Goal: Information Seeking & Learning: Learn about a topic

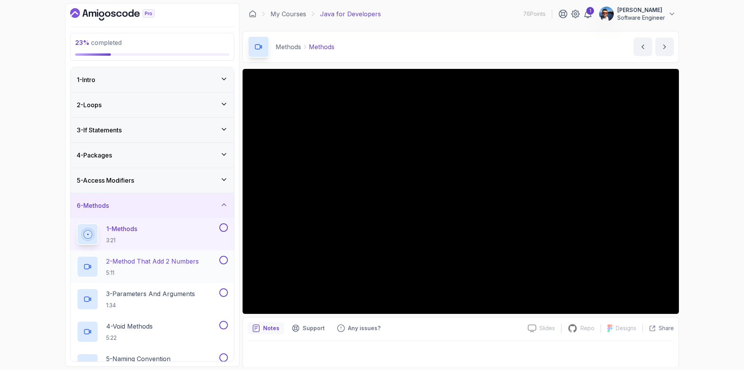
click at [189, 258] on p "2 - Method That Add 2 Numbers" at bounding box center [152, 261] width 93 height 9
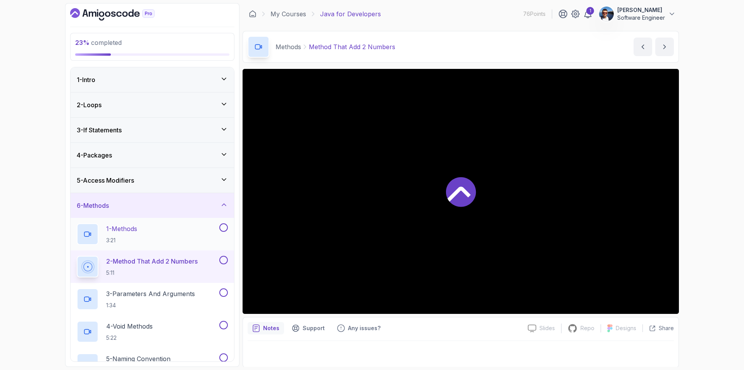
click at [224, 229] on button at bounding box center [223, 228] width 9 height 9
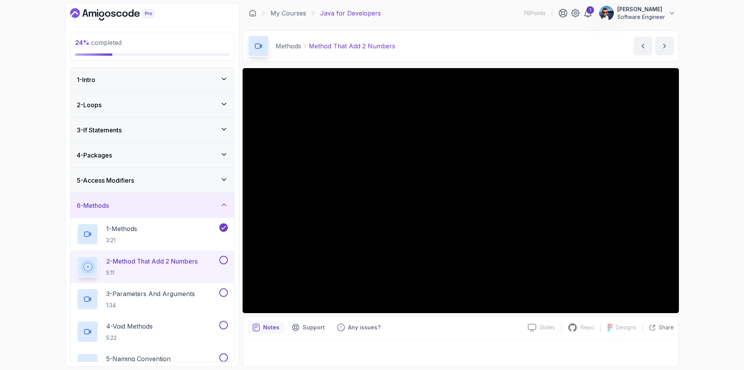
click at [225, 259] on button at bounding box center [223, 260] width 9 height 9
click at [181, 291] on p "3 - Parameters And Arguments" at bounding box center [150, 293] width 89 height 9
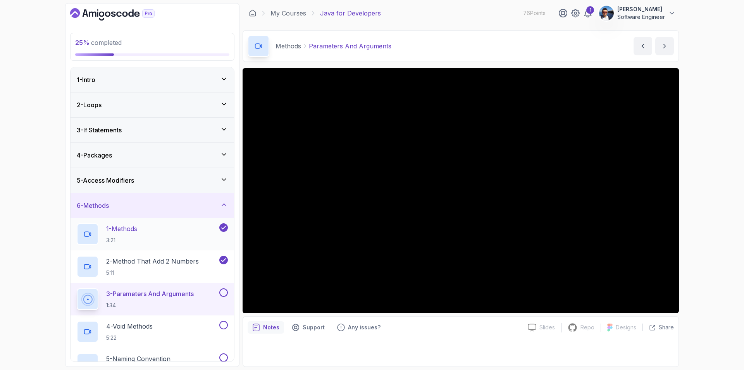
scroll to position [65, 0]
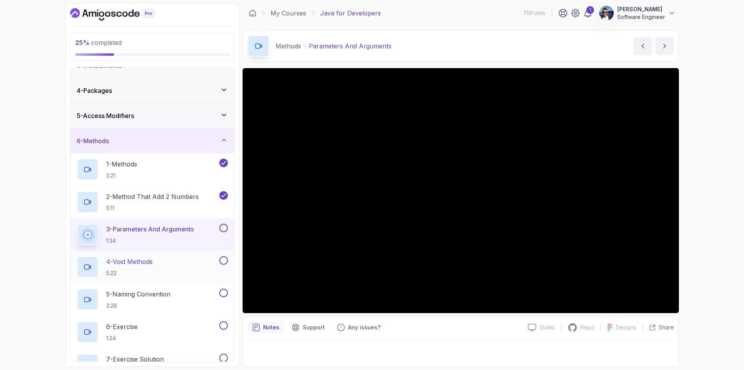
click at [176, 264] on div "4 - Void Methods 5:22" at bounding box center [147, 268] width 141 height 22
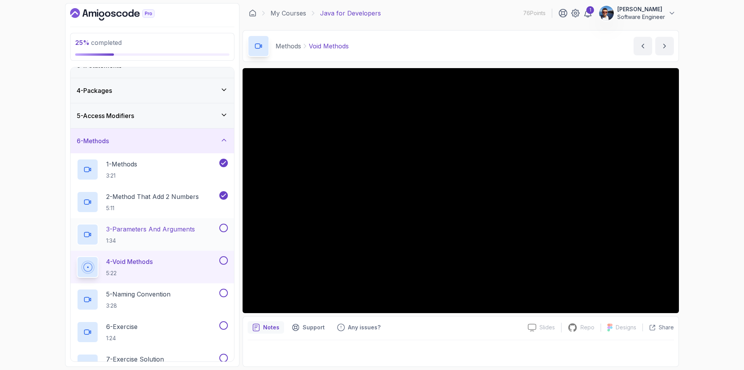
click at [169, 229] on p "3 - Parameters And Arguments" at bounding box center [150, 229] width 89 height 9
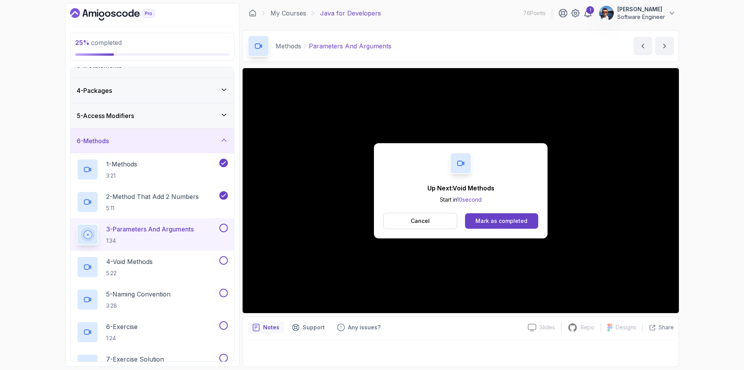
click at [224, 229] on button at bounding box center [223, 228] width 9 height 9
click at [150, 261] on p "4 - Void Methods" at bounding box center [129, 261] width 47 height 9
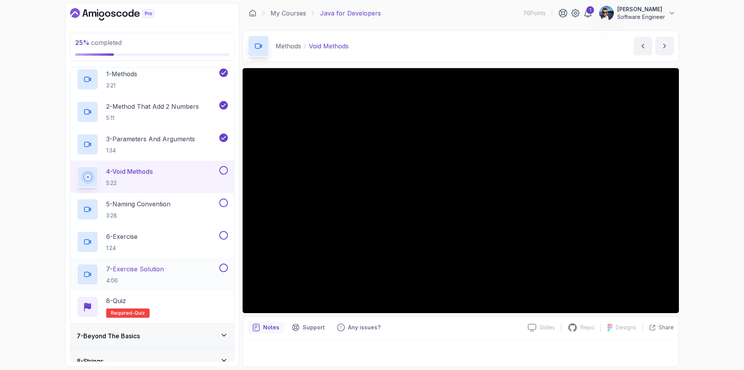
scroll to position [194, 0]
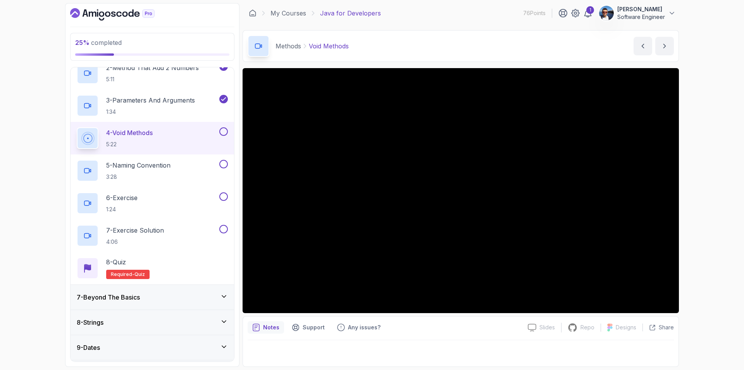
click at [470, 349] on div at bounding box center [461, 352] width 426 height 22
click at [221, 163] on button at bounding box center [223, 164] width 9 height 9
click at [223, 131] on button at bounding box center [223, 132] width 9 height 9
click at [183, 168] on div "5 - Naming Convention 3:28" at bounding box center [147, 171] width 141 height 22
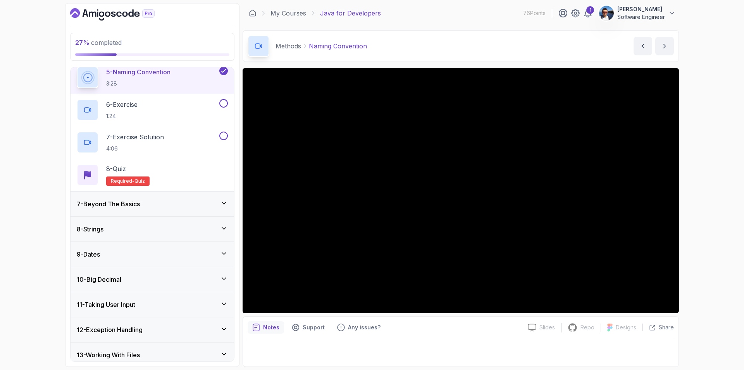
scroll to position [250, 0]
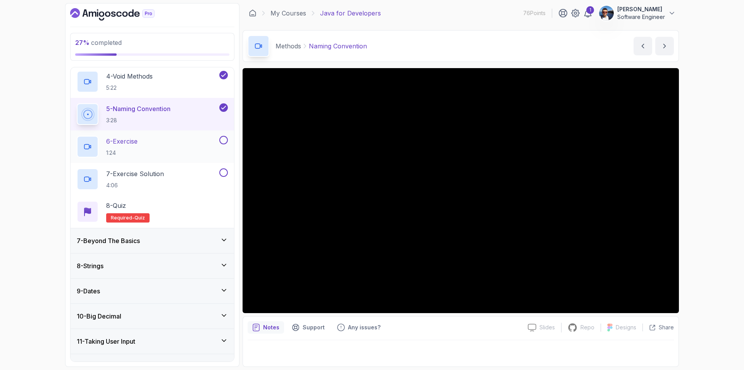
click at [205, 143] on div "6 - Exercise 1:24" at bounding box center [147, 147] width 141 height 22
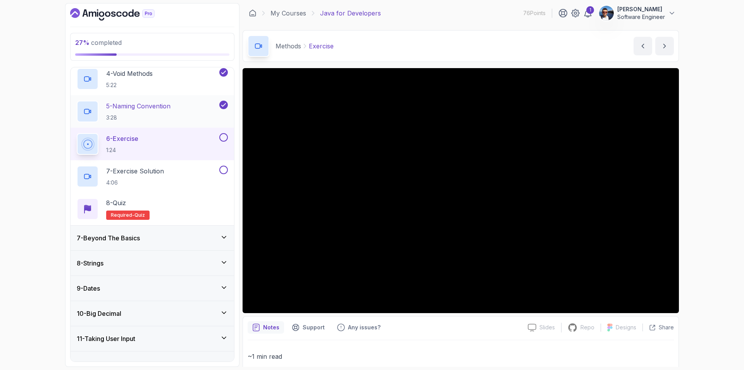
scroll to position [250, 0]
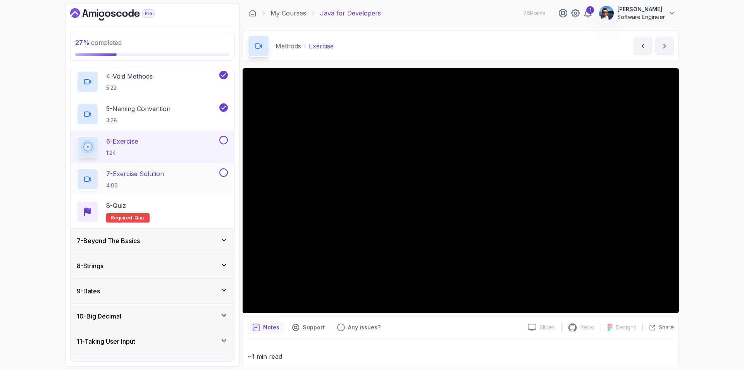
click at [138, 171] on p "7 - Exercise Solution" at bounding box center [135, 173] width 58 height 9
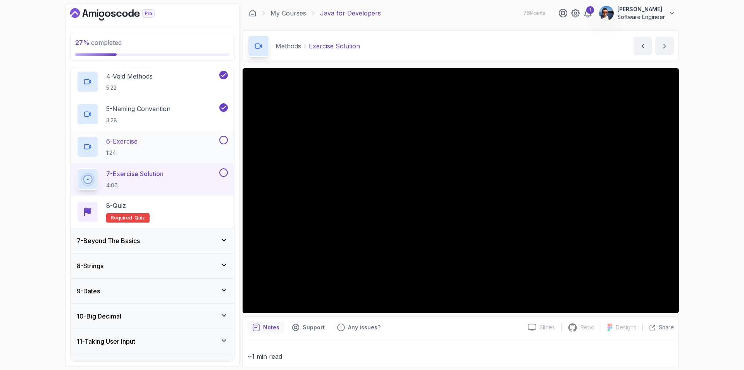
click at [222, 140] on button at bounding box center [223, 140] width 9 height 9
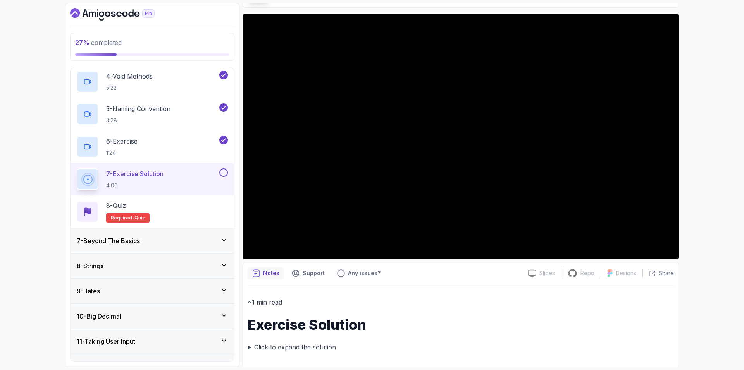
scroll to position [57, 0]
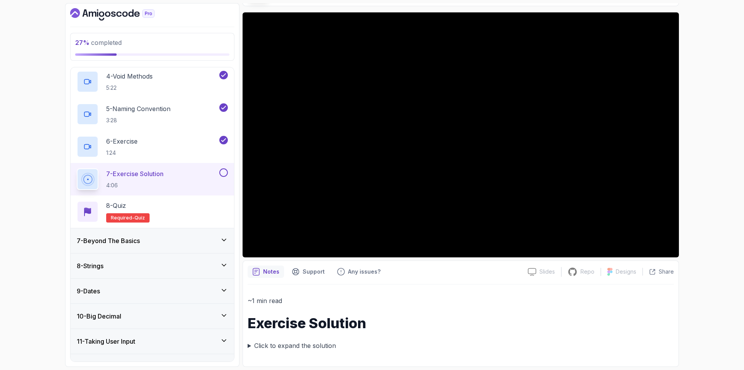
click at [308, 346] on summary "Click to expand the solution" at bounding box center [461, 346] width 426 height 11
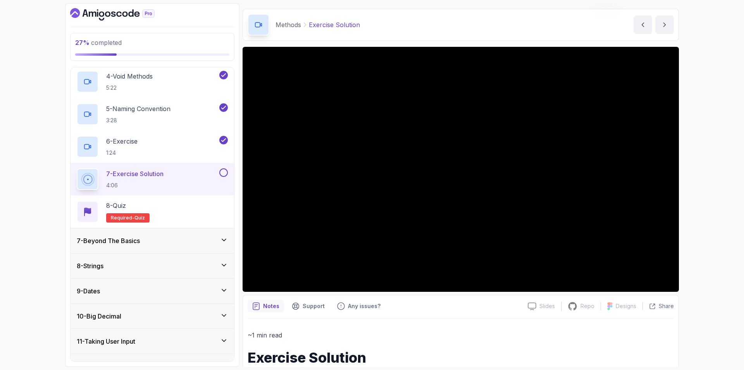
scroll to position [0, 0]
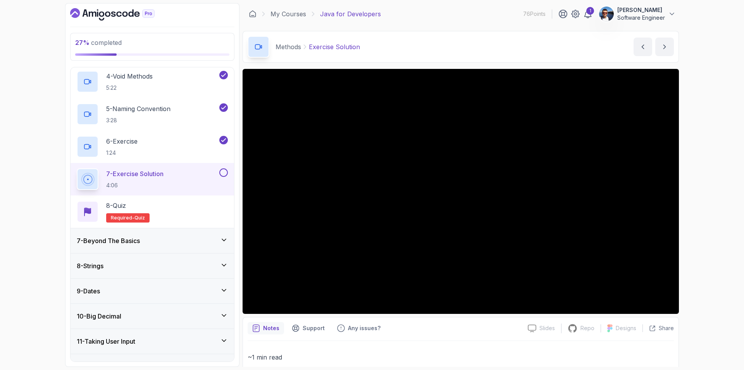
click at [225, 171] on button at bounding box center [223, 173] width 9 height 9
click at [171, 208] on div "8 - Quiz Required- quiz" at bounding box center [152, 212] width 151 height 22
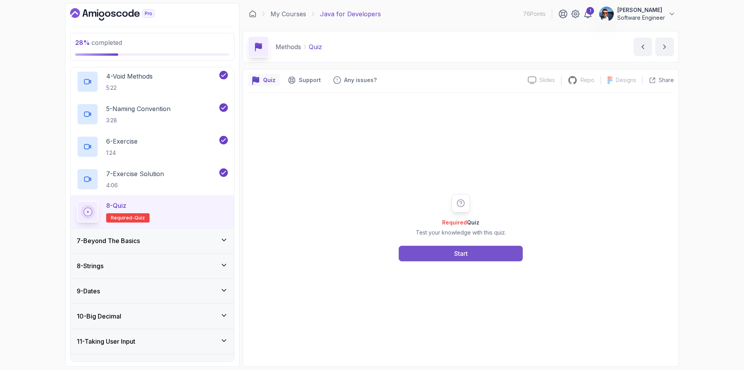
click at [462, 258] on div "Start" at bounding box center [461, 253] width 14 height 9
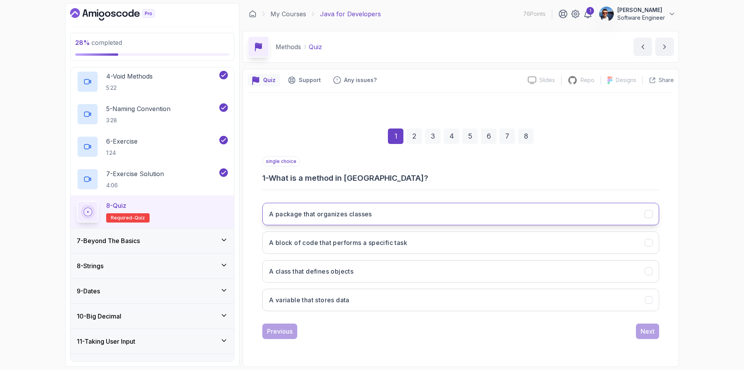
click at [435, 215] on button "A package that organizes classes" at bounding box center [460, 214] width 397 height 22
click at [642, 330] on div "Next" at bounding box center [648, 331] width 14 height 9
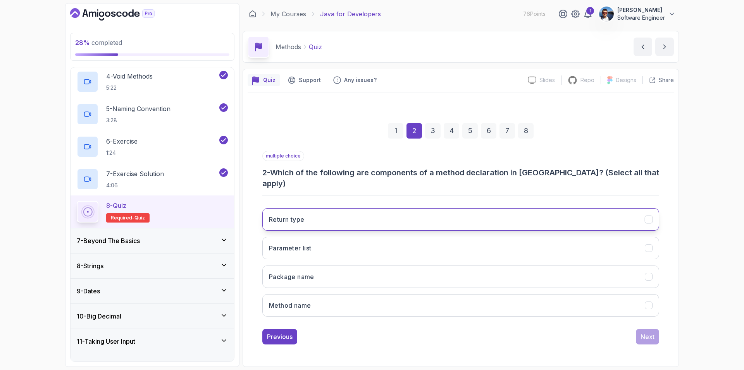
click at [555, 210] on button "Return type" at bounding box center [460, 219] width 397 height 22
click at [539, 242] on button "Parameter list" at bounding box center [460, 248] width 397 height 22
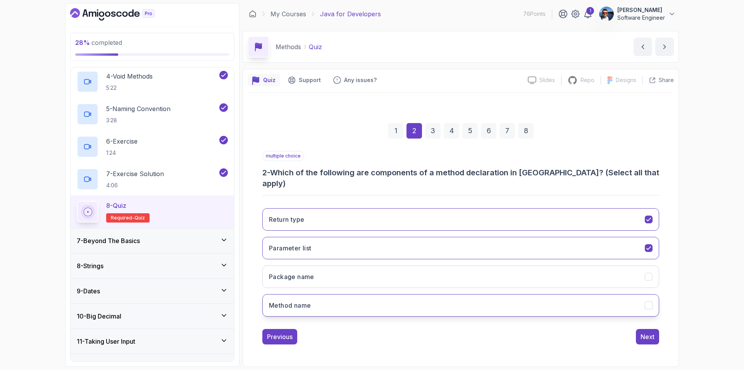
drag, startPoint x: 553, startPoint y: 298, endPoint x: 574, endPoint y: 305, distance: 22.2
click at [553, 298] on button "Method name" at bounding box center [460, 306] width 397 height 22
click at [653, 333] on div "Next" at bounding box center [648, 337] width 14 height 9
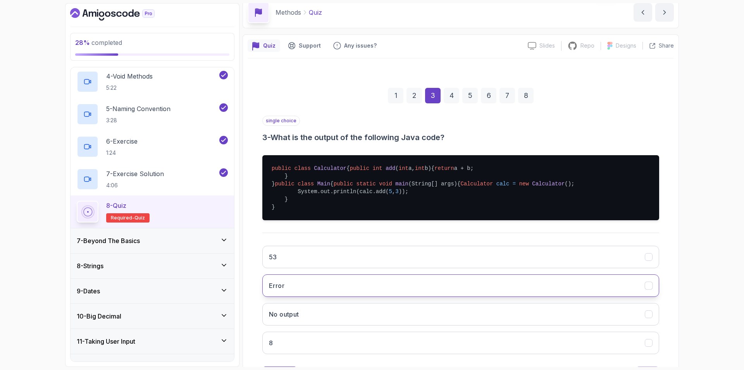
scroll to position [110, 0]
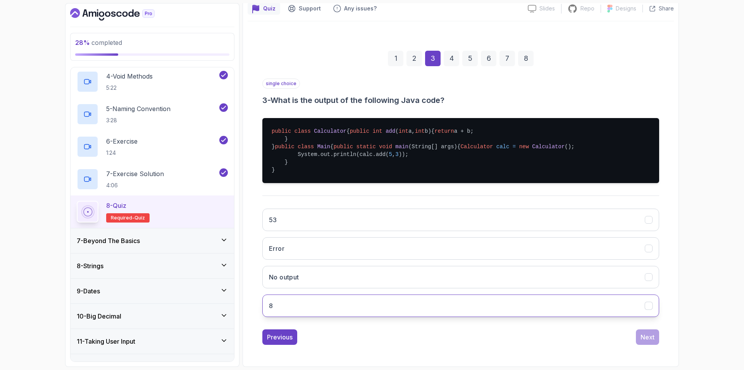
drag, startPoint x: 426, startPoint y: 305, endPoint x: 432, endPoint y: 307, distance: 6.7
click at [426, 305] on button "8" at bounding box center [460, 306] width 397 height 22
click at [643, 339] on div "Next" at bounding box center [648, 337] width 14 height 9
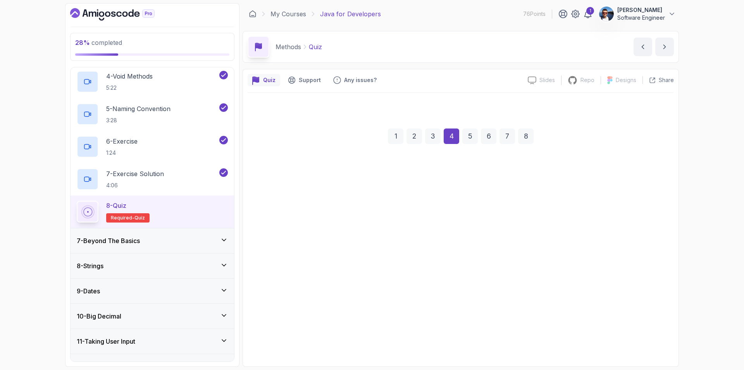
scroll to position [0, 0]
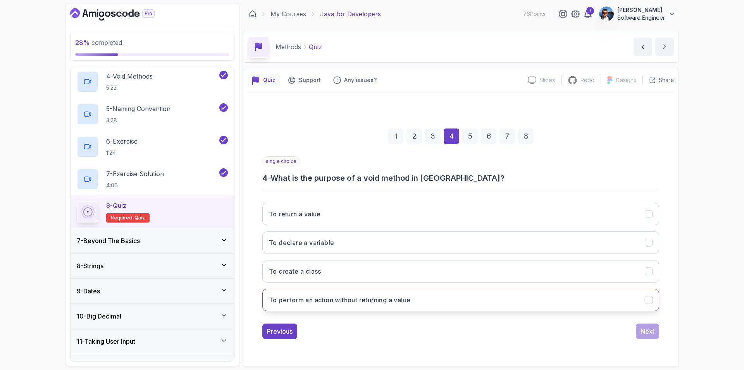
click at [459, 300] on button "To perform an action without returning a value" at bounding box center [460, 300] width 397 height 22
click at [648, 336] on div "Next" at bounding box center [648, 331] width 14 height 9
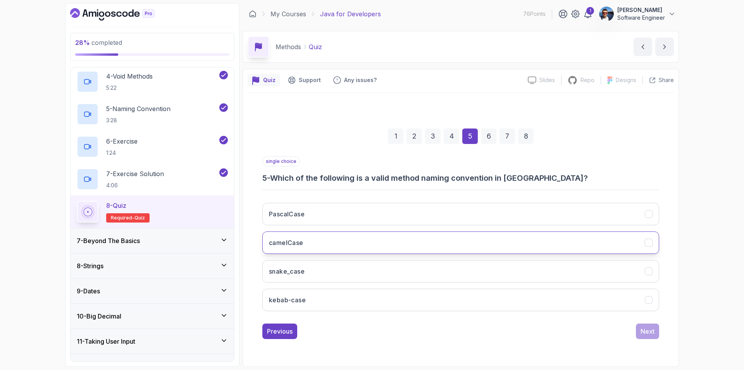
click at [512, 245] on button "camelCase" at bounding box center [460, 243] width 397 height 22
click at [647, 328] on div "Next" at bounding box center [648, 331] width 14 height 9
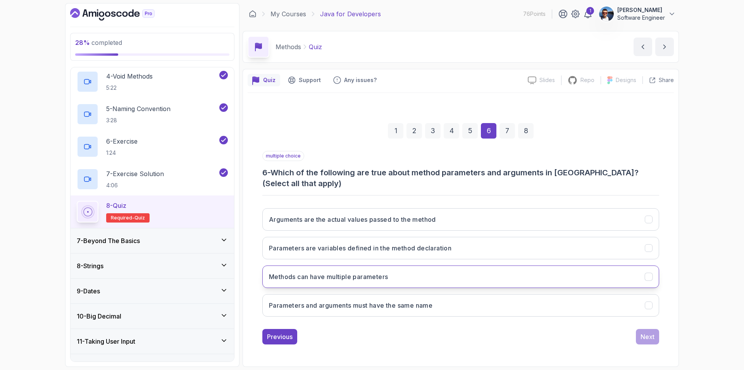
click at [649, 278] on icon "Methods can have multiple parameters" at bounding box center [648, 277] width 4 height 3
click at [647, 247] on icon "Parameters are variables defined in the method declaration" at bounding box center [648, 248] width 7 height 7
click at [647, 336] on div "Next" at bounding box center [648, 337] width 14 height 9
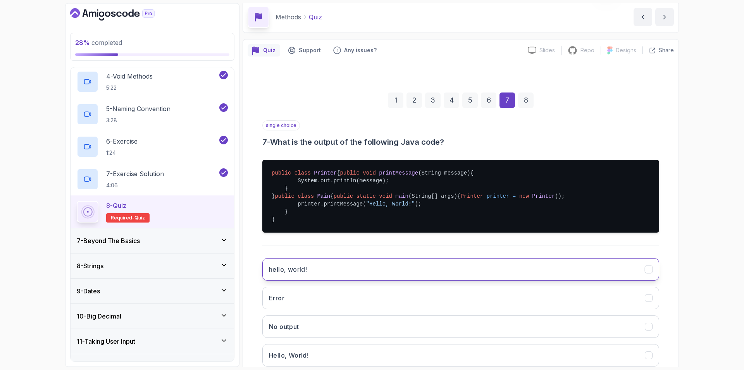
scroll to position [110, 0]
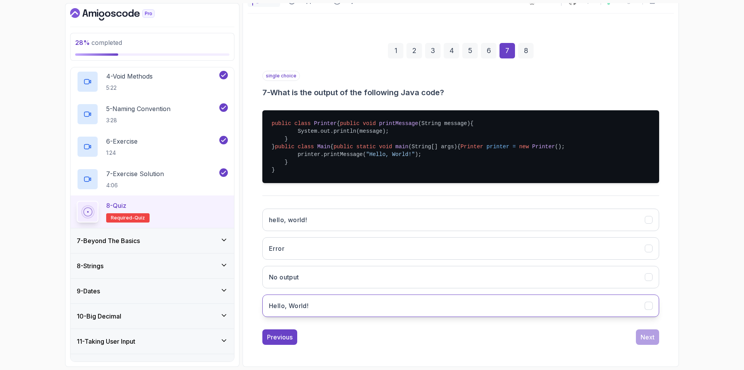
click at [334, 300] on button "Hello, World!" at bounding box center [460, 306] width 397 height 22
click at [651, 344] on button "Next" at bounding box center [647, 338] width 23 height 16
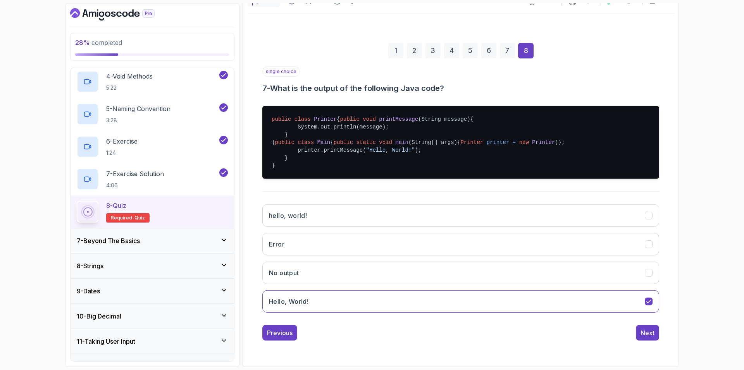
scroll to position [0, 0]
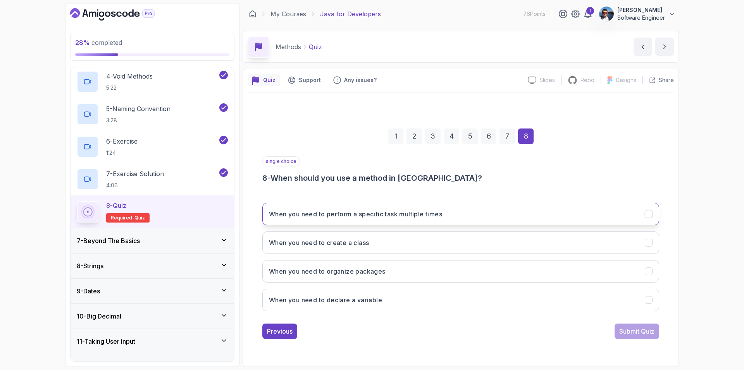
click at [432, 218] on h3 "When you need to perform a specific task multiple times" at bounding box center [355, 214] width 173 height 9
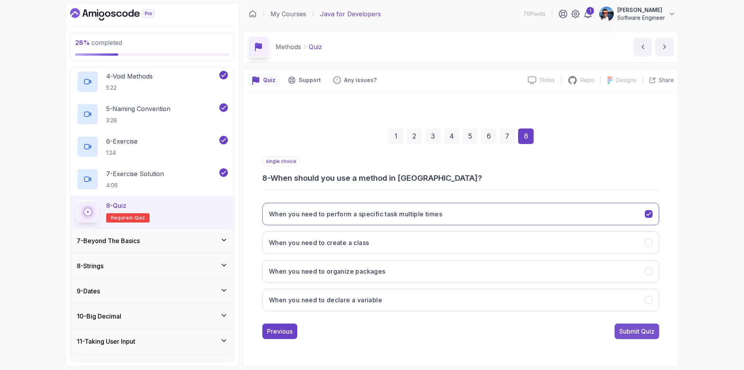
click at [640, 330] on div "Submit Quiz" at bounding box center [636, 331] width 35 height 9
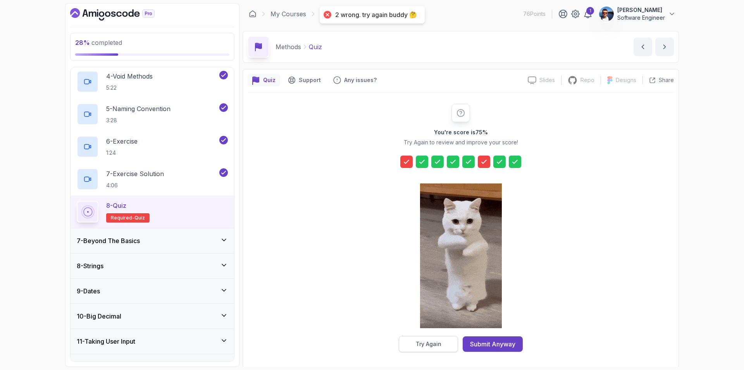
click at [433, 344] on div "Try Again" at bounding box center [429, 345] width 26 height 8
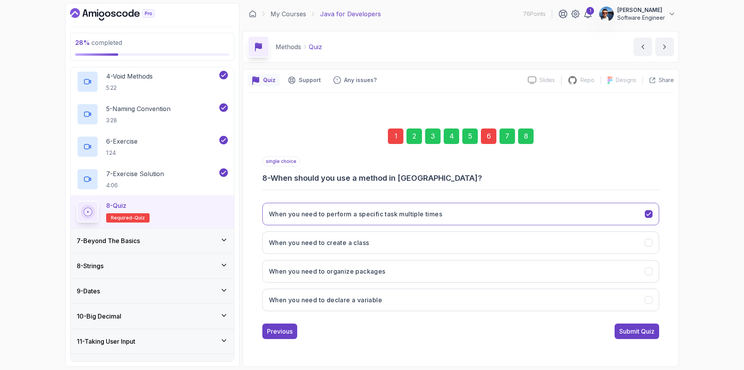
click at [401, 133] on div "1" at bounding box center [396, 137] width 16 height 16
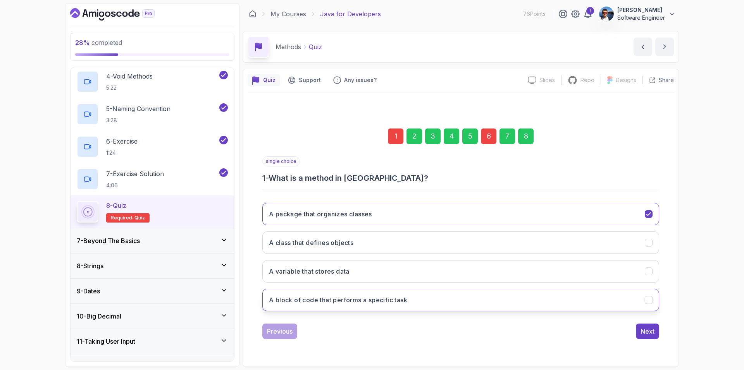
click at [388, 304] on h3 "A block of code that performs a specific task" at bounding box center [338, 300] width 138 height 9
click at [644, 329] on div "Next" at bounding box center [648, 331] width 14 height 9
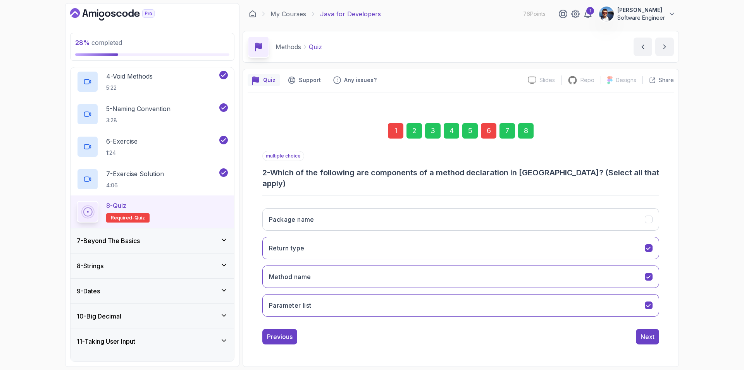
click at [487, 134] on div "6" at bounding box center [489, 131] width 16 height 16
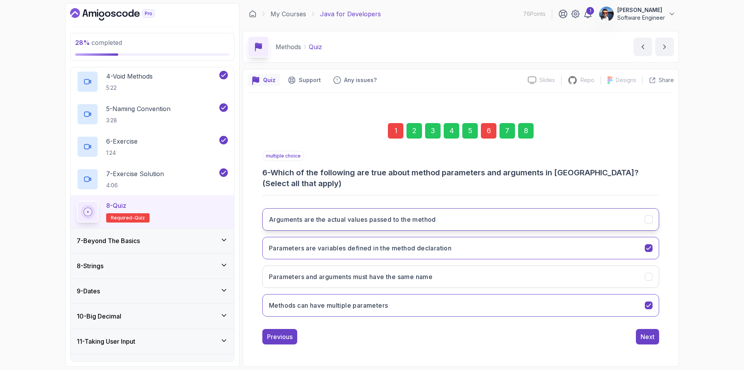
click at [646, 218] on icon "Arguments are the actual values passed to the method" at bounding box center [648, 219] width 7 height 7
click at [647, 336] on div "Next" at bounding box center [648, 337] width 14 height 9
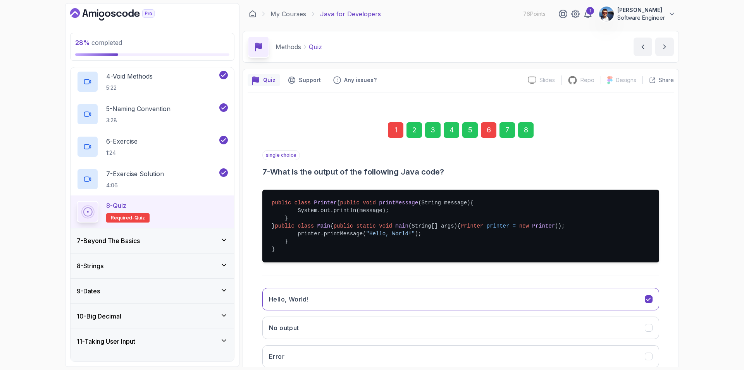
click at [527, 131] on div "8" at bounding box center [526, 130] width 16 height 16
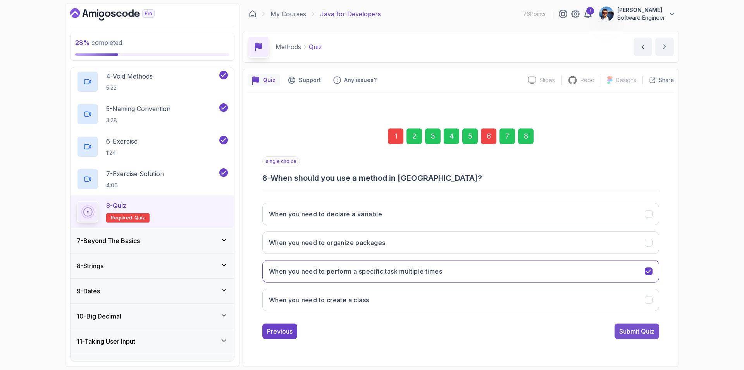
click at [644, 327] on div "Submit Quiz" at bounding box center [636, 331] width 35 height 9
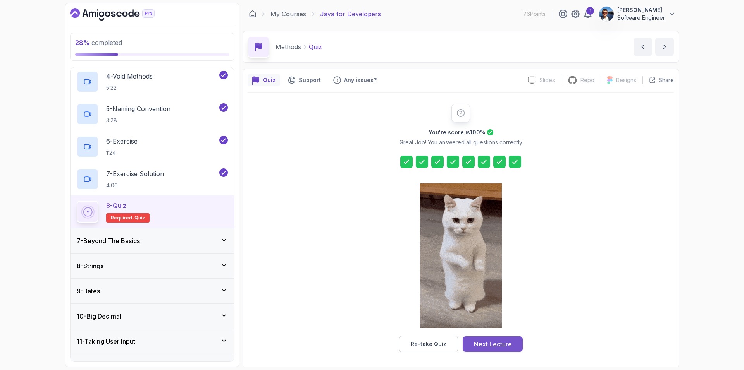
click at [507, 346] on div "Next Lecture" at bounding box center [493, 344] width 38 height 9
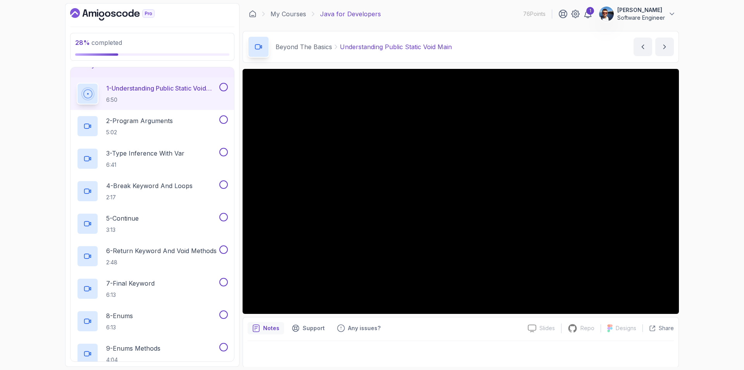
scroll to position [155, 0]
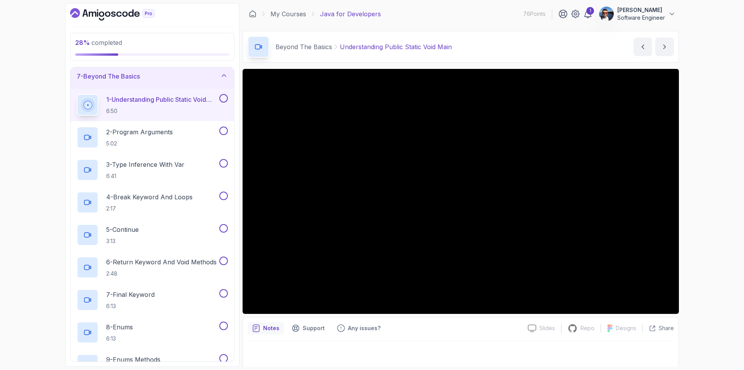
click at [223, 98] on button at bounding box center [223, 98] width 9 height 9
click at [143, 134] on p "2 - Program Arguments" at bounding box center [139, 132] width 67 height 9
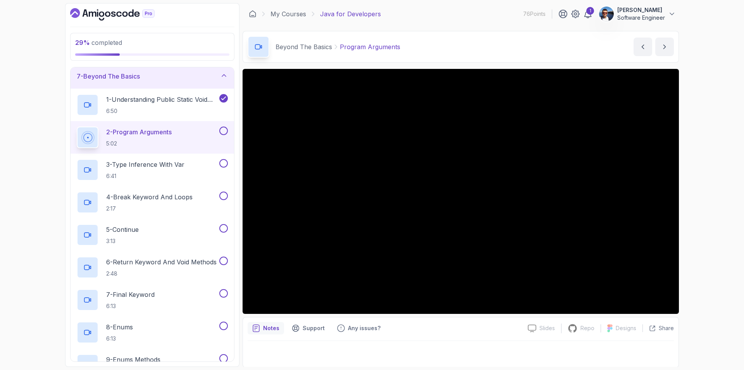
click at [224, 129] on button at bounding box center [223, 131] width 9 height 9
click at [183, 166] on p "3 - Type Inference With Var" at bounding box center [145, 164] width 78 height 9
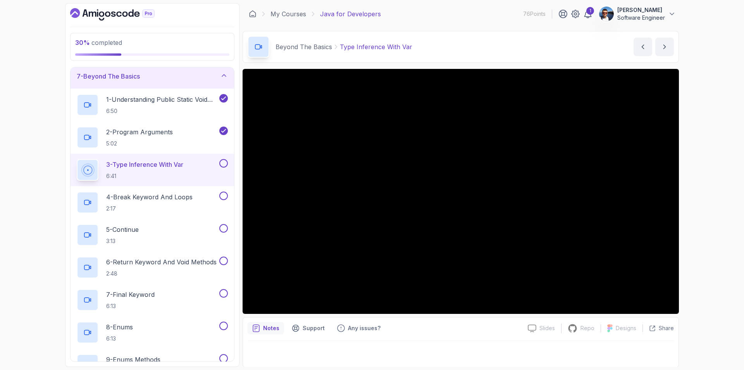
scroll to position [1, 0]
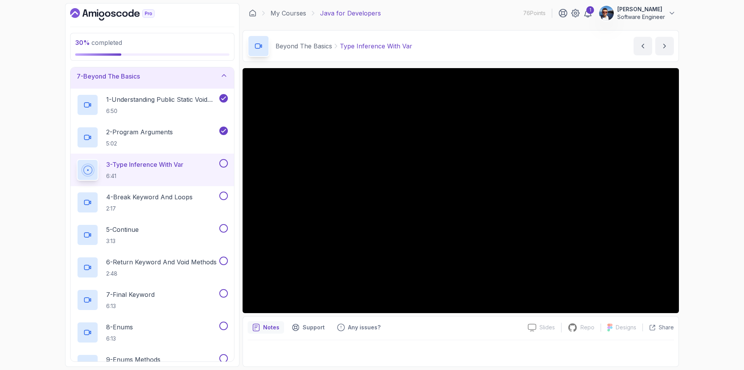
click at [224, 164] on button at bounding box center [223, 163] width 9 height 9
click at [189, 199] on p "4 - Break Keyword And Loops" at bounding box center [149, 197] width 86 height 9
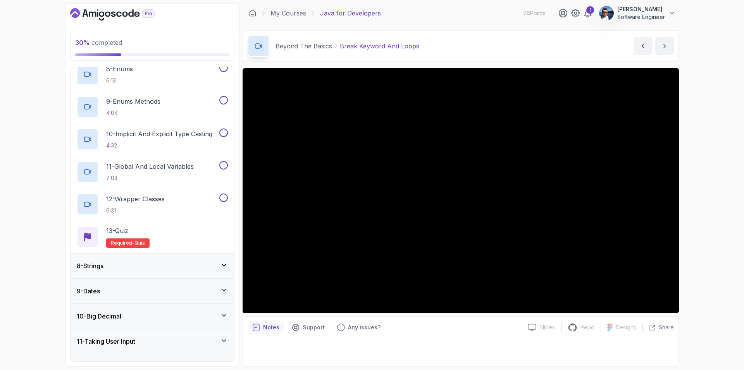
scroll to position [607, 0]
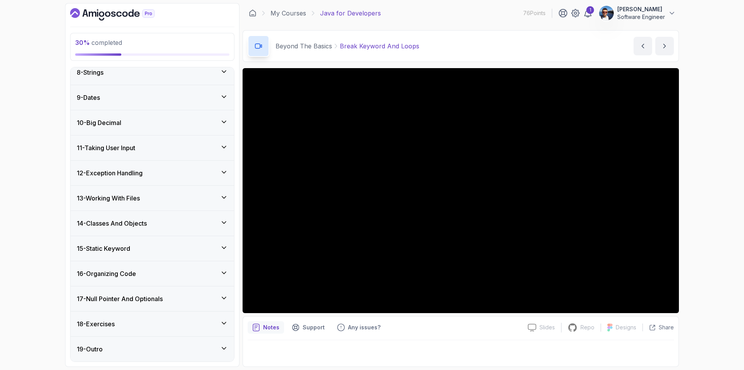
click at [224, 322] on icon at bounding box center [224, 324] width 8 height 8
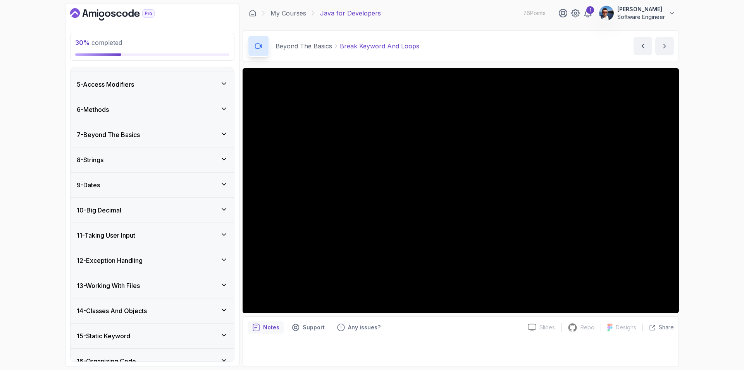
scroll to position [0, 0]
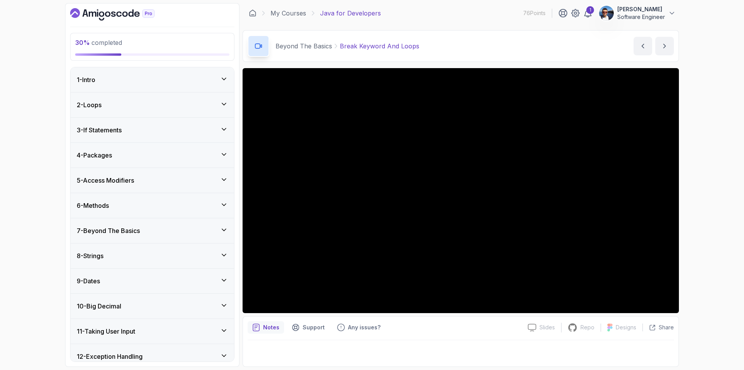
click at [192, 227] on div "7 - Beyond The Basics" at bounding box center [152, 230] width 151 height 9
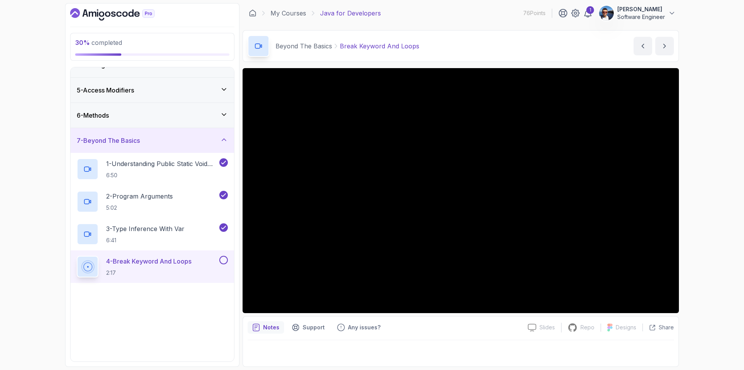
scroll to position [194, 0]
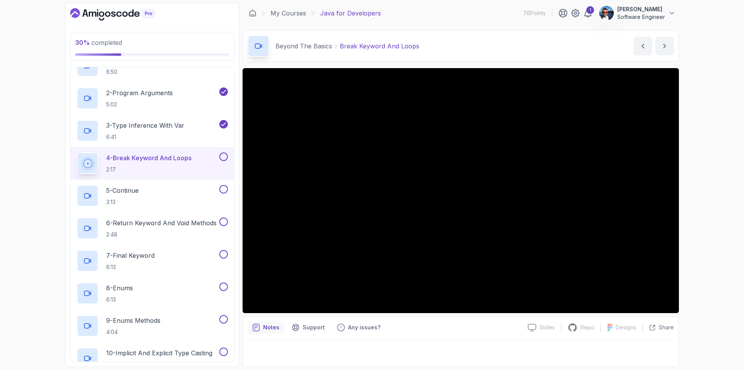
click at [222, 157] on button at bounding box center [223, 157] width 9 height 9
click at [187, 194] on div "5 - Continue 3:13" at bounding box center [147, 196] width 141 height 22
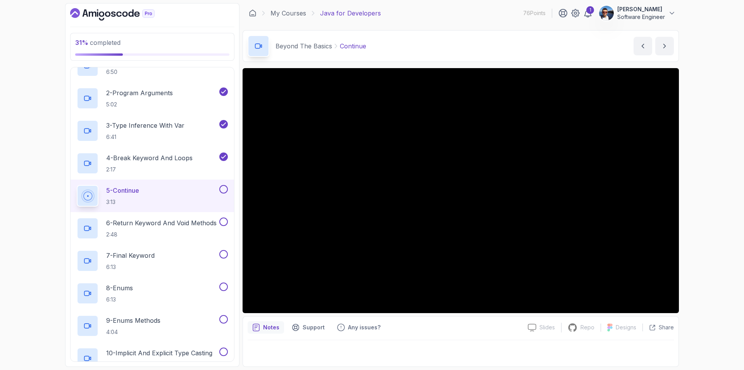
click at [224, 192] on button at bounding box center [223, 189] width 9 height 9
click at [225, 188] on button at bounding box center [223, 189] width 9 height 9
click at [184, 223] on p "6 - Return Keyword And Void Methods" at bounding box center [161, 223] width 110 height 9
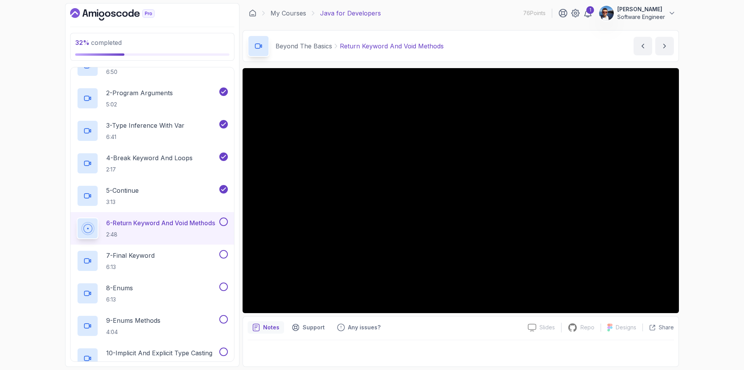
click at [224, 224] on button at bounding box center [223, 222] width 9 height 9
click at [162, 258] on div "7 - Final Keyword 6:13" at bounding box center [147, 261] width 141 height 22
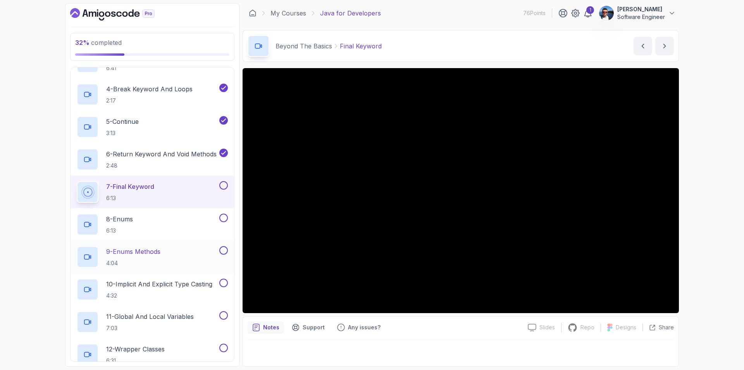
scroll to position [258, 0]
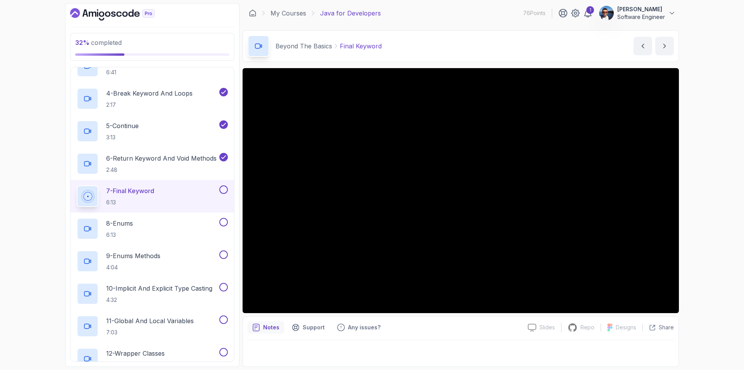
click at [699, 68] on div "32 % completed 1 - Intro 2 - Loops 3 - If Statements 4 - Packages 5 - Access Mo…" at bounding box center [372, 185] width 744 height 370
click at [227, 188] on button at bounding box center [223, 190] width 9 height 9
click at [226, 189] on button at bounding box center [223, 190] width 9 height 9
click at [133, 223] on p "8 - Enums" at bounding box center [119, 223] width 27 height 9
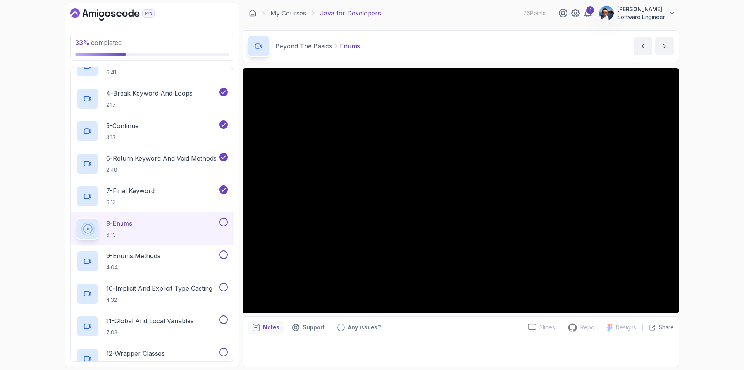
click at [224, 223] on button at bounding box center [223, 222] width 9 height 9
click at [171, 257] on div "9 - Enums Methods 4:04" at bounding box center [147, 262] width 141 height 22
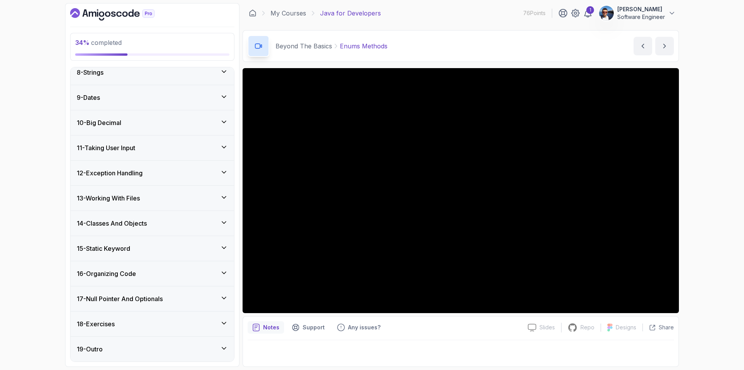
scroll to position [284, 0]
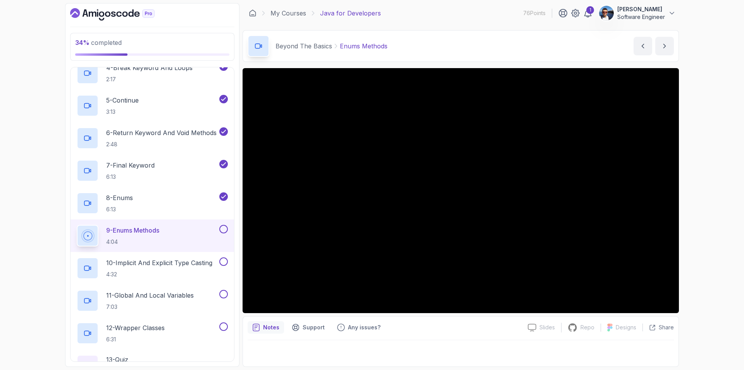
click at [223, 231] on button at bounding box center [223, 229] width 9 height 9
click at [182, 264] on p "10 - Implicit And Explicit Type Casting" at bounding box center [159, 262] width 106 height 9
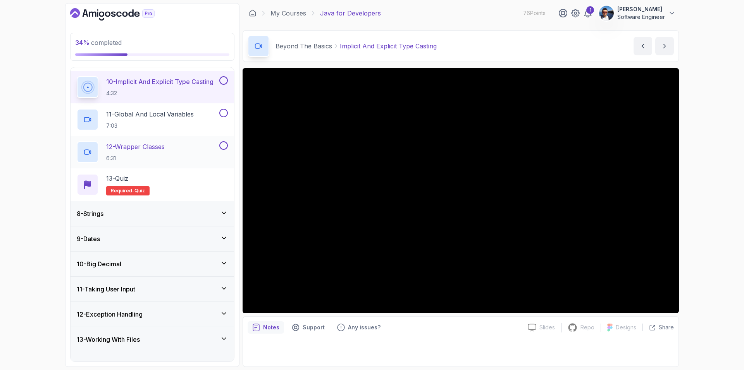
scroll to position [413, 0]
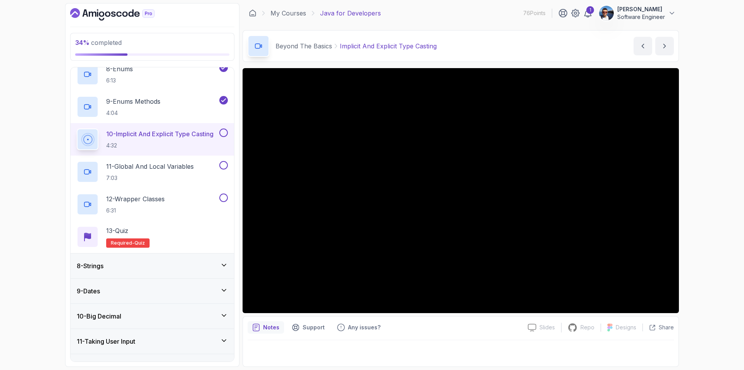
click at [222, 131] on button at bounding box center [223, 133] width 9 height 9
click at [194, 167] on p "11 - Global And Local Variables" at bounding box center [150, 166] width 88 height 9
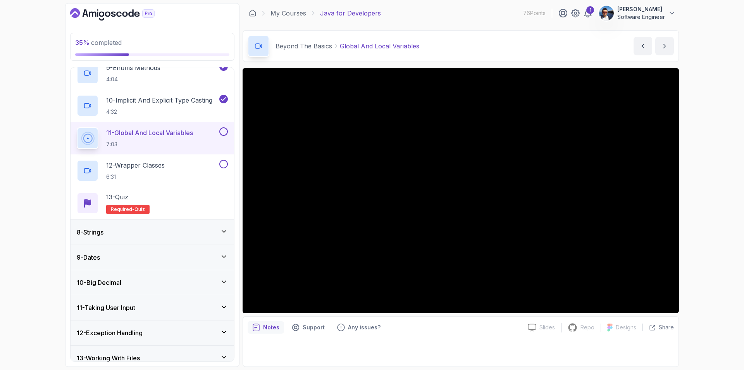
scroll to position [607, 0]
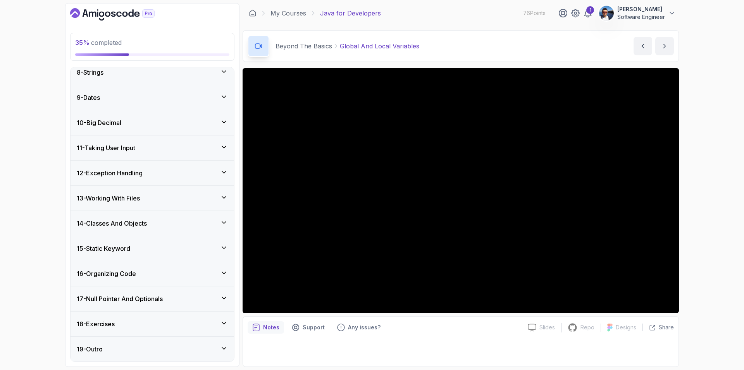
click at [706, 130] on div "35 % completed 1 - Intro 2 - Loops 3 - If Statements 4 - Packages 5 - Access Mo…" at bounding box center [372, 185] width 744 height 370
click at [721, 217] on div "35 % completed 1 - Intro 2 - Loops 3 - If Statements 4 - Packages 5 - Access Mo…" at bounding box center [372, 185] width 744 height 370
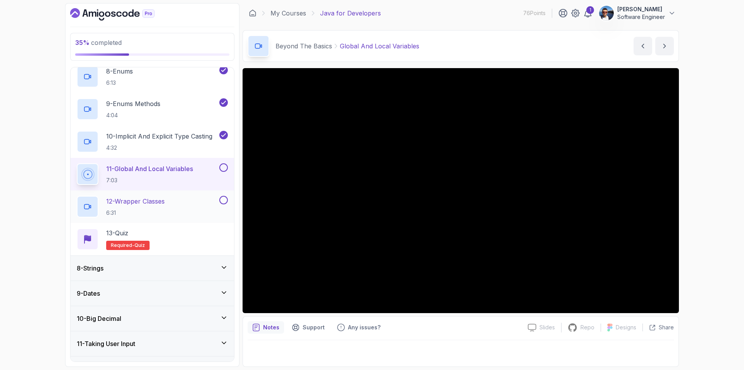
scroll to position [413, 0]
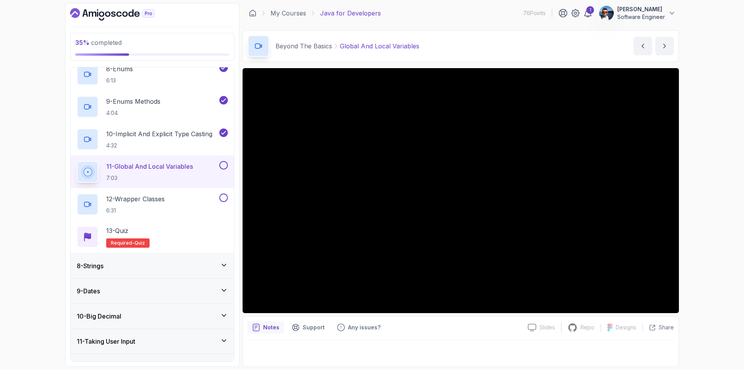
click at [224, 167] on button at bounding box center [223, 165] width 9 height 9
click at [162, 199] on p "12 - Wrapper Classes" at bounding box center [135, 199] width 59 height 9
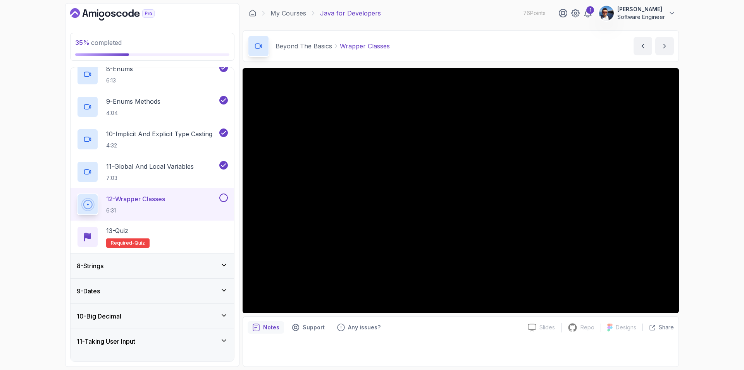
click at [224, 197] on button at bounding box center [223, 198] width 9 height 9
click at [147, 198] on p "12 - Wrapper Classes" at bounding box center [135, 199] width 59 height 9
click at [141, 229] on div "13 - Quiz" at bounding box center [127, 230] width 43 height 9
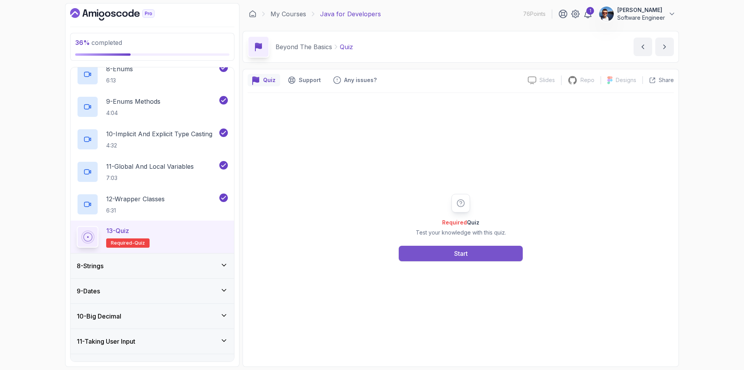
click at [426, 254] on button "Start" at bounding box center [461, 254] width 124 height 16
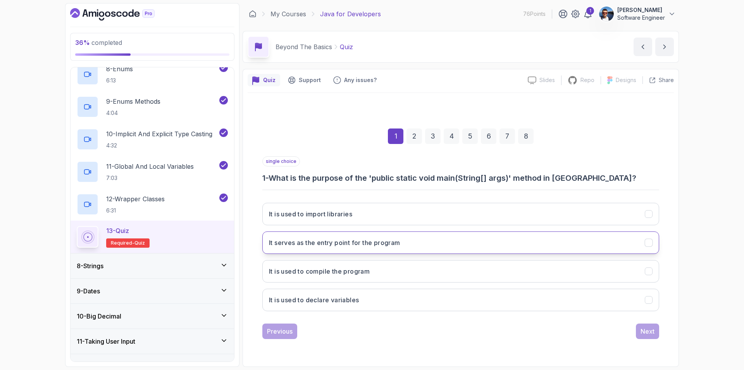
click at [399, 245] on h3 "It serves as the entry point for the program" at bounding box center [334, 242] width 131 height 9
click at [643, 329] on div "Next" at bounding box center [648, 331] width 14 height 9
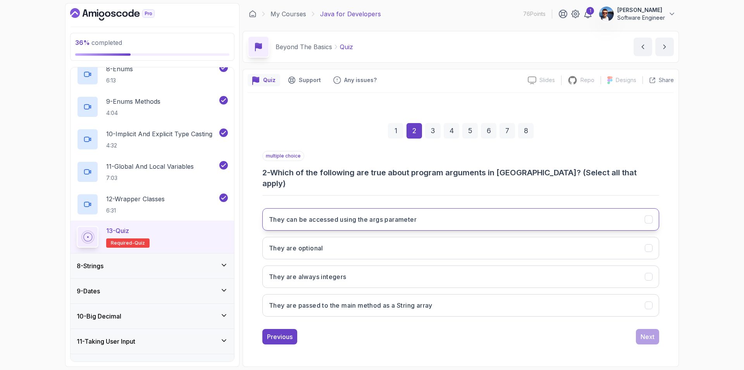
click at [650, 216] on icon "They can be accessed using the args parameter" at bounding box center [648, 219] width 7 height 7
click at [650, 245] on icon "They are optional" at bounding box center [648, 248] width 7 height 7
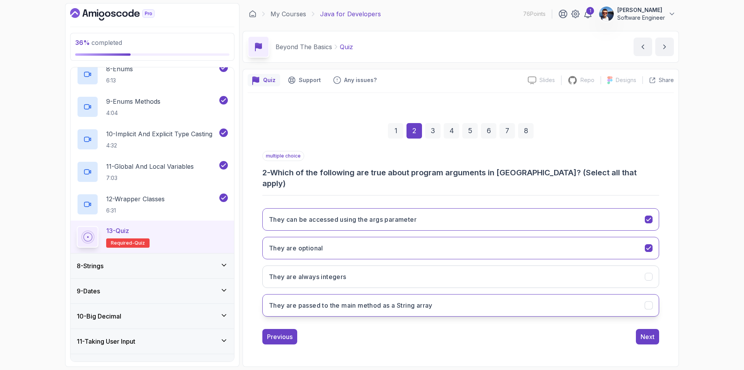
click at [647, 302] on icon "They are passed to the main method as a String array" at bounding box center [648, 305] width 7 height 7
click at [651, 333] on div "Next" at bounding box center [648, 337] width 14 height 9
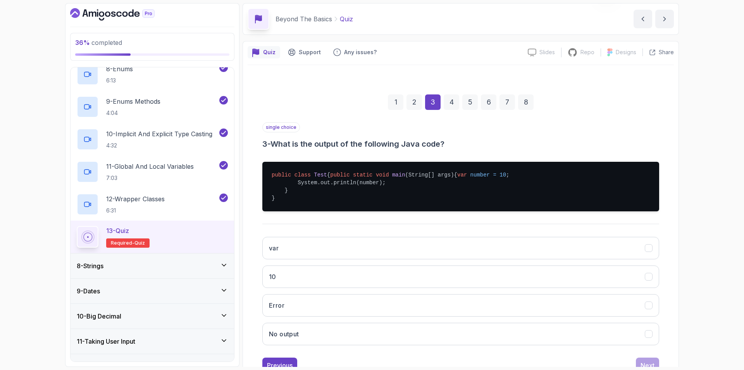
scroll to position [72, 0]
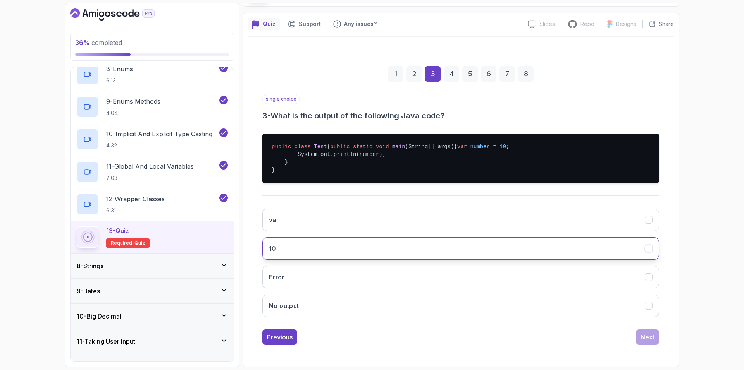
click at [348, 241] on button "10" at bounding box center [460, 249] width 397 height 22
click at [649, 333] on div "Next" at bounding box center [648, 337] width 14 height 9
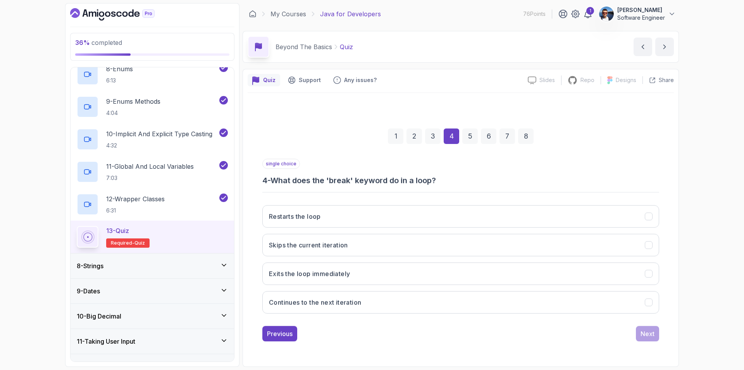
scroll to position [0, 0]
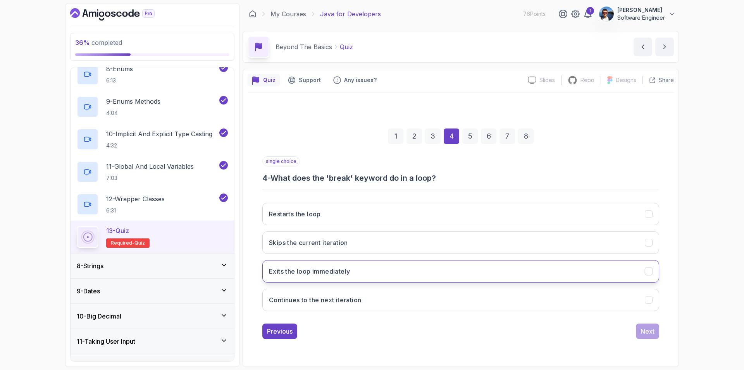
click at [594, 267] on button "Exits the loop immediately" at bounding box center [460, 271] width 397 height 22
click at [654, 330] on div "Next" at bounding box center [648, 331] width 14 height 9
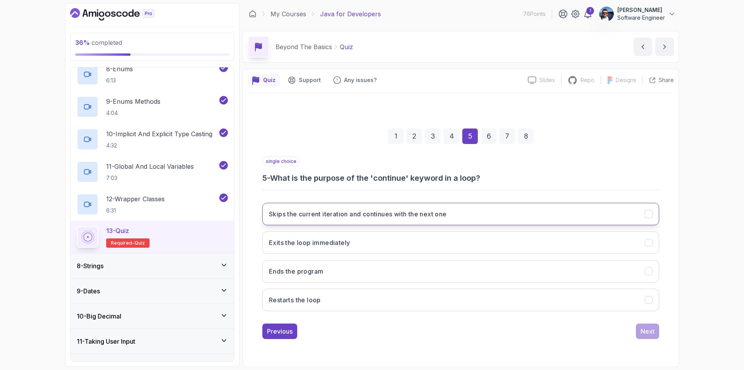
click at [429, 218] on h3 "Skips the current iteration and continues with the next one" at bounding box center [358, 214] width 178 height 9
click at [644, 333] on div "Next" at bounding box center [648, 331] width 14 height 9
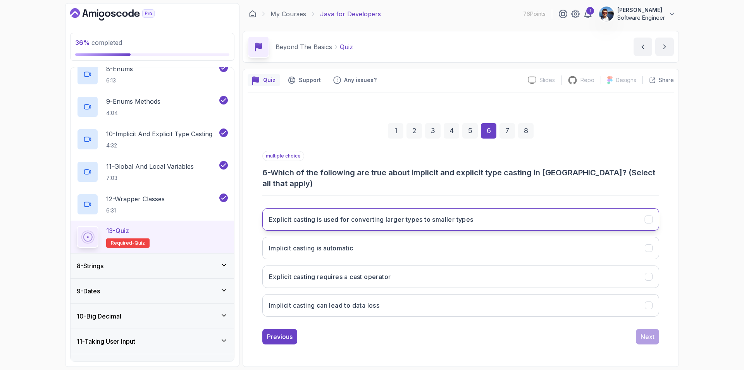
click at [648, 216] on icon "Explicit casting is used for converting larger types to smaller types" at bounding box center [648, 219] width 7 height 7
click at [649, 245] on icon "Implicit casting is automatic" at bounding box center [648, 248] width 7 height 7
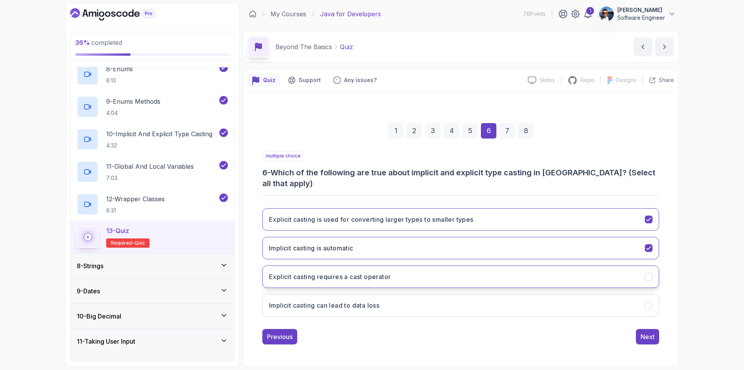
click at [650, 273] on icon "Explicit casting requires a cast operator" at bounding box center [648, 276] width 7 height 7
click at [649, 333] on div "Next" at bounding box center [648, 337] width 14 height 9
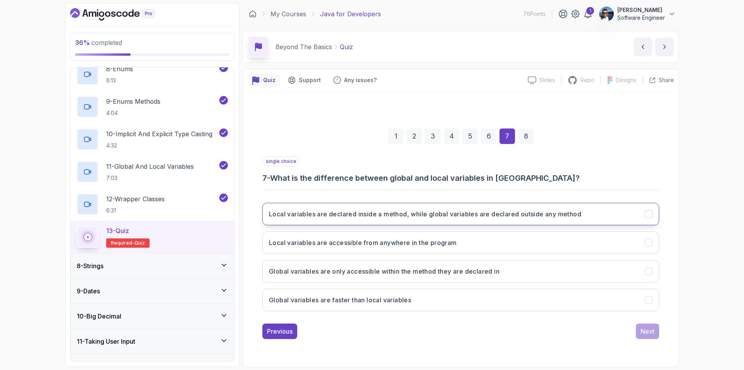
click at [645, 212] on div "Local variables are declared inside a method, while global variables are declar…" at bounding box center [649, 214] width 8 height 8
click at [653, 335] on div "Next" at bounding box center [648, 331] width 14 height 9
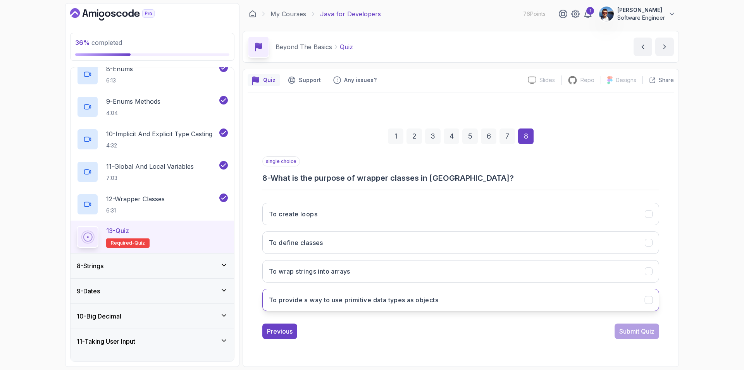
click at [646, 301] on icon "To provide a way to use primitive data types as objects" at bounding box center [648, 299] width 7 height 7
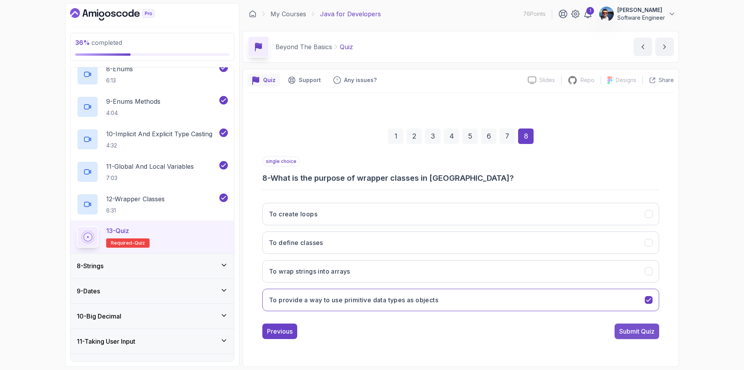
click at [629, 333] on div "Submit Quiz" at bounding box center [636, 331] width 35 height 9
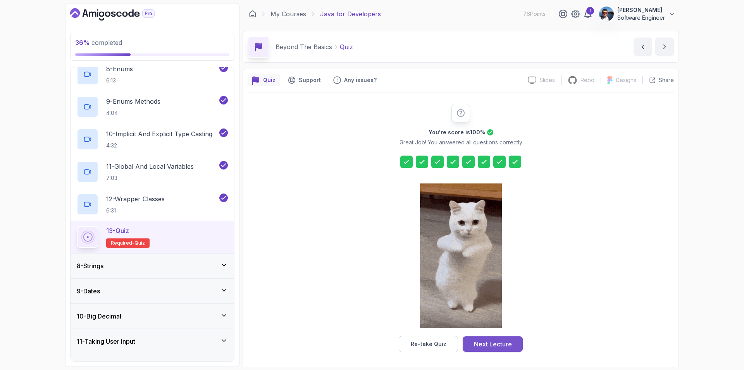
click at [508, 345] on div "Next Lecture" at bounding box center [493, 344] width 38 height 9
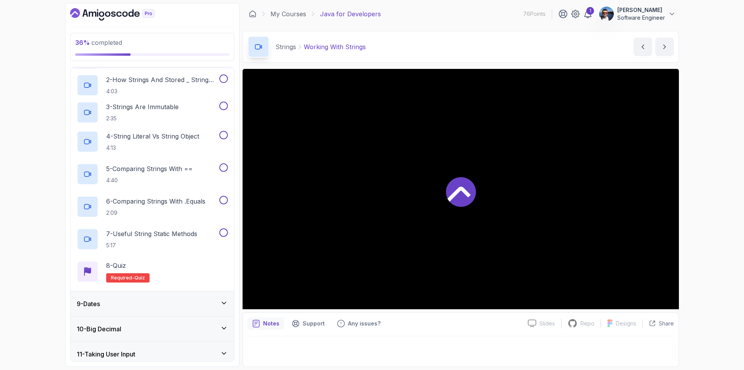
scroll to position [184, 0]
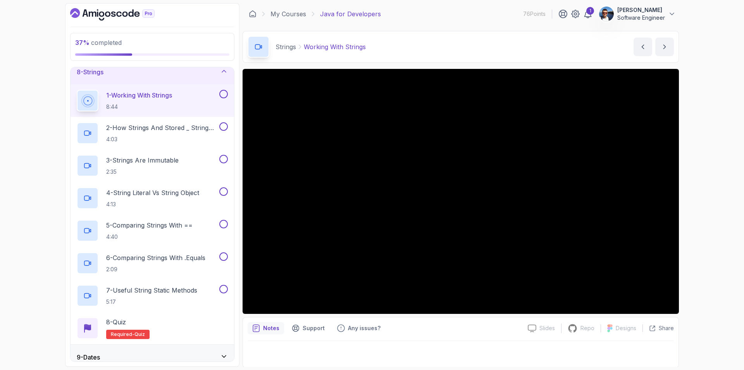
click at [222, 92] on button at bounding box center [223, 94] width 9 height 9
click at [179, 128] on p "2 - How Strings And Stored _ String Pool" at bounding box center [162, 127] width 112 height 9
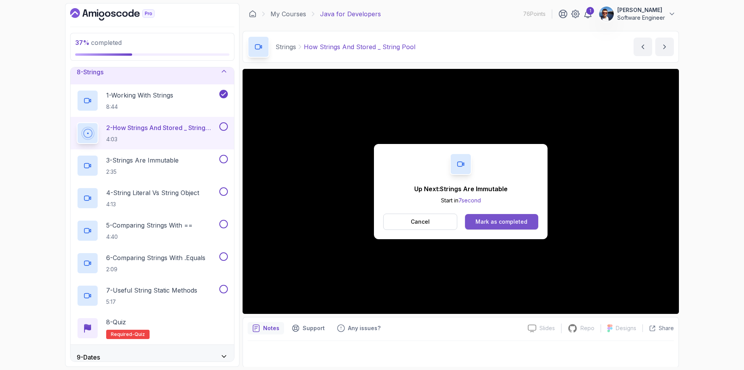
click at [508, 219] on div "Mark as completed" at bounding box center [502, 222] width 52 height 8
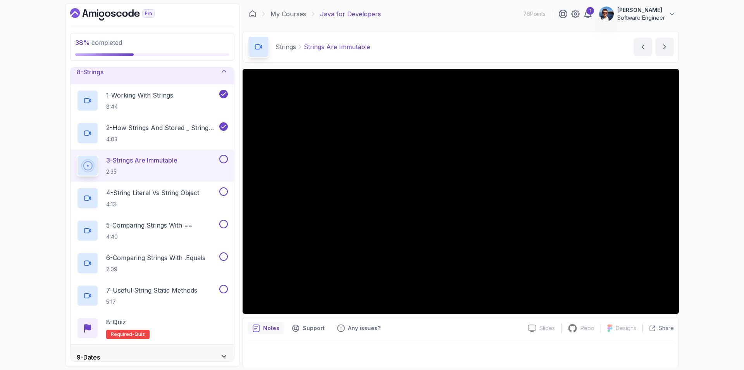
click at [222, 159] on button at bounding box center [223, 159] width 9 height 9
click at [184, 193] on p "4 - String Literal Vs String Object" at bounding box center [152, 192] width 93 height 9
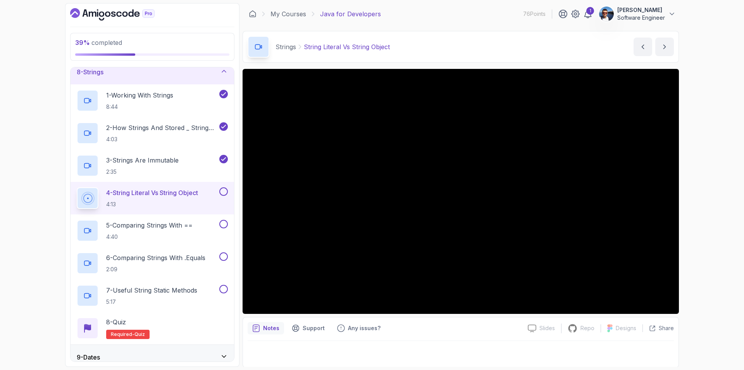
click at [224, 190] on button at bounding box center [223, 192] width 9 height 9
click at [163, 227] on p "5 - Comparing Strings With ==" at bounding box center [149, 225] width 86 height 9
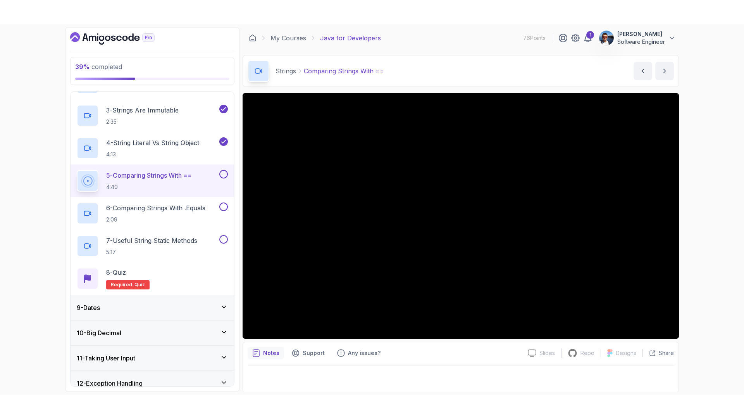
scroll to position [1, 0]
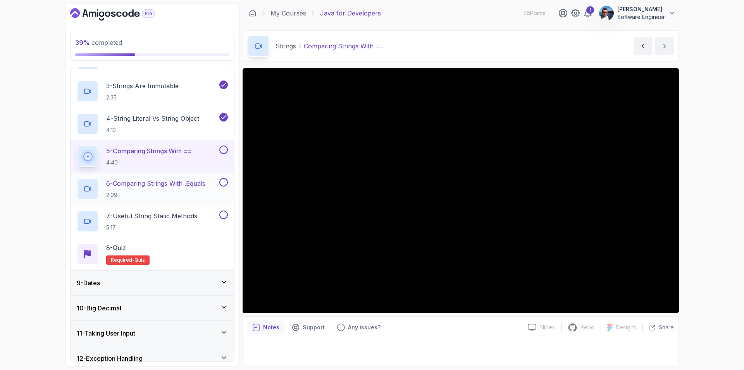
click at [182, 185] on p "6 - Comparing Strings With .Equals" at bounding box center [155, 183] width 99 height 9
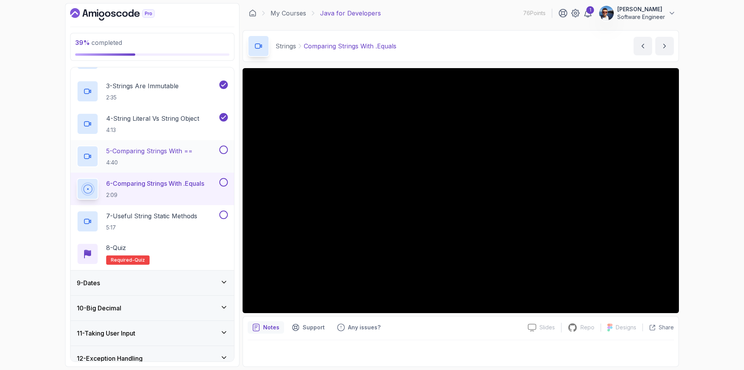
click at [222, 151] on button at bounding box center [223, 150] width 9 height 9
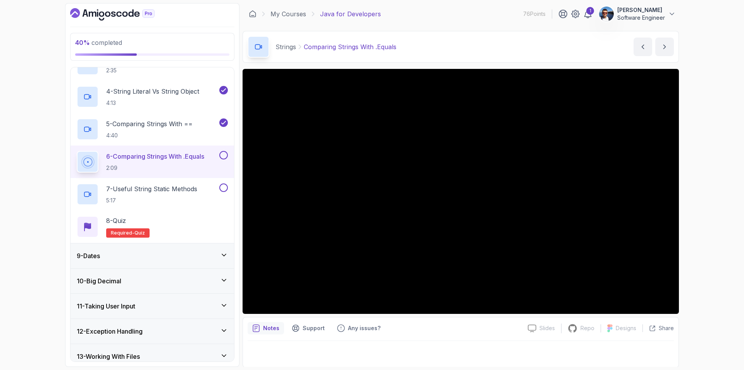
scroll to position [250, 0]
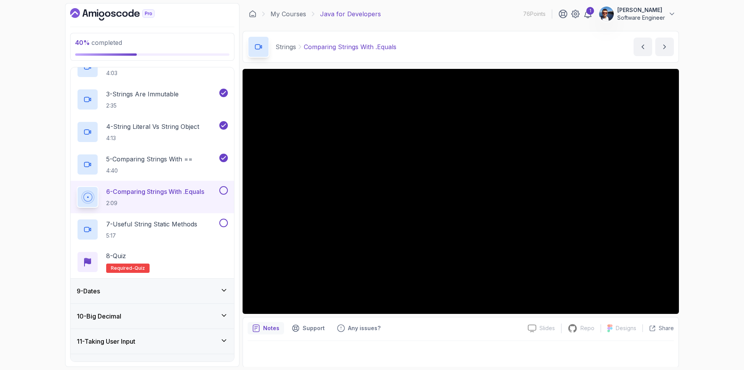
click at [223, 189] on button at bounding box center [223, 190] width 9 height 9
drag, startPoint x: 191, startPoint y: 230, endPoint x: 191, endPoint y: 226, distance: 4.3
click at [191, 229] on h2 "7 - Useful String Static Methods 5:17" at bounding box center [151, 230] width 91 height 20
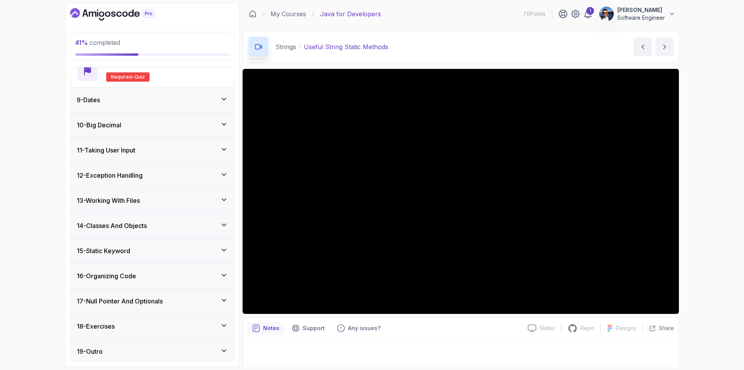
scroll to position [444, 0]
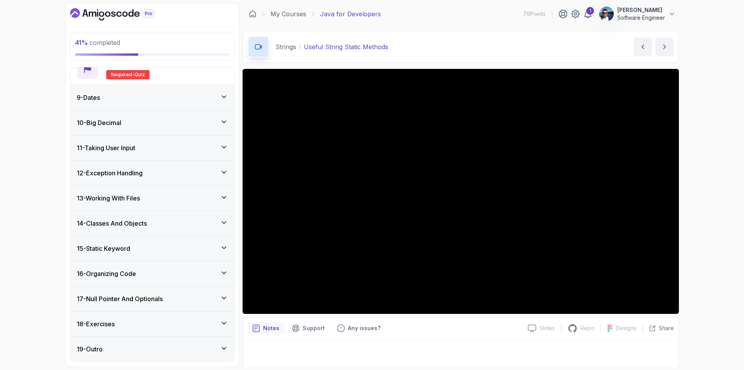
click at [77, 25] on button "7 - Useful String Static Methods 5:17" at bounding box center [152, 36] width 151 height 22
click at [432, 333] on div "Notes Support Any issues?" at bounding box center [385, 328] width 274 height 12
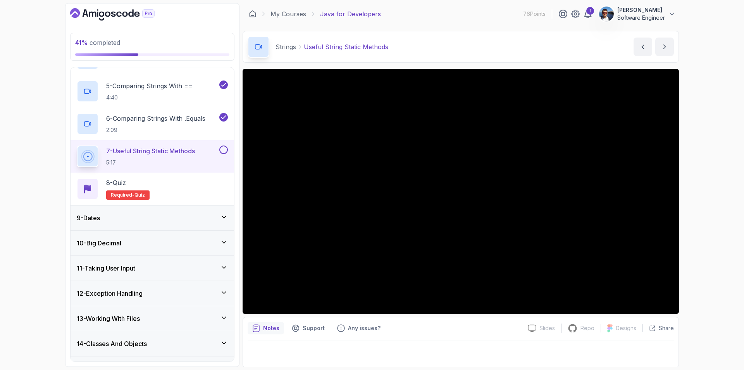
scroll to position [315, 0]
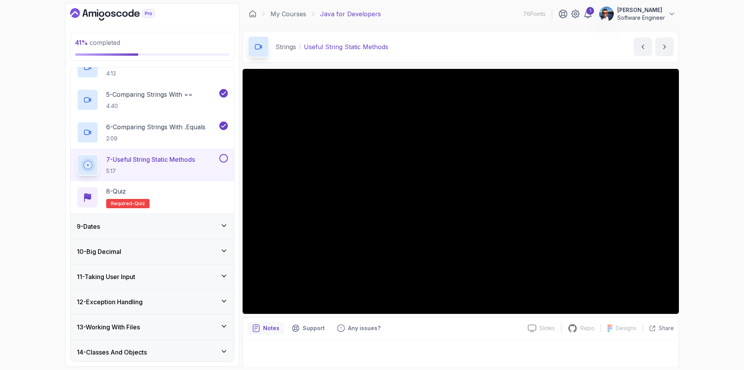
click at [223, 158] on button at bounding box center [223, 158] width 9 height 9
click at [164, 196] on div "8 - Quiz Required- quiz" at bounding box center [152, 198] width 151 height 22
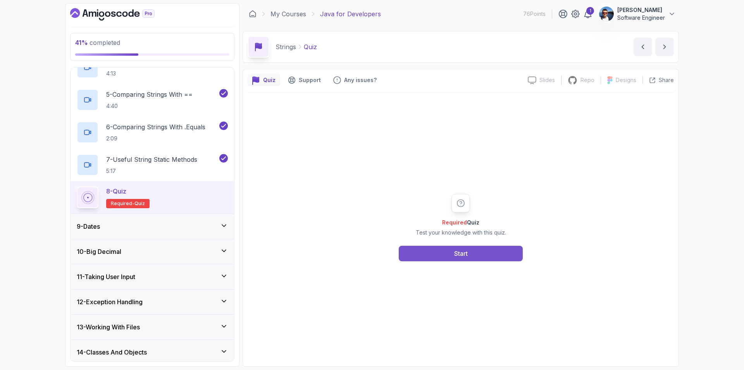
click at [469, 252] on button "Start" at bounding box center [461, 254] width 124 height 16
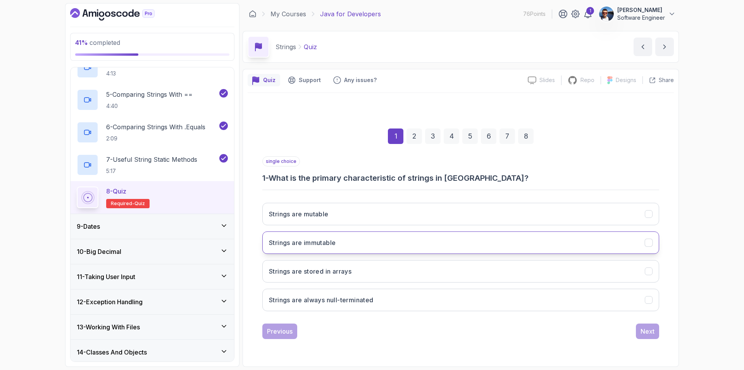
click at [338, 243] on button "Strings are immutable" at bounding box center [460, 243] width 397 height 22
click at [644, 332] on div "Next" at bounding box center [648, 331] width 14 height 9
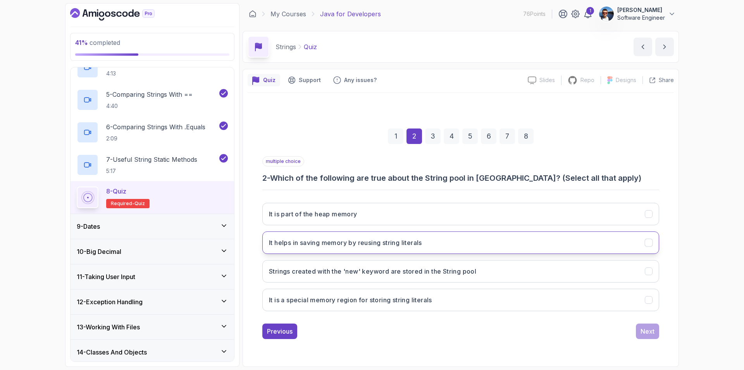
click at [648, 243] on icon "It helps in saving memory by reusing string literals" at bounding box center [648, 242] width 7 height 7
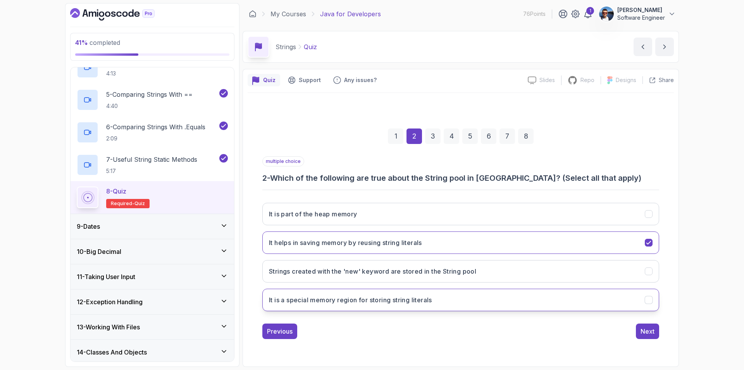
click at [646, 300] on icon "It is a special memory region for storing string literals" at bounding box center [648, 299] width 7 height 7
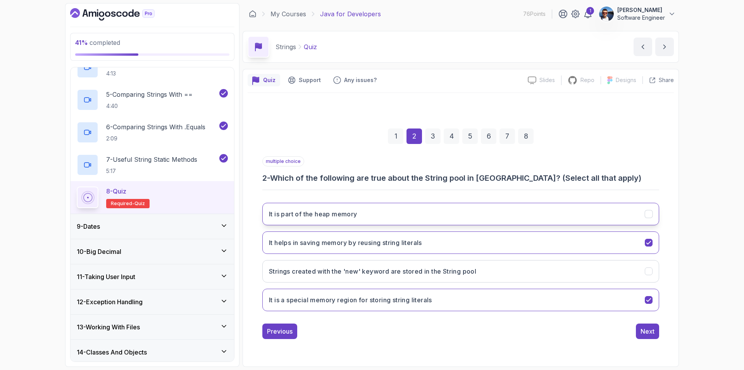
click at [646, 214] on icon "It is part of the heap memory" at bounding box center [648, 213] width 7 height 7
click at [649, 329] on div "Next" at bounding box center [648, 331] width 14 height 9
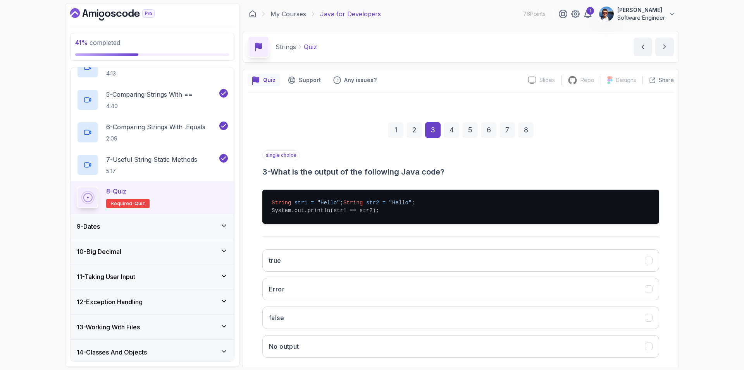
click at [415, 132] on div "2" at bounding box center [415, 130] width 16 height 16
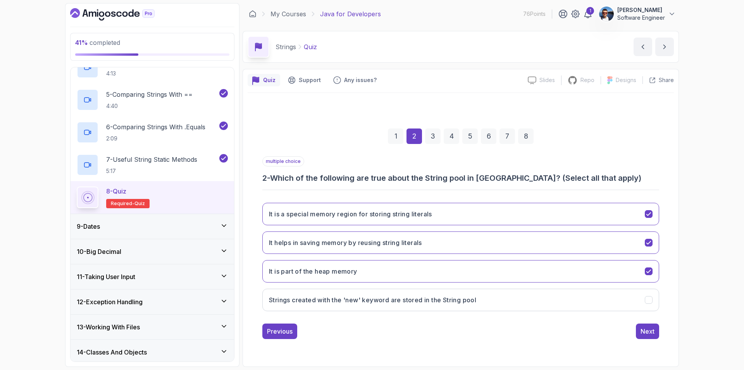
click at [434, 135] on div "3" at bounding box center [433, 137] width 16 height 16
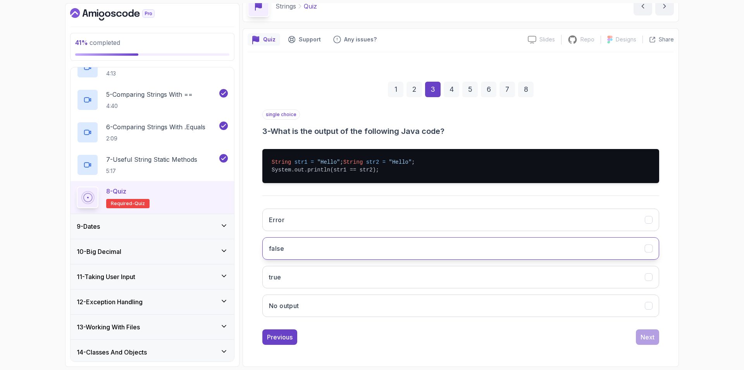
scroll to position [48, 0]
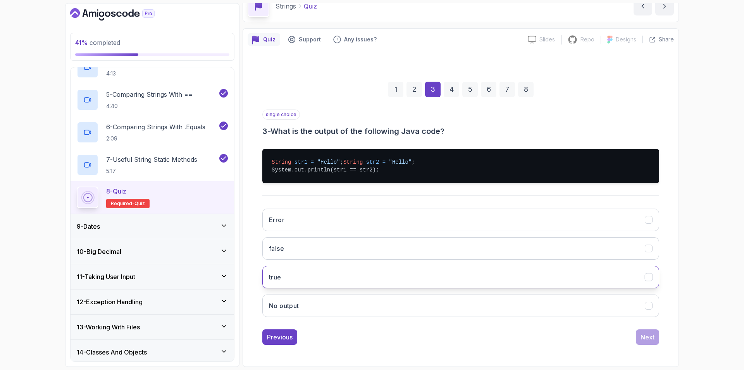
click at [318, 274] on button "true" at bounding box center [460, 277] width 397 height 22
click at [645, 336] on div "Next" at bounding box center [648, 337] width 14 height 9
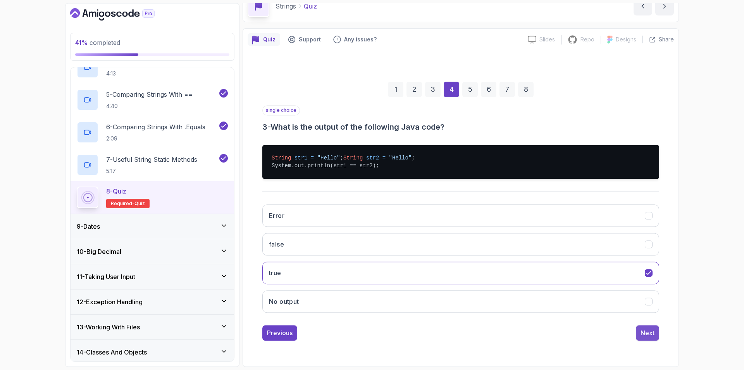
scroll to position [0, 0]
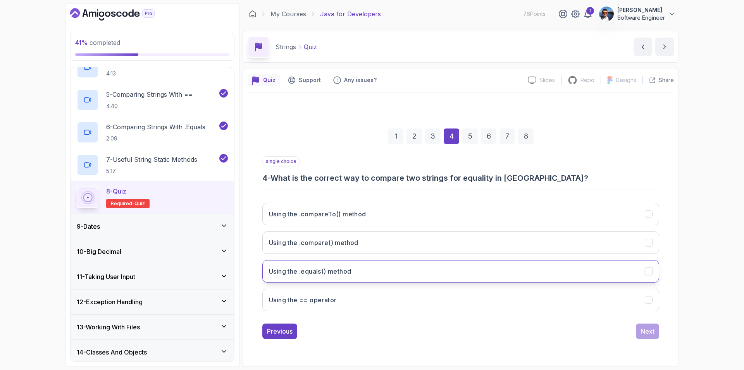
click at [368, 269] on button "Using the .equals() method" at bounding box center [460, 271] width 397 height 22
click at [649, 334] on div "Next" at bounding box center [648, 331] width 14 height 9
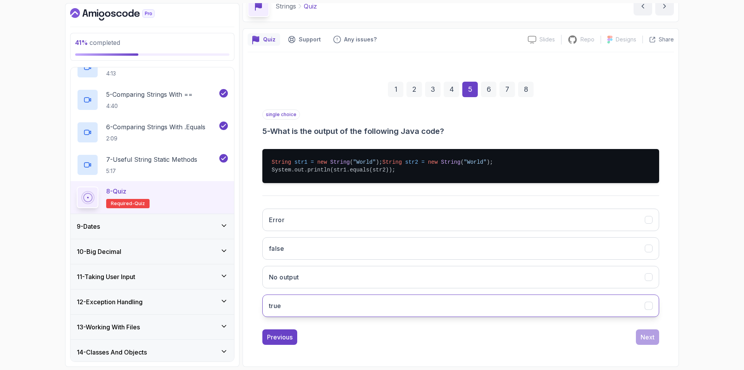
scroll to position [48, 0]
click at [383, 305] on button "true" at bounding box center [460, 306] width 397 height 22
click at [645, 339] on div "Next" at bounding box center [648, 337] width 14 height 9
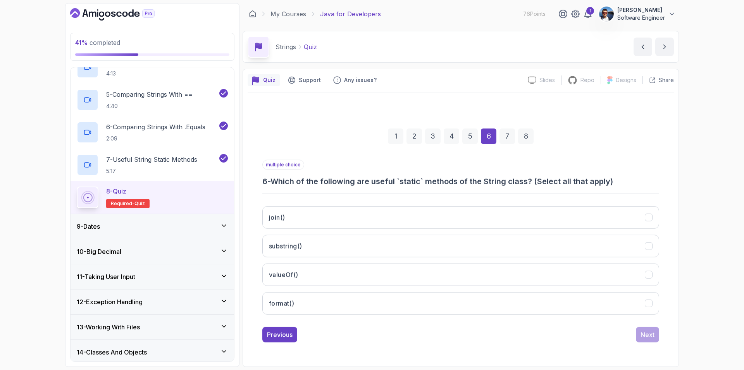
scroll to position [0, 0]
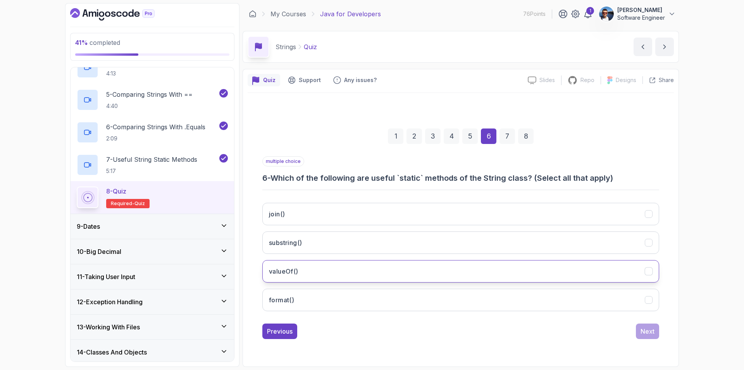
click at [653, 275] on button "valueOf()" at bounding box center [460, 271] width 397 height 22
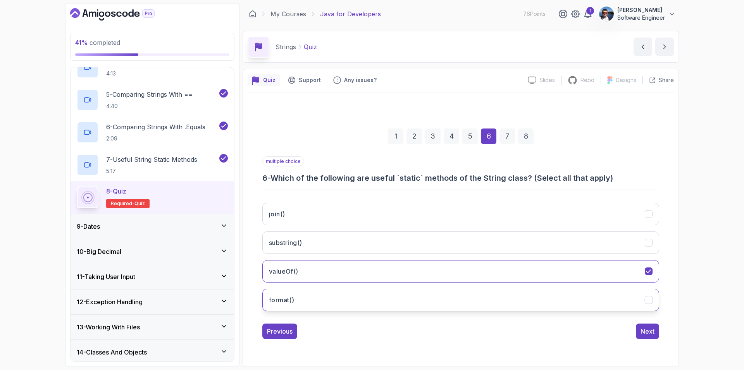
drag, startPoint x: 650, startPoint y: 297, endPoint x: 649, endPoint y: 286, distance: 11.3
click at [650, 297] on icon "format()" at bounding box center [648, 299] width 7 height 7
click at [649, 267] on div "valueOf()" at bounding box center [649, 271] width 8 height 8
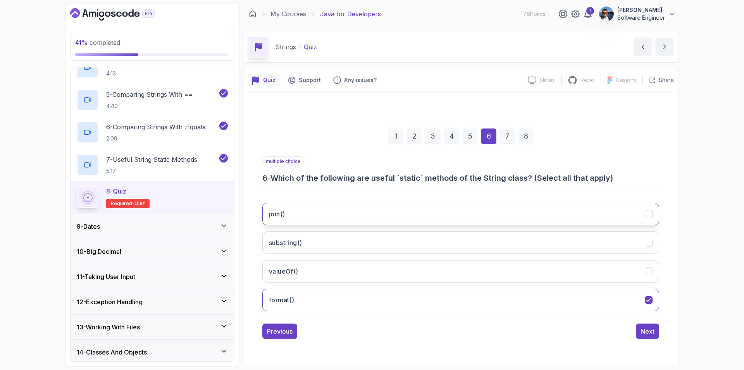
click at [648, 215] on icon "join()" at bounding box center [648, 214] width 4 height 3
click at [646, 334] on div "Next" at bounding box center [648, 331] width 14 height 9
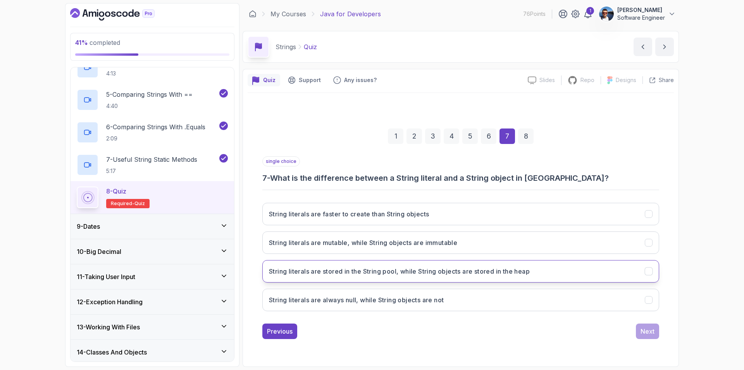
click at [486, 275] on h3 "String literals are stored in the String pool, while String objects are stored …" at bounding box center [399, 271] width 261 height 9
click at [652, 334] on div "Next" at bounding box center [648, 331] width 14 height 9
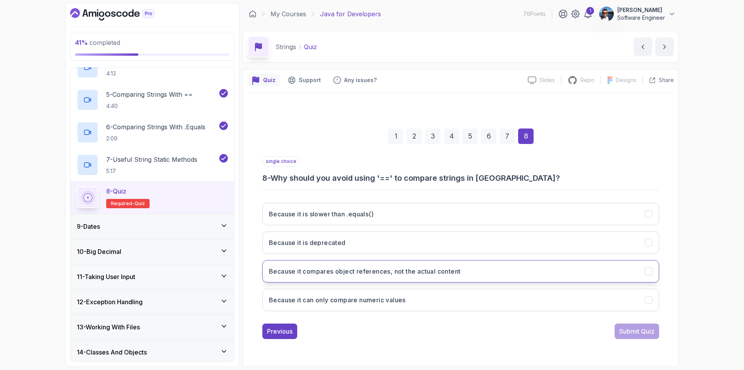
click at [564, 274] on button "Because it compares object references, not the actual content" at bounding box center [460, 271] width 397 height 22
click at [639, 330] on div "Submit Quiz" at bounding box center [636, 331] width 35 height 9
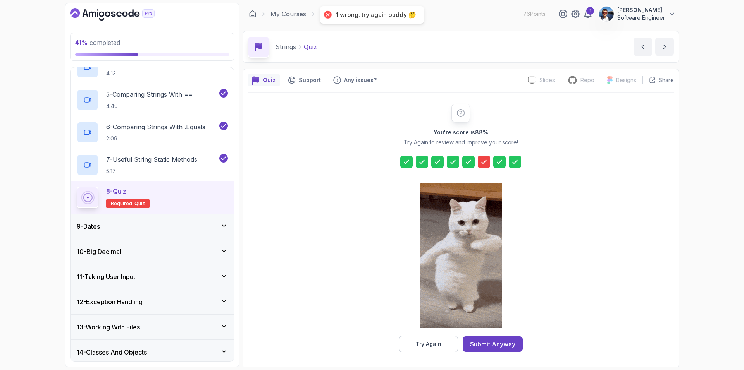
click at [486, 164] on icon at bounding box center [484, 162] width 8 height 8
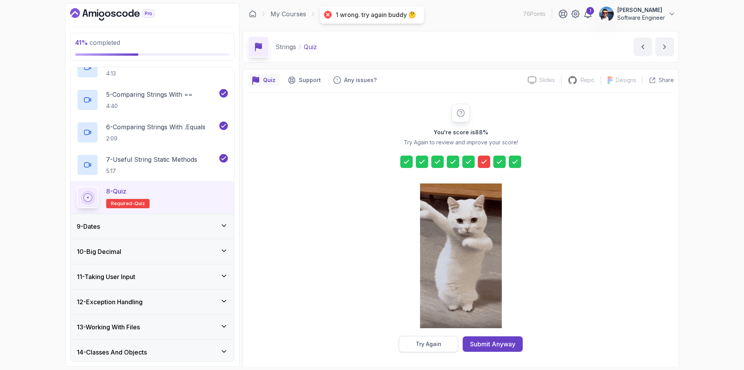
click at [438, 344] on div "Try Again" at bounding box center [429, 345] width 26 height 8
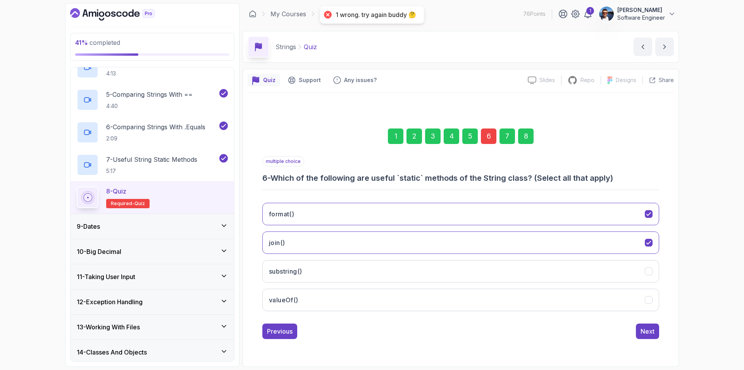
click at [491, 137] on div "6" at bounding box center [489, 137] width 16 height 16
click at [488, 140] on div "6" at bounding box center [489, 137] width 16 height 16
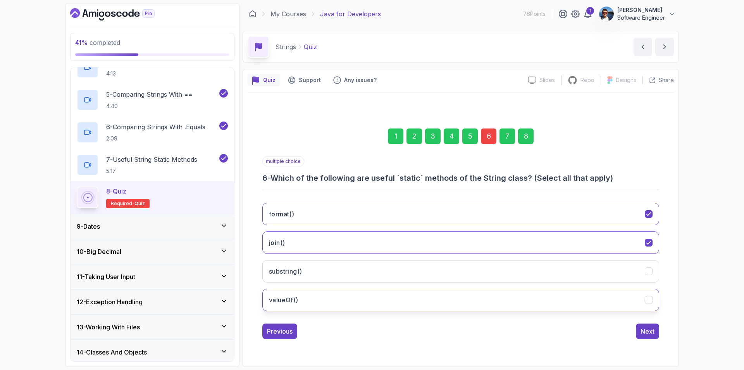
click at [647, 300] on icon "valueOf()" at bounding box center [648, 300] width 4 height 3
click at [651, 336] on div "Next" at bounding box center [648, 331] width 14 height 9
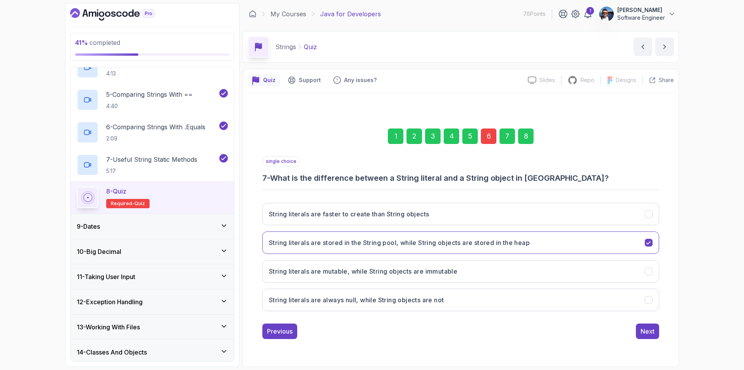
click at [651, 334] on div "Next" at bounding box center [648, 331] width 14 height 9
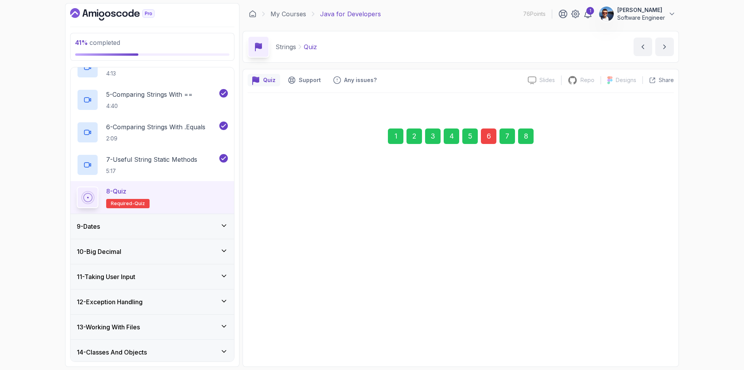
click at [651, 334] on div "Submit Quiz" at bounding box center [636, 331] width 35 height 9
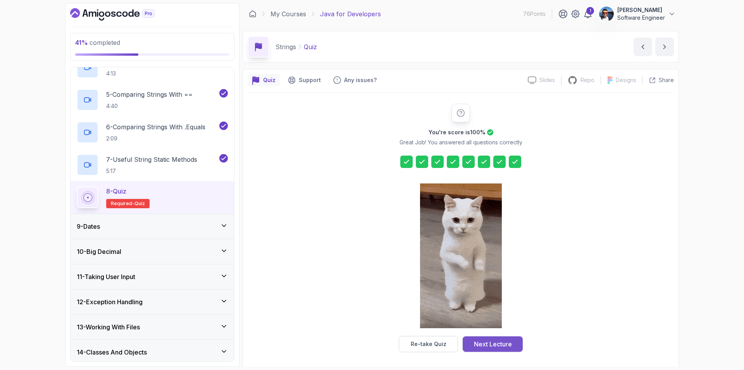
click at [505, 344] on div "Next Lecture" at bounding box center [493, 344] width 38 height 9
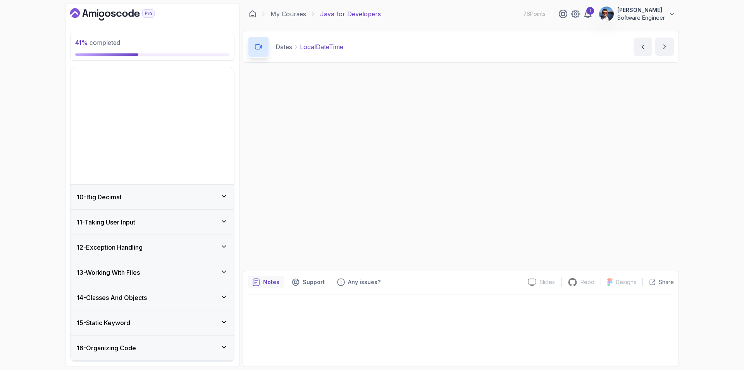
scroll to position [184, 0]
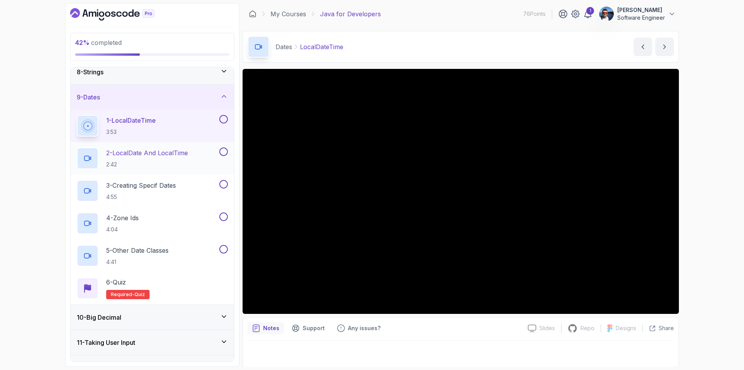
click at [150, 160] on h2 "2 - LocalDate And LocalTime 2:42" at bounding box center [147, 158] width 82 height 20
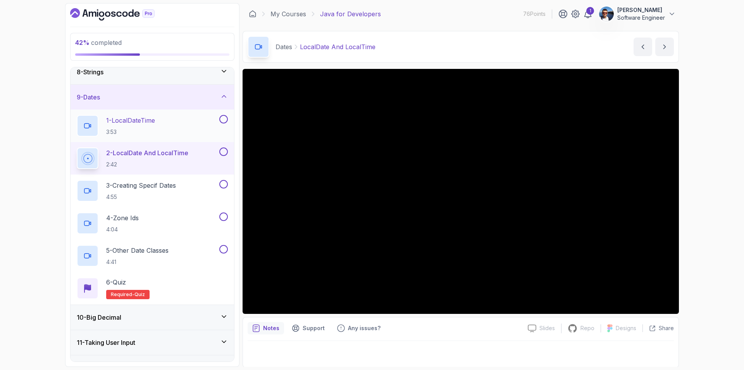
click at [221, 119] on button at bounding box center [223, 119] width 9 height 9
click at [223, 150] on button at bounding box center [223, 152] width 9 height 9
click at [175, 185] on p "3 - Creating Specif Dates" at bounding box center [141, 185] width 70 height 9
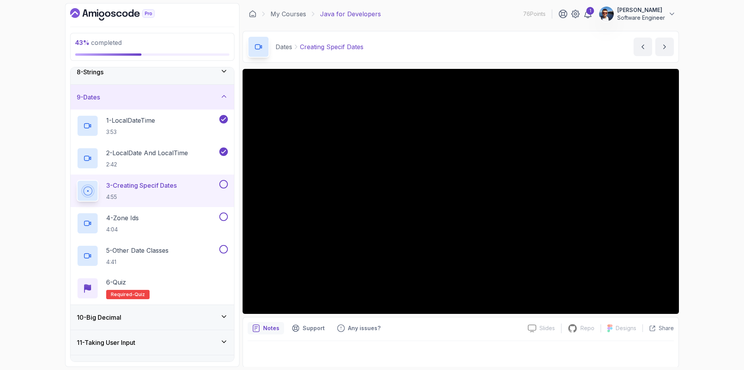
click at [224, 186] on button at bounding box center [223, 184] width 9 height 9
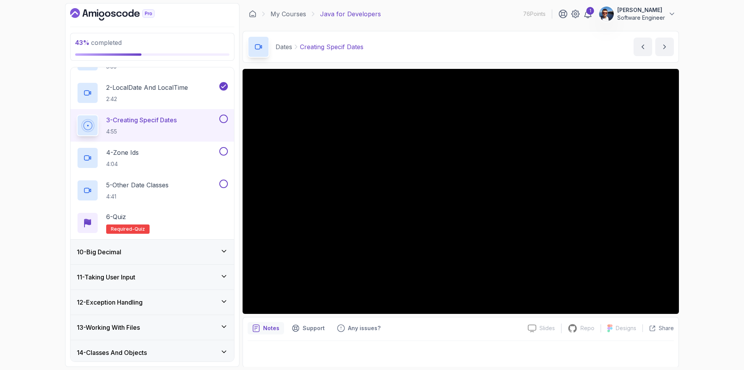
scroll to position [248, 0]
click at [136, 157] on p "4 - Zone Ids" at bounding box center [122, 153] width 33 height 9
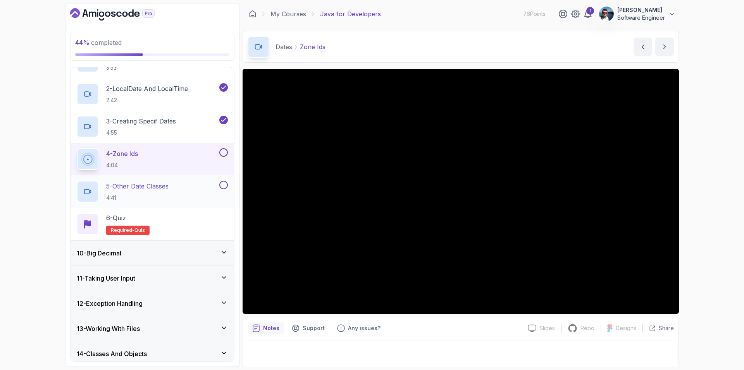
click at [166, 190] on p "5 - Other Date Classes" at bounding box center [137, 186] width 62 height 9
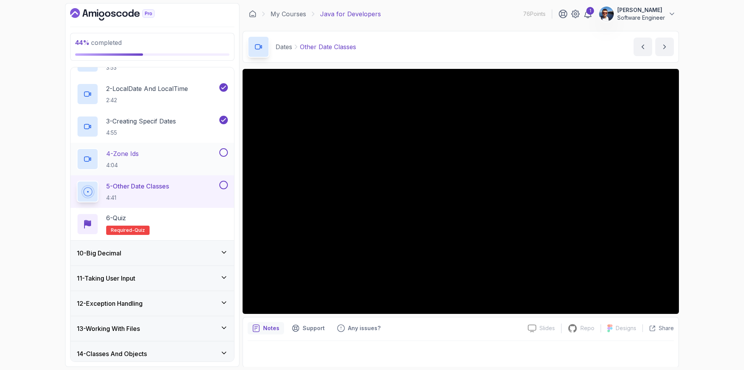
click at [225, 152] on button at bounding box center [223, 152] width 9 height 9
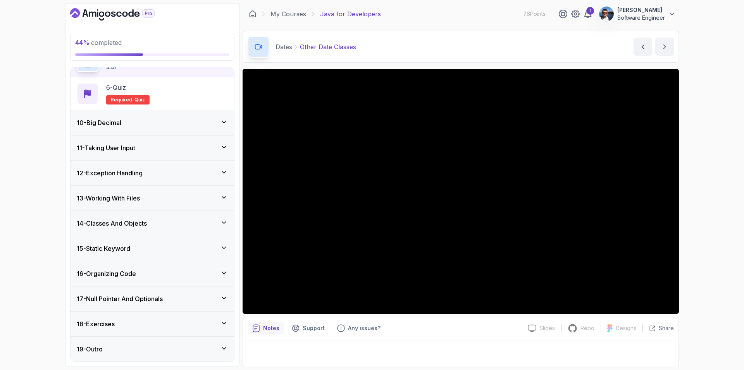
scroll to position [1, 0]
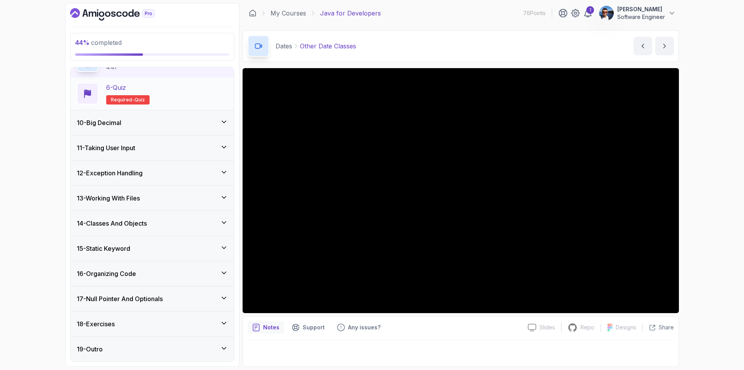
click at [162, 92] on div "6 - Quiz Required- quiz" at bounding box center [152, 94] width 151 height 22
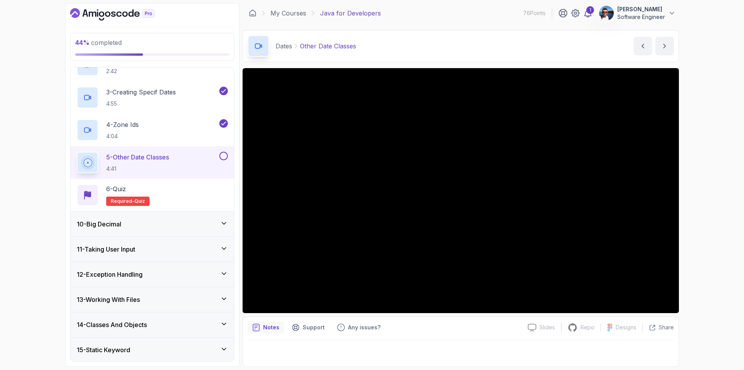
scroll to position [250, 0]
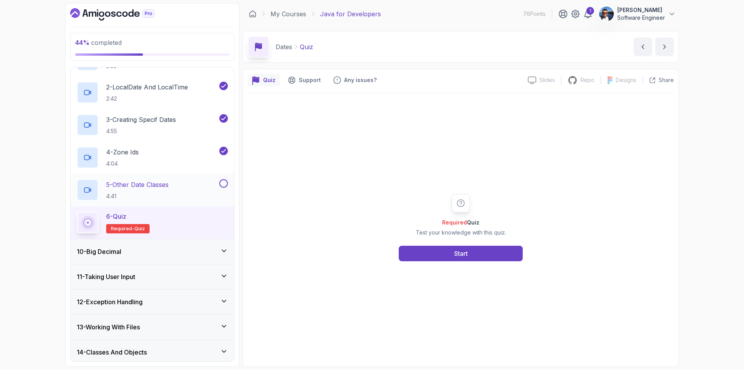
click at [224, 184] on button at bounding box center [223, 183] width 9 height 9
click at [450, 254] on button "Start" at bounding box center [461, 254] width 124 height 16
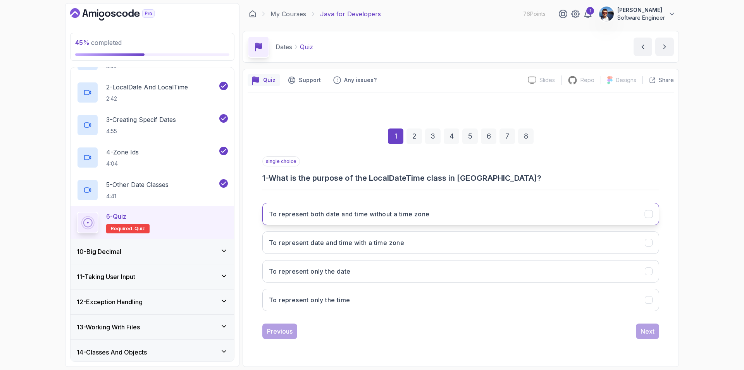
click at [650, 213] on icon "To represent both date and time without a time zone" at bounding box center [648, 213] width 7 height 7
click at [646, 330] on div "Next" at bounding box center [648, 331] width 14 height 9
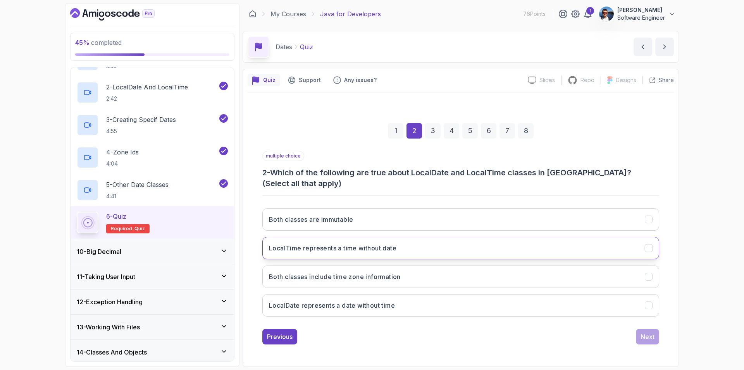
click at [648, 245] on icon "LocalTime represents a time without date" at bounding box center [648, 248] width 7 height 7
click at [649, 302] on icon "LocalDate represents a date without time" at bounding box center [648, 305] width 7 height 7
click at [649, 334] on div "Next" at bounding box center [648, 337] width 14 height 9
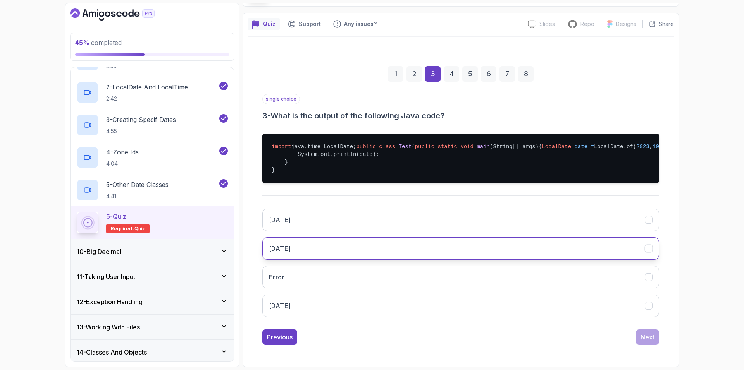
scroll to position [79, 0]
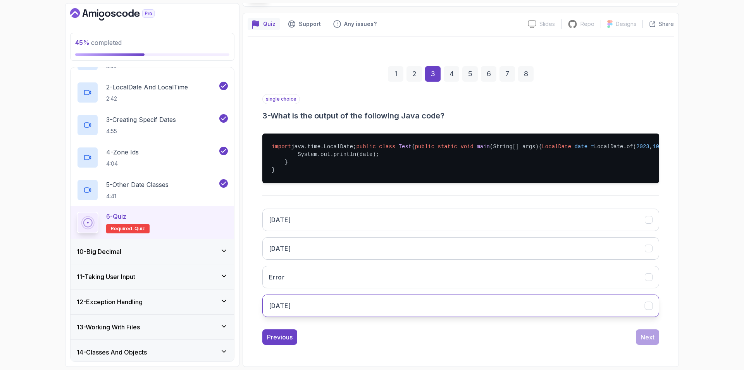
click at [520, 307] on button "2023-10-05" at bounding box center [460, 306] width 397 height 22
click at [653, 339] on div "Next" at bounding box center [648, 337] width 14 height 9
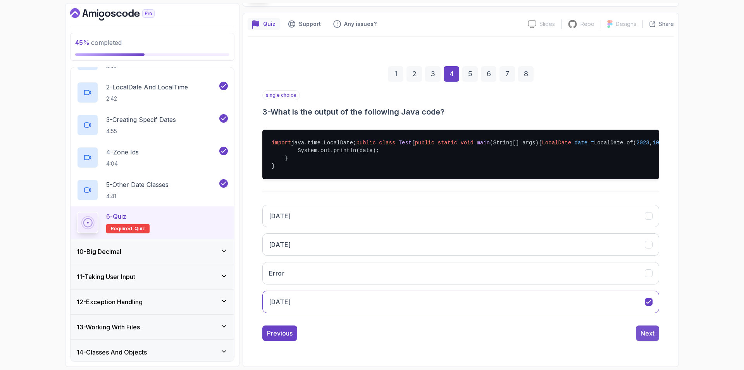
scroll to position [0, 0]
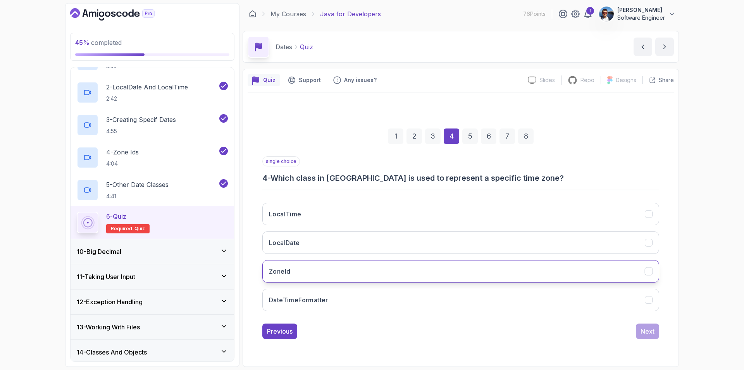
click at [476, 267] on button "ZoneId" at bounding box center [460, 271] width 397 height 22
click at [641, 327] on div "Next" at bounding box center [648, 331] width 14 height 9
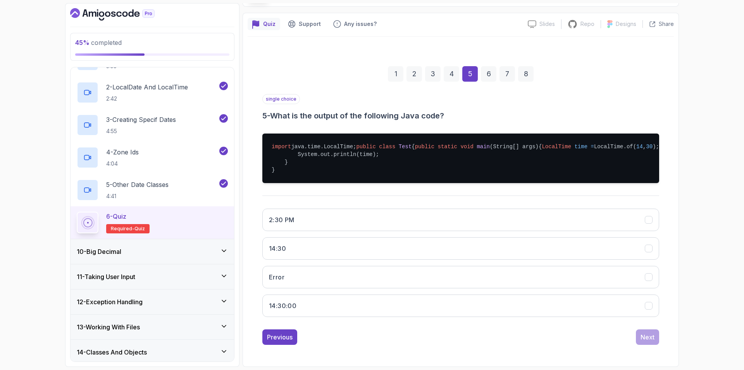
scroll to position [79, 0]
click at [541, 312] on button "14:30:00" at bounding box center [460, 306] width 397 height 22
click at [641, 337] on div "Next" at bounding box center [648, 337] width 14 height 9
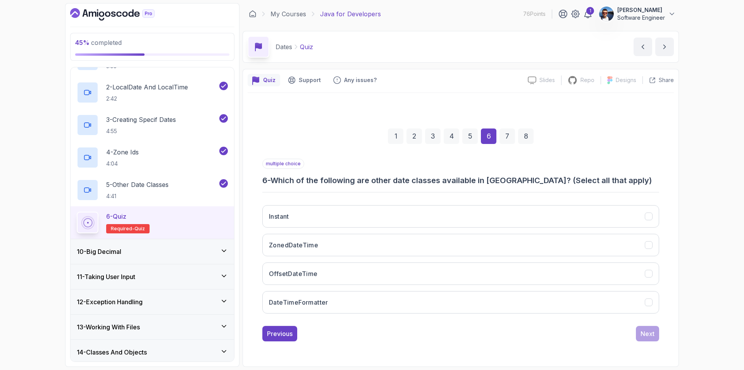
scroll to position [0, 0]
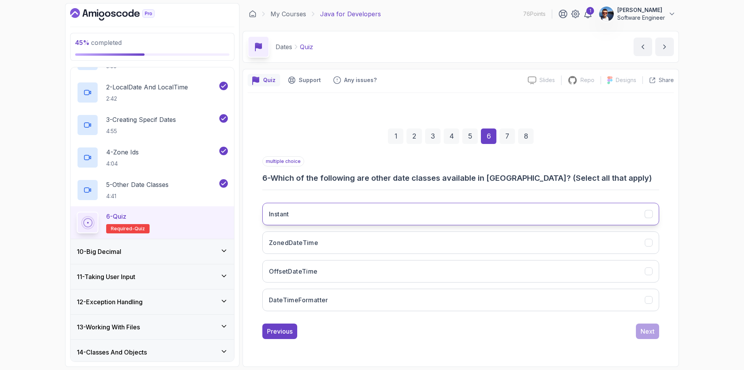
click at [616, 216] on button "Instant" at bounding box center [460, 214] width 397 height 22
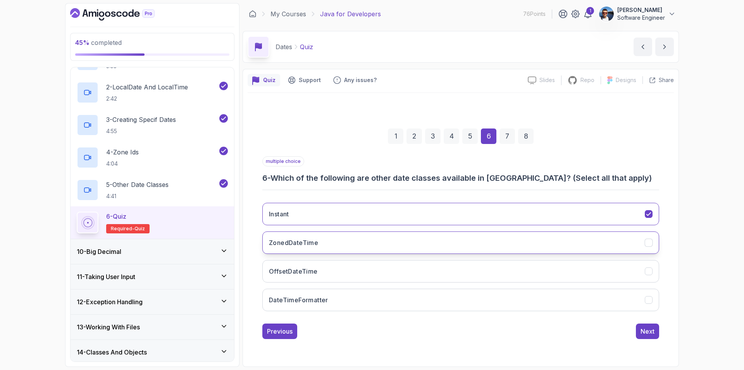
click at [609, 242] on button "ZonedDateTime" at bounding box center [460, 243] width 397 height 22
click at [603, 269] on button "OffsetDateTime" at bounding box center [460, 271] width 397 height 22
click at [650, 330] on div "Next" at bounding box center [648, 331] width 14 height 9
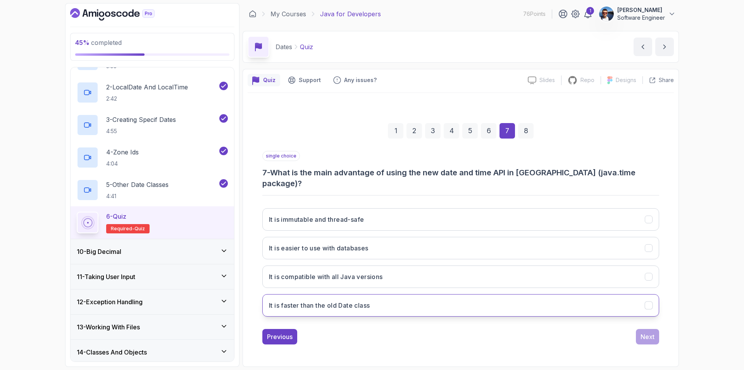
click at [650, 302] on icon "It is faster than the old Date class" at bounding box center [648, 305] width 7 height 7
click at [650, 333] on div "Next" at bounding box center [648, 337] width 14 height 9
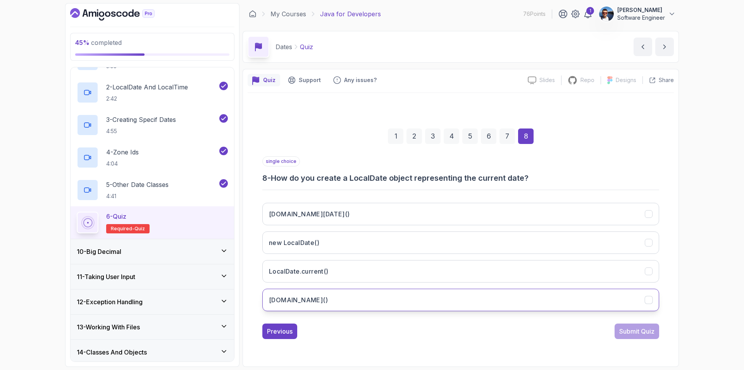
click at [648, 301] on icon "LocalDate.now()" at bounding box center [648, 300] width 4 height 3
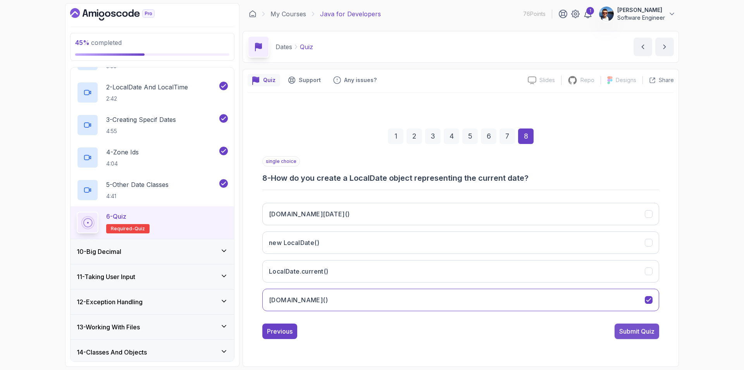
click at [645, 325] on button "Submit Quiz" at bounding box center [637, 332] width 45 height 16
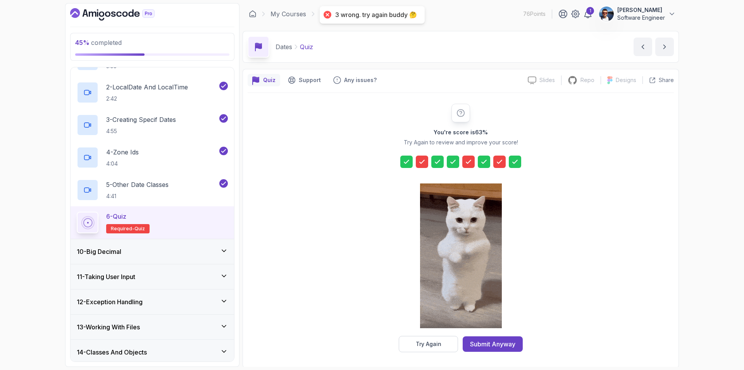
click at [423, 163] on icon at bounding box center [422, 162] width 8 height 8
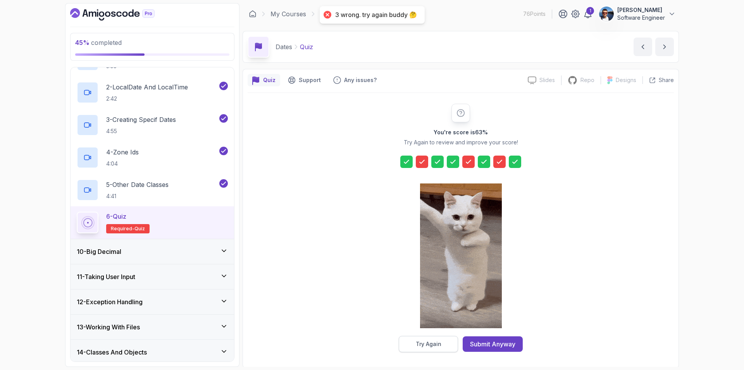
click at [437, 345] on div "Try Again" at bounding box center [429, 345] width 26 height 8
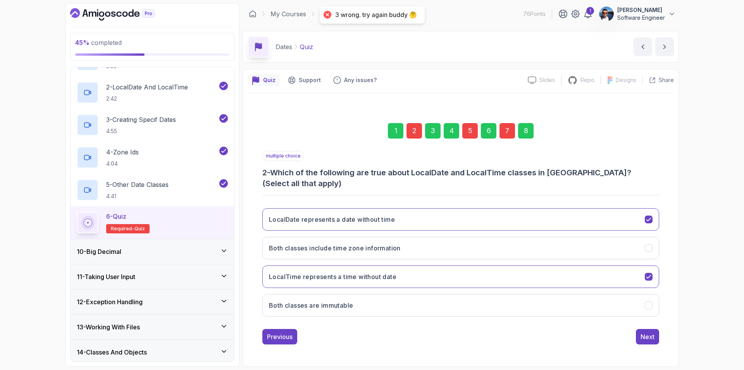
click at [413, 138] on div "2" at bounding box center [415, 131] width 16 height 16
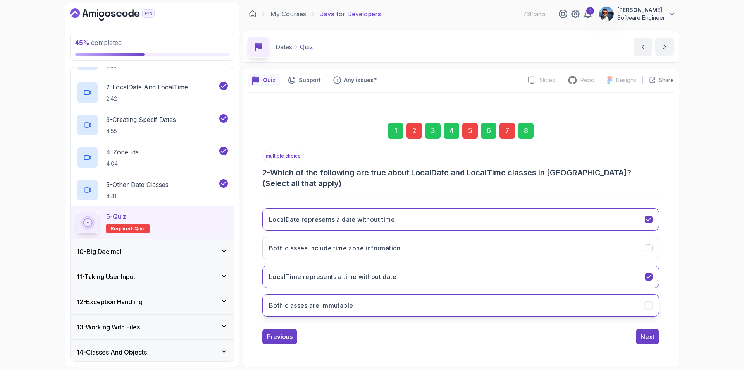
click at [651, 303] on icon "Both classes are immutable" at bounding box center [648, 305] width 7 height 7
click at [507, 139] on div "7" at bounding box center [508, 131] width 16 height 16
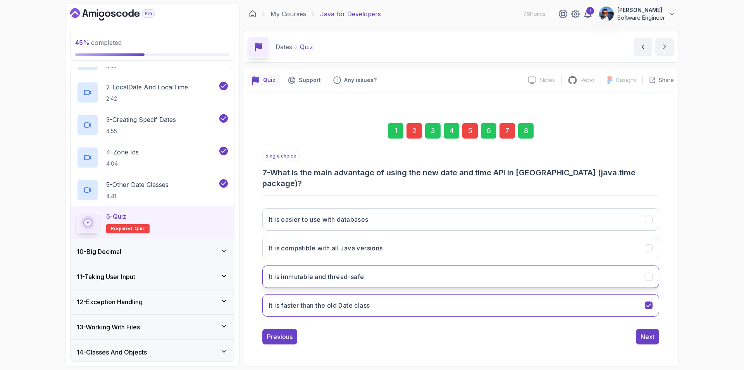
click at [465, 269] on button "It is immutable and thread-safe" at bounding box center [460, 277] width 397 height 22
click at [472, 134] on div "5" at bounding box center [470, 131] width 16 height 16
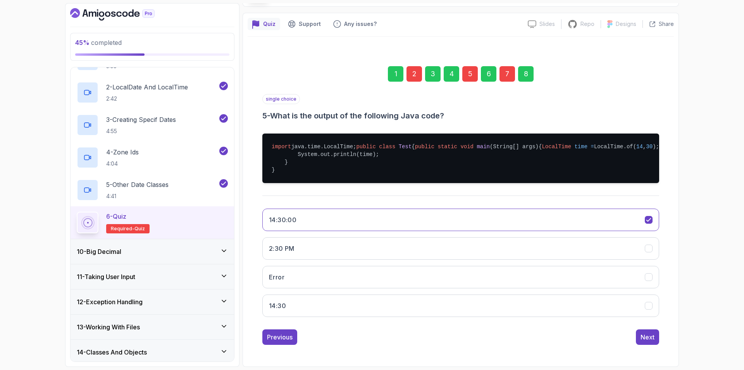
scroll to position [79, 0]
click at [397, 249] on button "2:30 PM" at bounding box center [460, 249] width 397 height 22
click at [643, 336] on div "Next" at bounding box center [648, 337] width 14 height 9
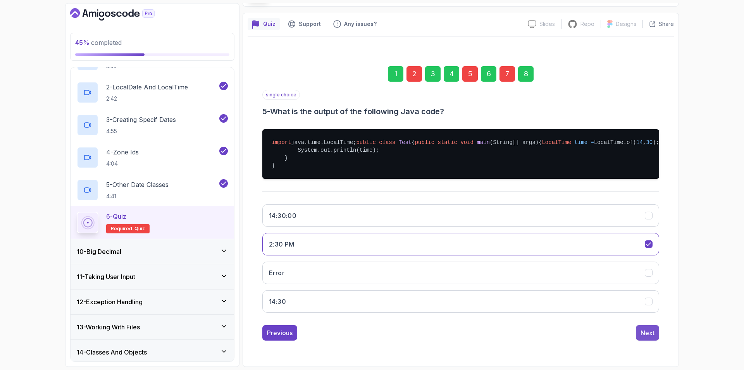
scroll to position [0, 0]
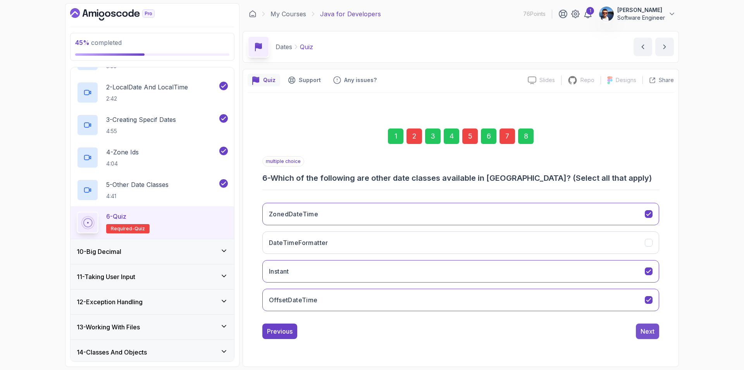
click at [648, 331] on div "Next" at bounding box center [648, 331] width 14 height 9
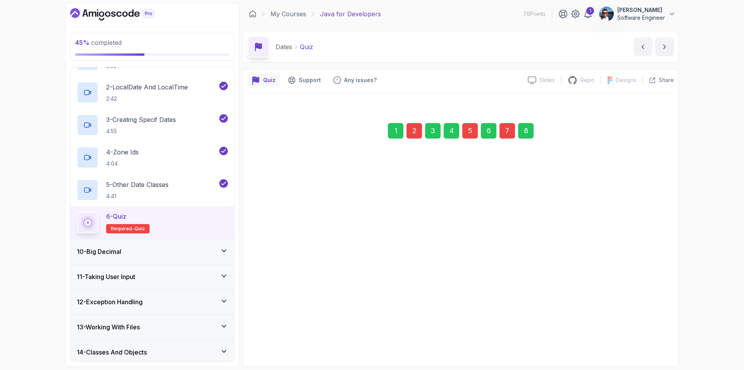
click at [530, 139] on div "8" at bounding box center [526, 131] width 16 height 16
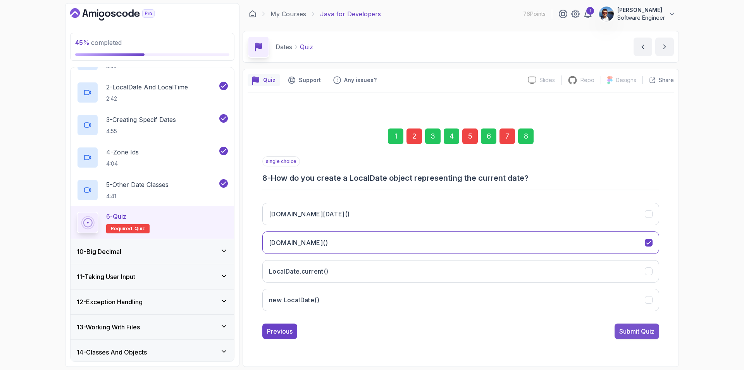
click at [632, 327] on div "Submit Quiz" at bounding box center [636, 331] width 35 height 9
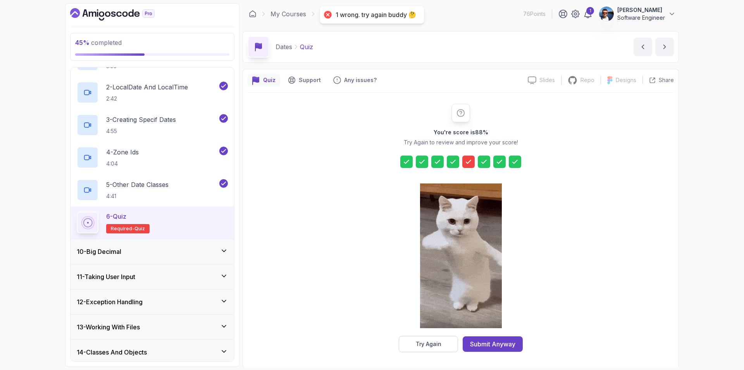
click at [467, 159] on icon at bounding box center [469, 162] width 8 height 8
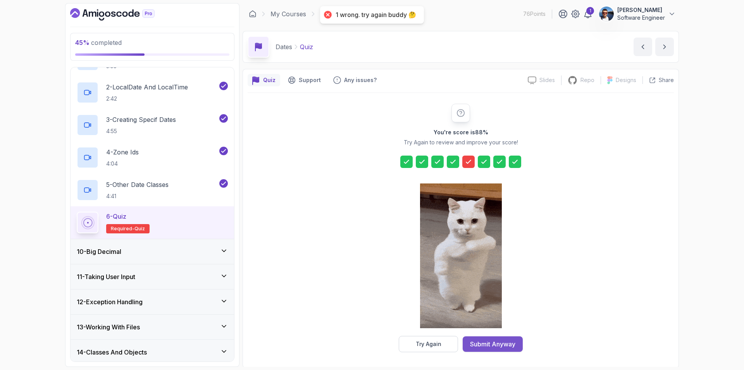
click at [493, 342] on div "Submit Anyway" at bounding box center [492, 344] width 45 height 9
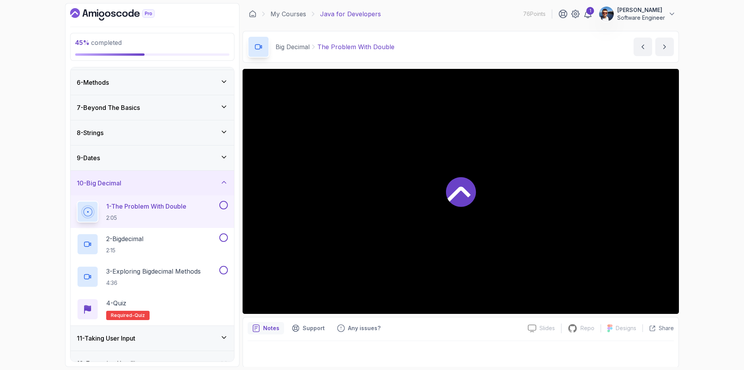
scroll to position [119, 0]
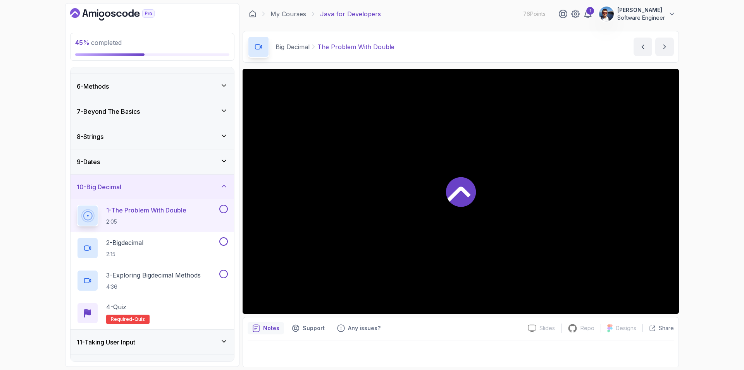
click at [153, 167] on div "9 - Dates" at bounding box center [153, 162] width 164 height 25
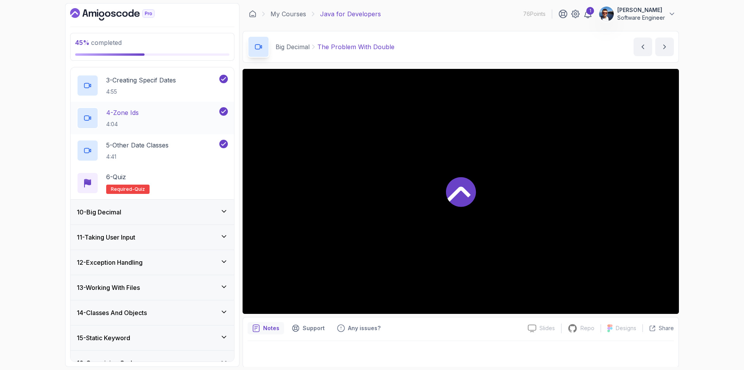
scroll to position [313, 0]
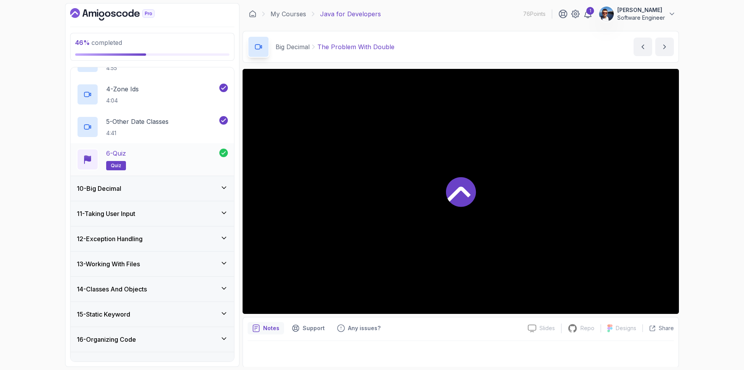
click at [150, 160] on div "6 - Quiz quiz" at bounding box center [148, 160] width 143 height 22
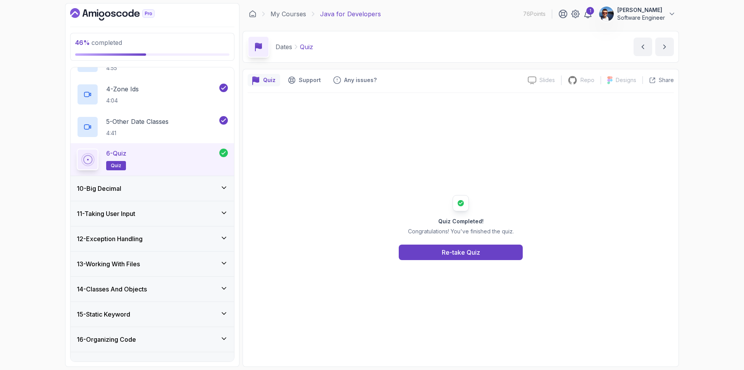
click at [154, 191] on div "10 - Big Decimal" at bounding box center [152, 188] width 151 height 9
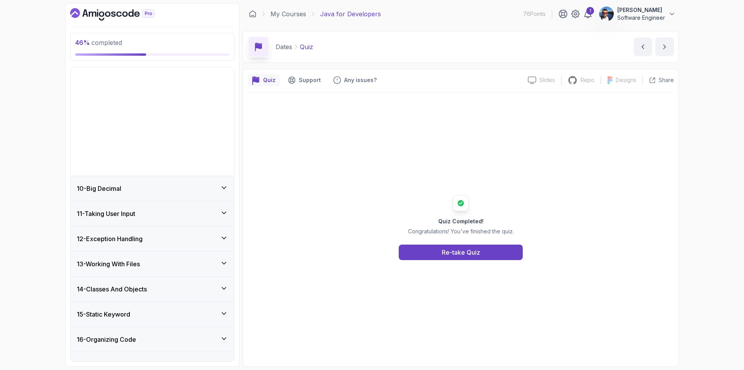
scroll to position [184, 0]
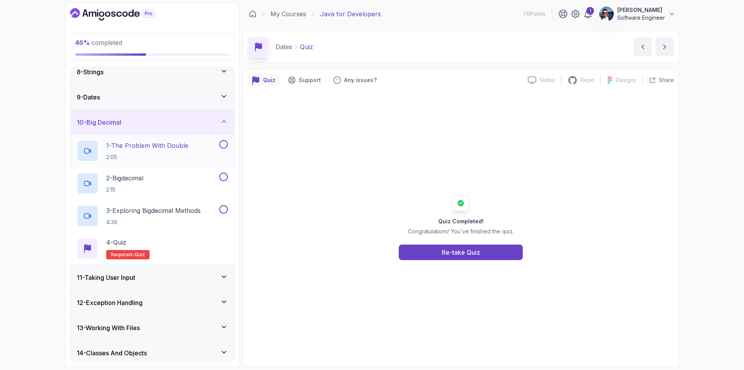
click at [193, 148] on div "1 - The Problem With Double 2:05" at bounding box center [147, 151] width 141 height 22
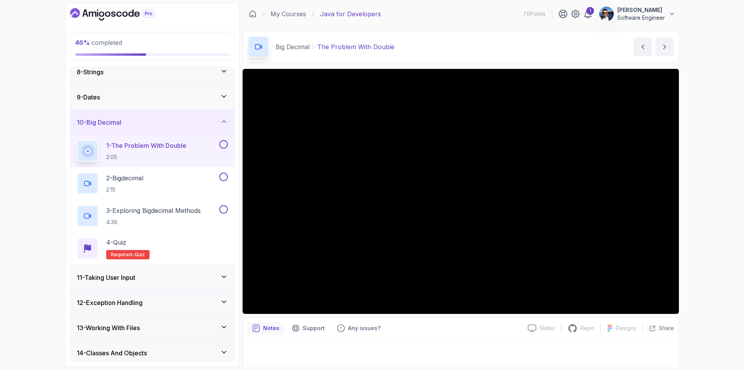
scroll to position [1, 0]
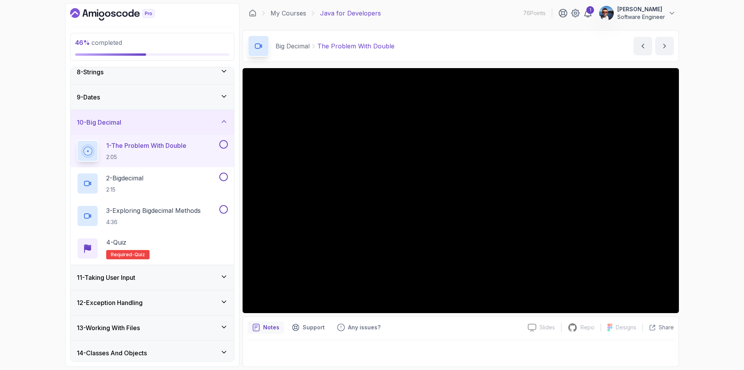
click at [277, 329] on p "Notes" at bounding box center [271, 328] width 16 height 8
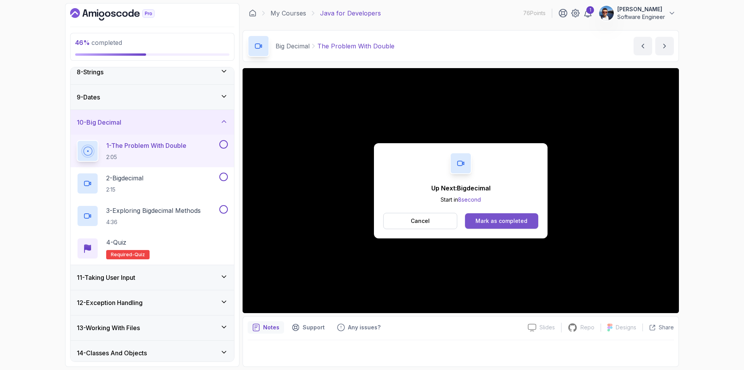
click at [500, 220] on div "Mark as completed" at bounding box center [502, 221] width 52 height 8
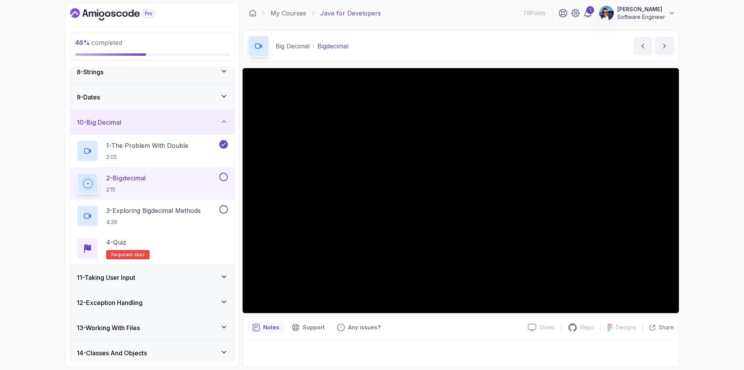
click at [429, 334] on div "Notes Support Any issues? Slides Slides not available Repo Repository not avail…" at bounding box center [461, 342] width 436 height 51
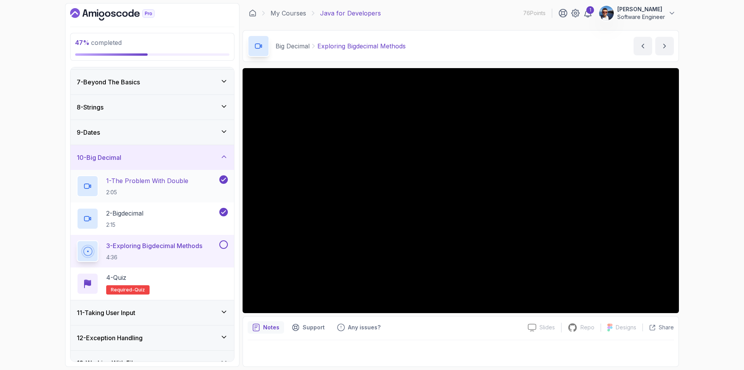
scroll to position [194, 0]
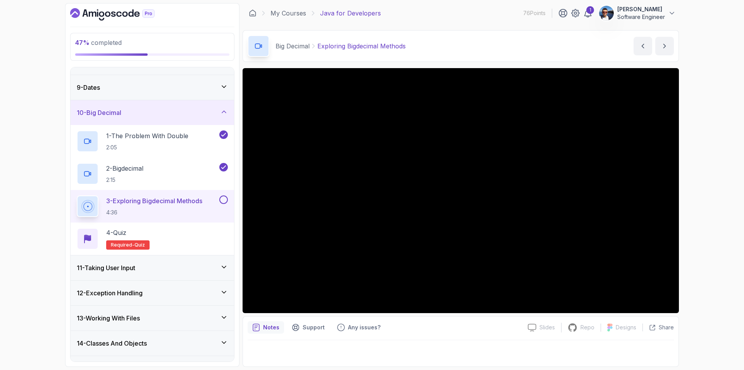
click at [221, 199] on button at bounding box center [223, 200] width 9 height 9
click at [117, 229] on p "4 - Quiz" at bounding box center [116, 232] width 20 height 9
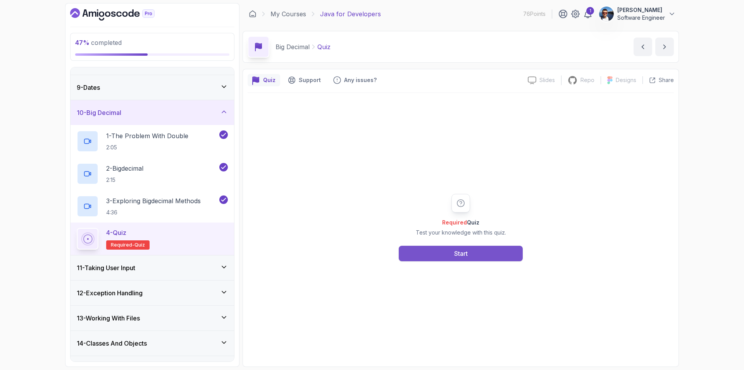
click at [454, 253] on div "Start" at bounding box center [461, 253] width 14 height 9
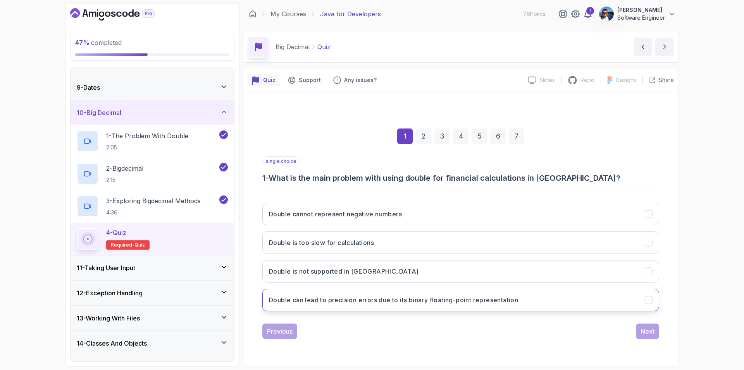
click at [375, 299] on h3 "Double can lead to precision errors due to its binary floating-point representa…" at bounding box center [393, 300] width 249 height 9
click at [646, 332] on div "Next" at bounding box center [648, 331] width 14 height 9
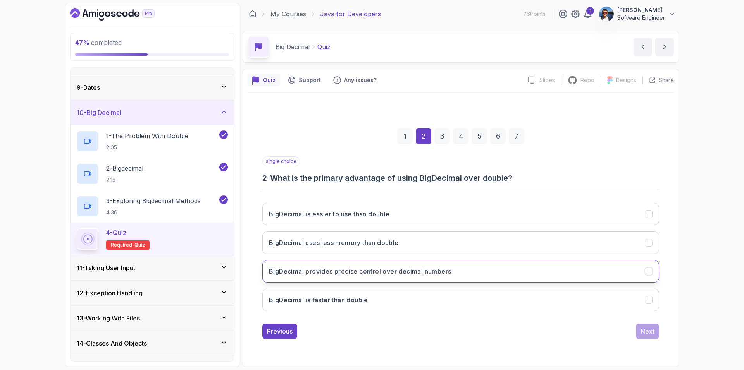
click at [388, 269] on h3 "BigDecimal provides precise control over decimal numbers" at bounding box center [360, 271] width 182 height 9
click at [646, 328] on div "Next" at bounding box center [648, 331] width 14 height 9
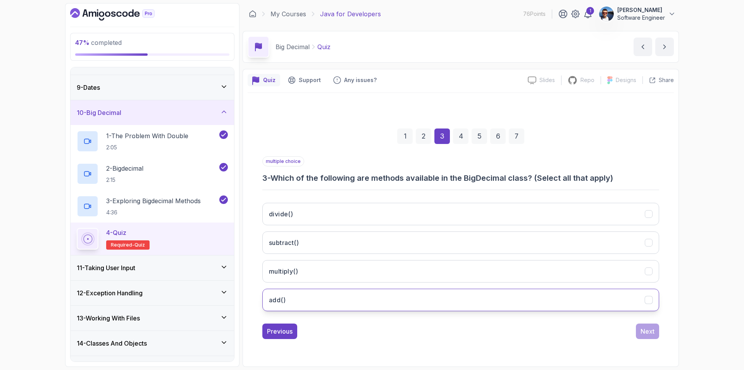
click at [370, 297] on button "add()" at bounding box center [460, 300] width 397 height 22
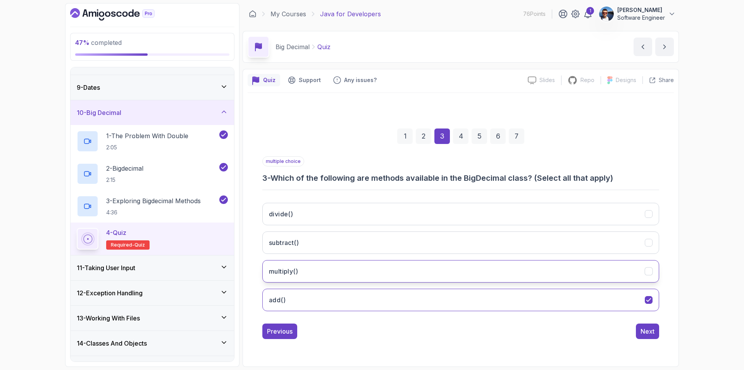
click at [371, 269] on button "multiply()" at bounding box center [460, 271] width 397 height 22
click at [383, 216] on button "divide()" at bounding box center [460, 214] width 397 height 22
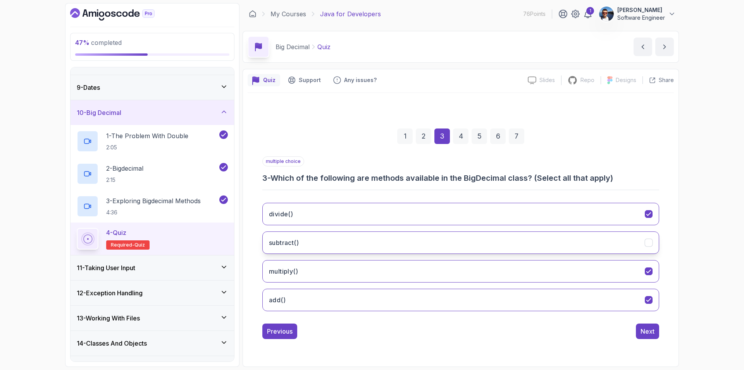
click at [380, 243] on button "subtract()" at bounding box center [460, 243] width 397 height 22
click at [645, 331] on div "Next" at bounding box center [648, 331] width 14 height 9
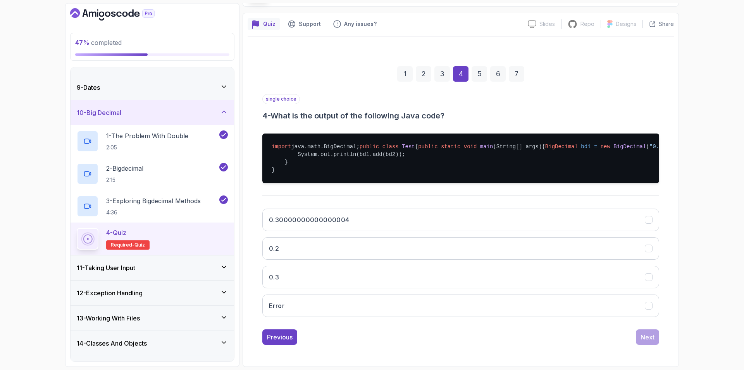
scroll to position [87, 0]
click at [398, 275] on button "0.3" at bounding box center [460, 277] width 397 height 22
click at [655, 338] on button "Next" at bounding box center [647, 338] width 23 height 16
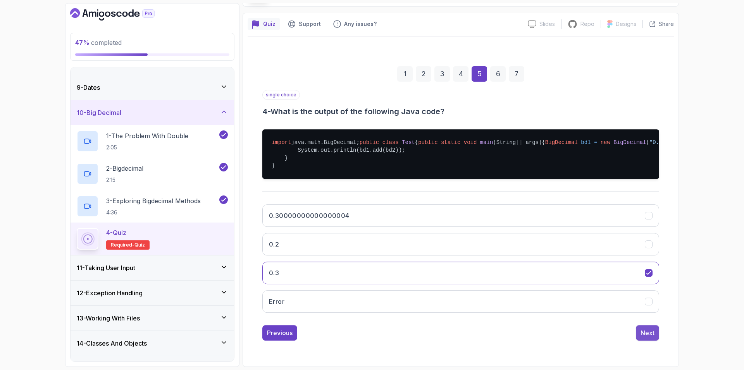
scroll to position [0, 0]
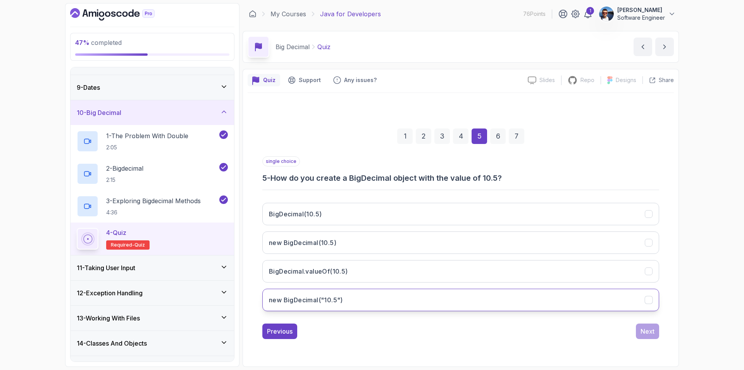
click at [442, 295] on button "new BigDecimal("10.5")" at bounding box center [460, 300] width 397 height 22
click at [646, 331] on div "Next" at bounding box center [648, 331] width 14 height 9
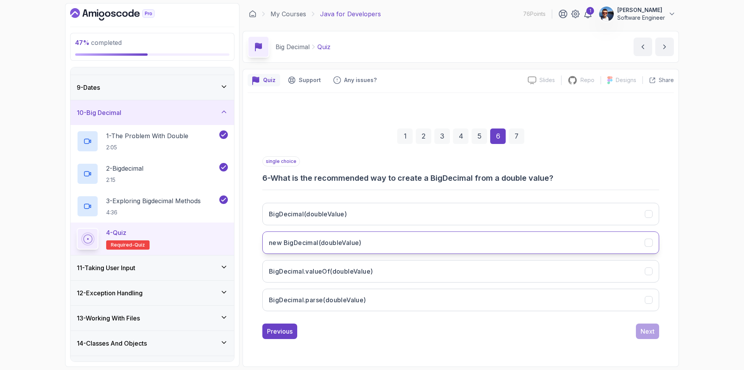
click at [316, 240] on h3 "new BigDecimal(doubleValue)" at bounding box center [315, 242] width 93 height 9
click at [644, 331] on div "Next" at bounding box center [648, 331] width 14 height 9
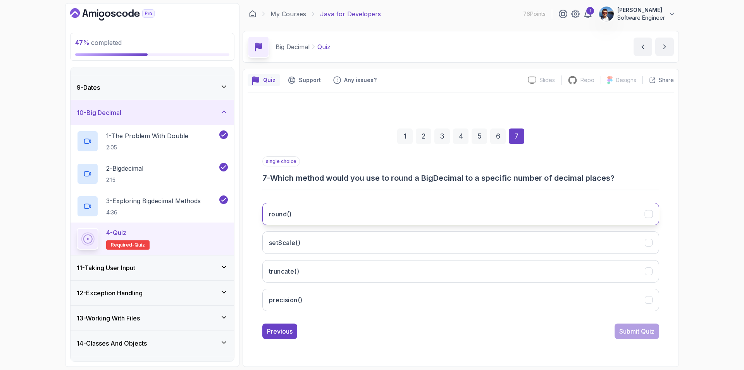
click at [422, 209] on button "round()" at bounding box center [460, 214] width 397 height 22
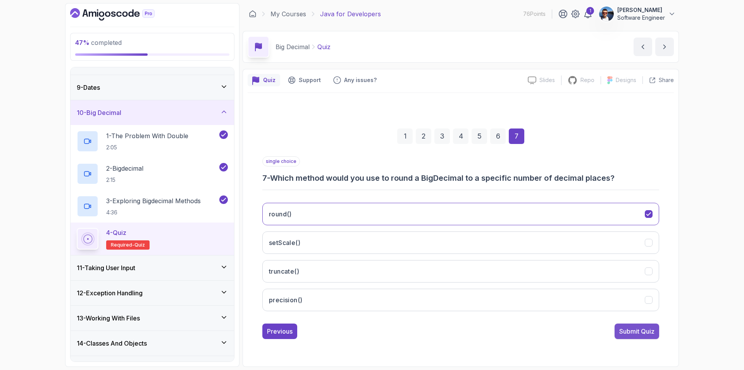
click at [637, 330] on div "Submit Quiz" at bounding box center [636, 331] width 35 height 9
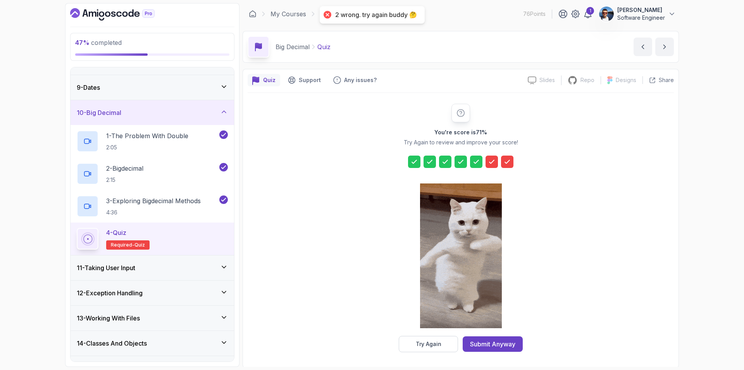
click at [494, 160] on icon at bounding box center [492, 162] width 8 height 8
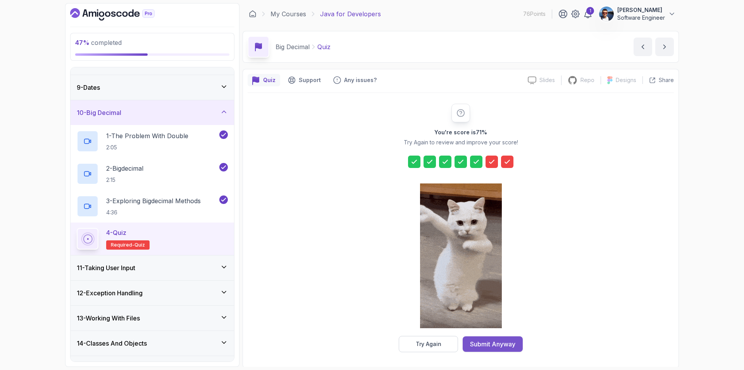
click at [501, 341] on div "Submit Anyway" at bounding box center [492, 344] width 45 height 9
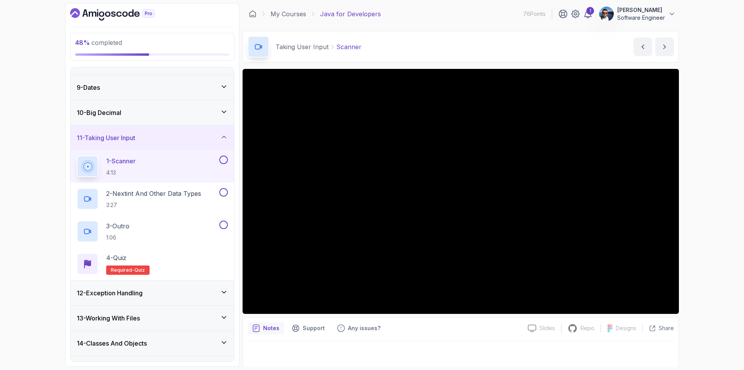
click at [129, 115] on div "10 - Big Decimal" at bounding box center [152, 112] width 151 height 9
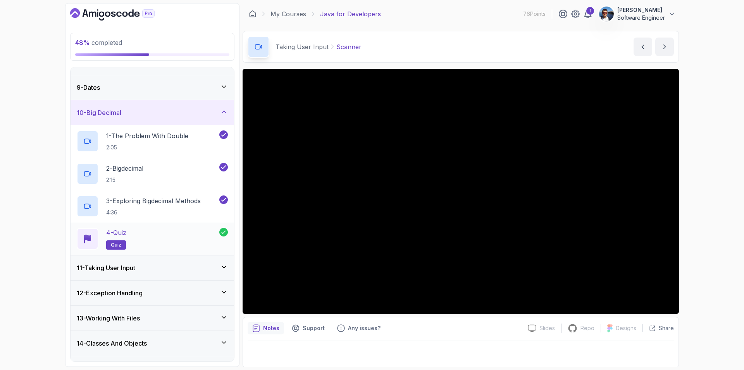
click at [131, 229] on div "4 - Quiz quiz" at bounding box center [148, 239] width 143 height 22
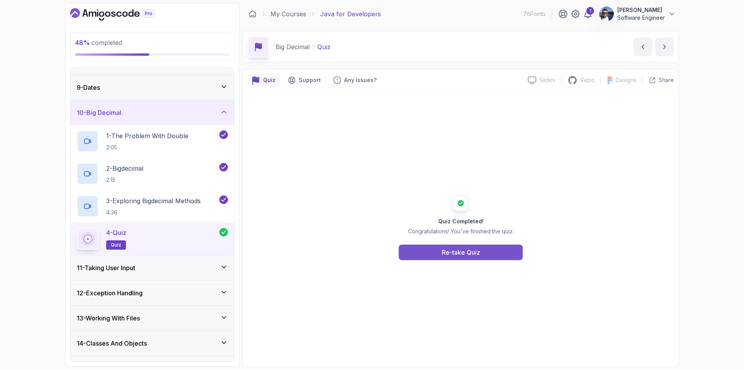
click at [457, 255] on div "Re-take Quiz" at bounding box center [461, 252] width 38 height 9
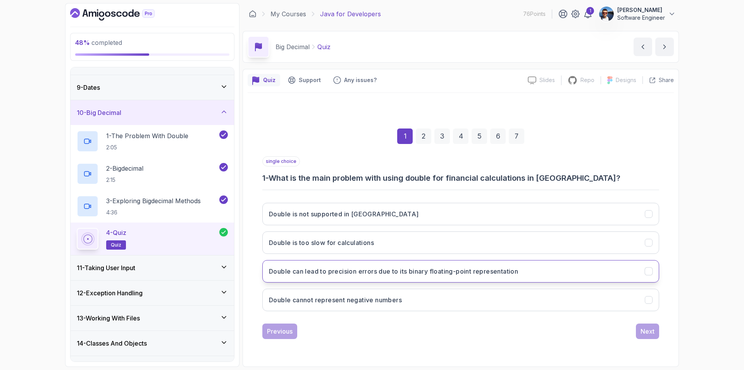
click at [388, 274] on h3 "Double can lead to precision errors due to its binary floating-point representa…" at bounding box center [393, 271] width 249 height 9
click at [649, 333] on div "Next" at bounding box center [648, 331] width 14 height 9
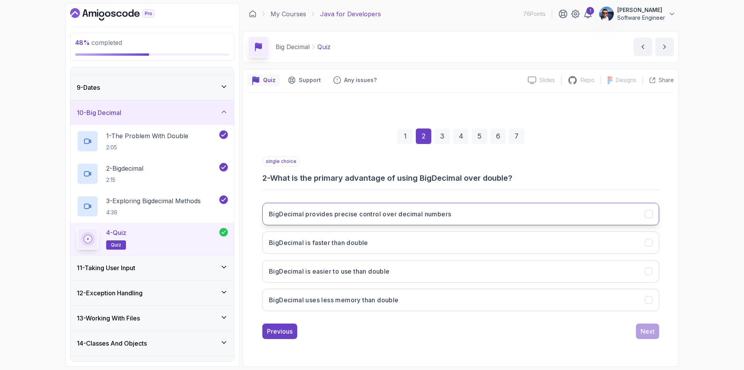
click at [408, 219] on button "BigDecimal provides precise control over decimal numbers" at bounding box center [460, 214] width 397 height 22
click at [648, 333] on div "Next" at bounding box center [648, 331] width 14 height 9
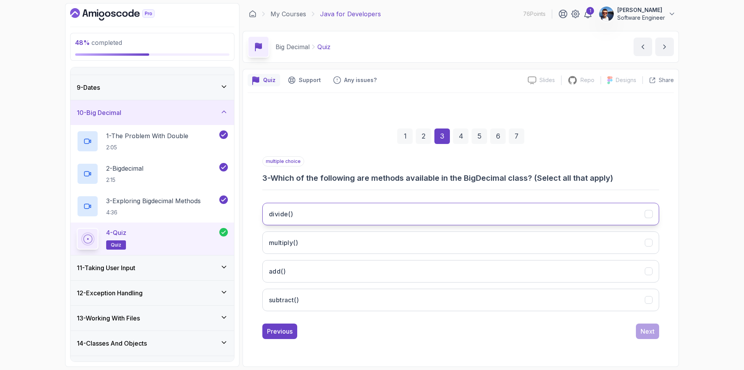
click at [383, 205] on button "divide()" at bounding box center [460, 214] width 397 height 22
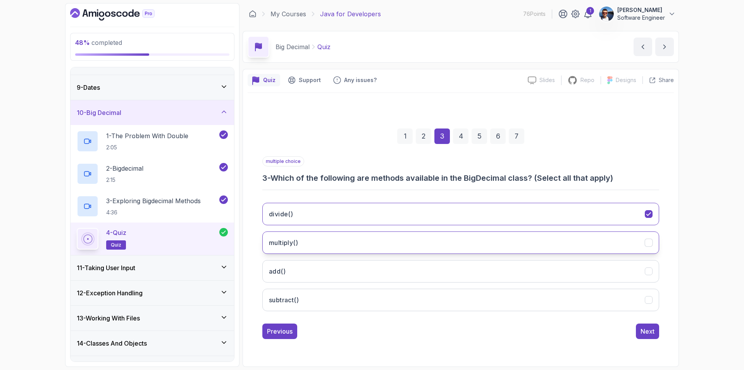
click at [377, 238] on button "multiply()" at bounding box center [460, 243] width 397 height 22
click at [383, 272] on button "add()" at bounding box center [460, 271] width 397 height 22
click at [396, 304] on button "subtract()" at bounding box center [460, 300] width 397 height 22
click at [646, 331] on div "Next" at bounding box center [648, 331] width 14 height 9
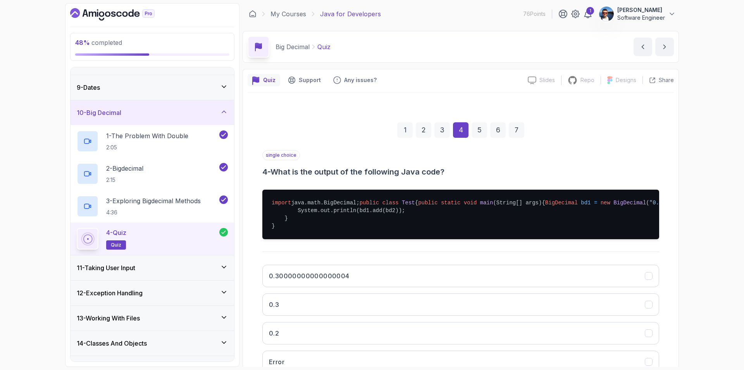
scroll to position [65, 0]
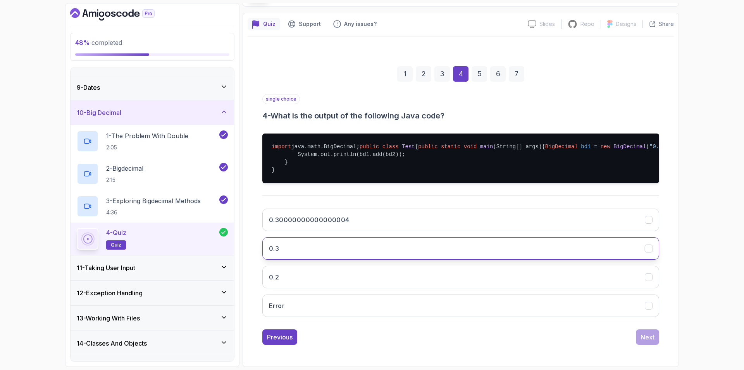
click at [348, 260] on button "0.3" at bounding box center [460, 249] width 397 height 22
click at [646, 342] on div "Next" at bounding box center [648, 337] width 14 height 9
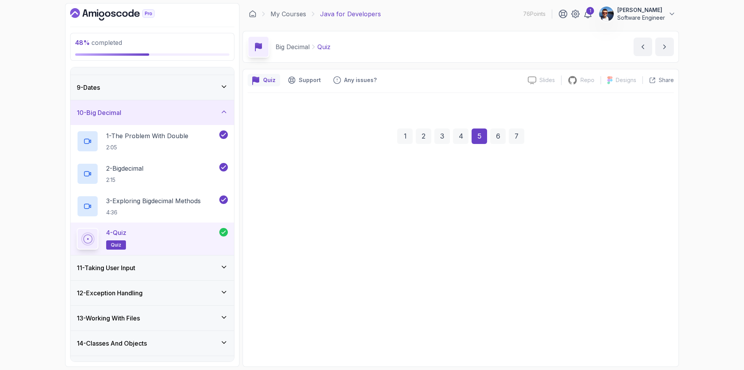
scroll to position [0, 0]
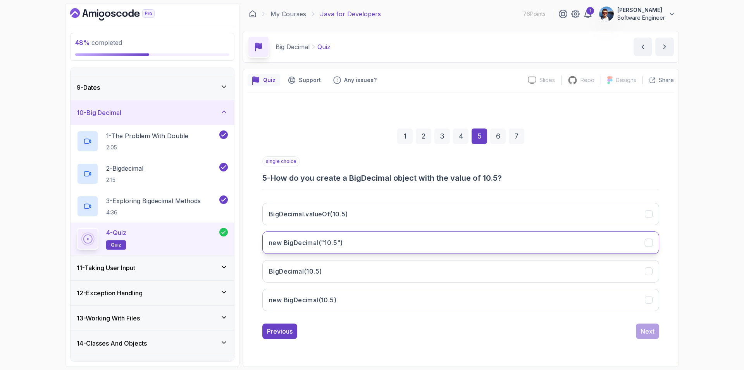
click at [457, 241] on button "new BigDecimal("10.5")" at bounding box center [460, 243] width 397 height 22
click at [646, 325] on button "Next" at bounding box center [647, 332] width 23 height 16
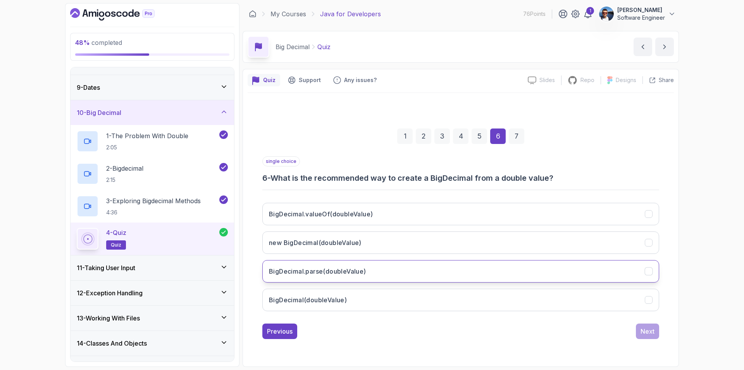
click at [646, 271] on icon "BigDecimal.parse(doubleValue)" at bounding box center [648, 271] width 7 height 7
click at [519, 139] on div "7" at bounding box center [517, 137] width 16 height 16
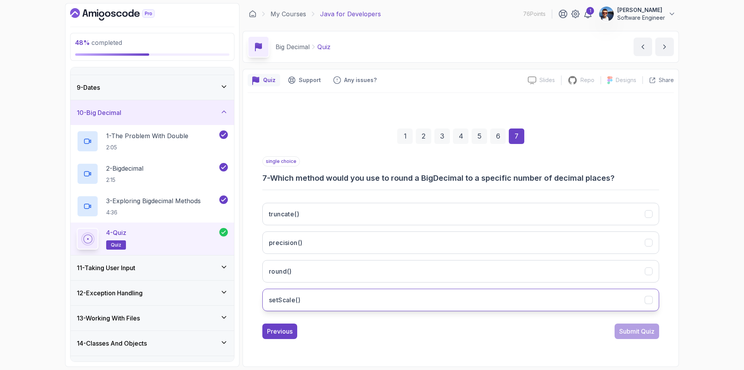
click at [649, 303] on icon "setScale()" at bounding box center [648, 299] width 7 height 7
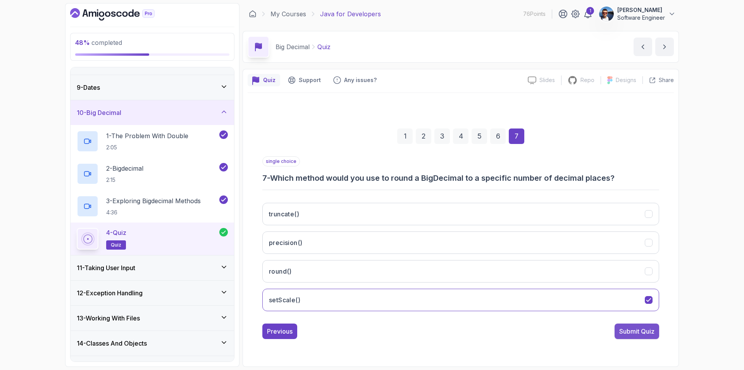
click at [640, 333] on div "Submit Quiz" at bounding box center [636, 331] width 35 height 9
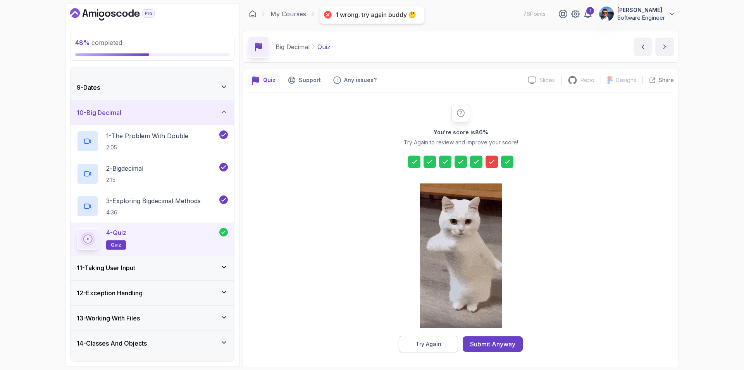
click at [432, 348] on div "Try Again" at bounding box center [429, 345] width 26 height 8
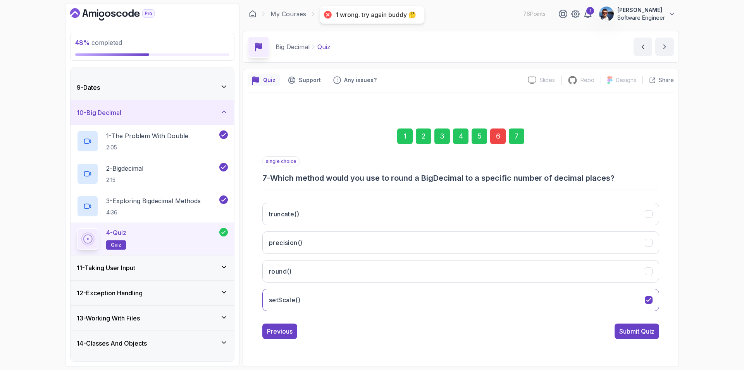
click at [501, 138] on div "6" at bounding box center [498, 137] width 16 height 16
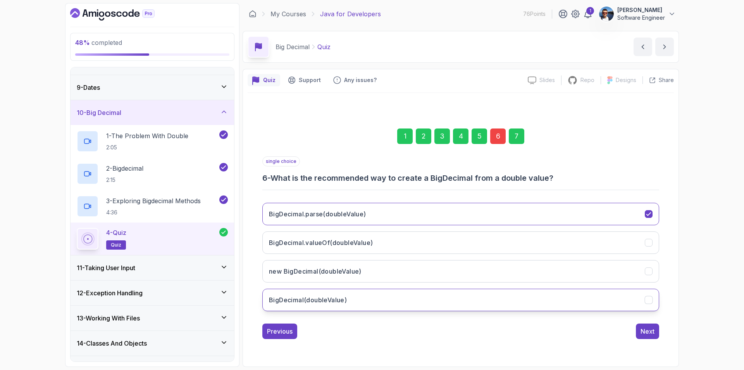
click at [432, 300] on button "BigDecimal(doubleValue)" at bounding box center [460, 300] width 397 height 22
click at [650, 336] on div "Next" at bounding box center [648, 331] width 14 height 9
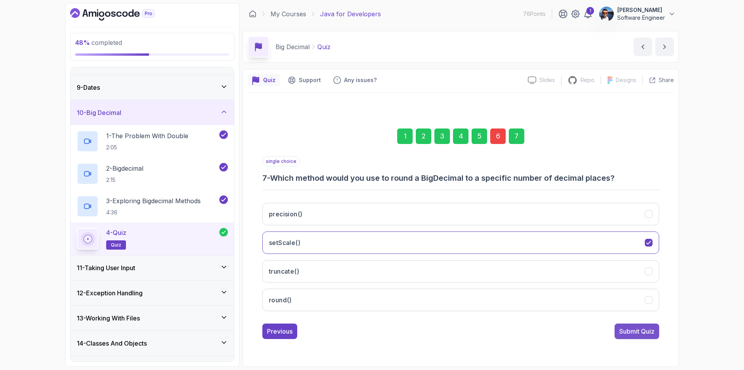
click at [636, 332] on div "Submit Quiz" at bounding box center [636, 331] width 35 height 9
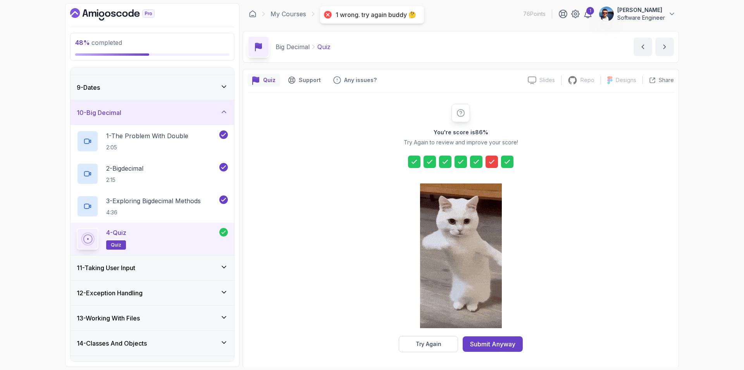
click at [488, 160] on icon at bounding box center [492, 162] width 8 height 8
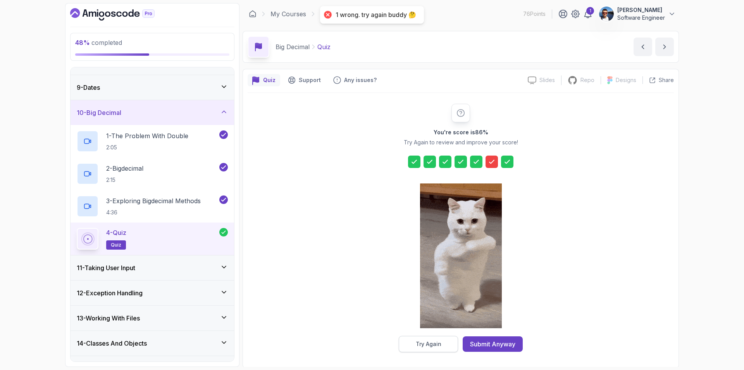
click at [435, 345] on div "Try Again" at bounding box center [429, 345] width 26 height 8
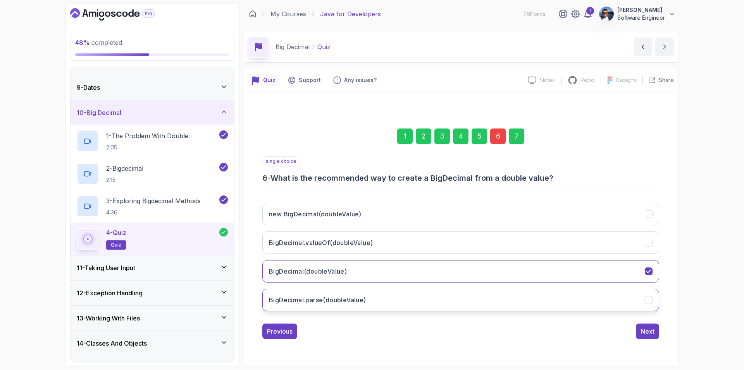
click at [410, 299] on button "BigDecimal.parse(doubleValue)" at bounding box center [460, 300] width 397 height 22
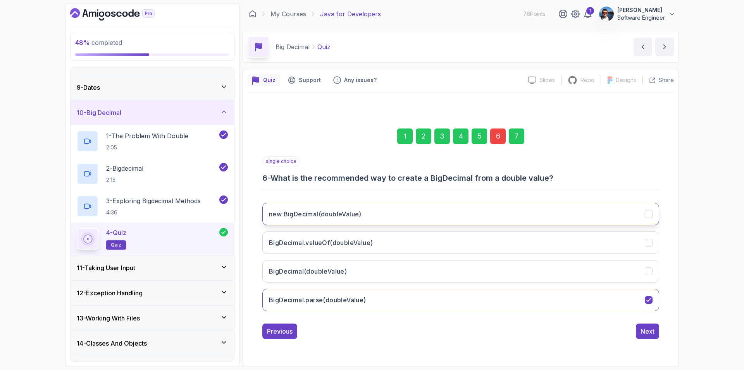
click at [396, 215] on button "new BigDecimal(doubleValue)" at bounding box center [460, 214] width 397 height 22
click at [644, 332] on div "Next" at bounding box center [648, 331] width 14 height 9
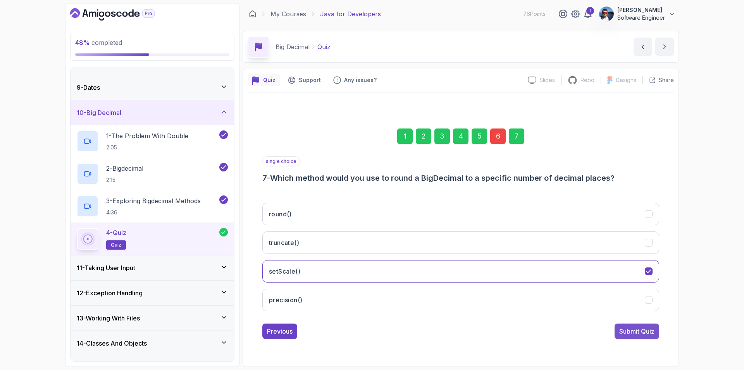
click at [635, 333] on div "Submit Quiz" at bounding box center [636, 331] width 35 height 9
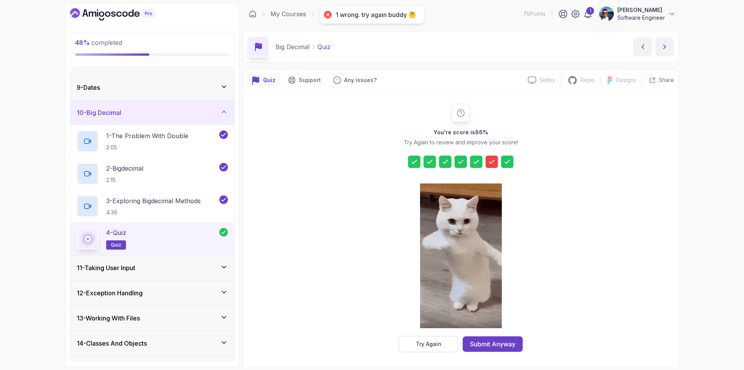
click at [491, 161] on icon at bounding box center [492, 162] width 8 height 8
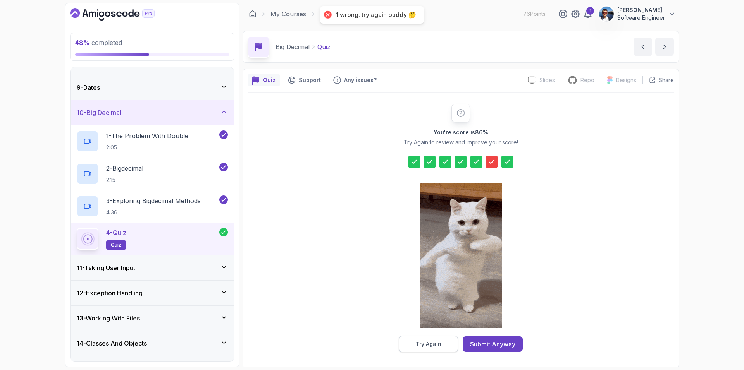
click at [438, 347] on div "Try Again" at bounding box center [429, 345] width 26 height 8
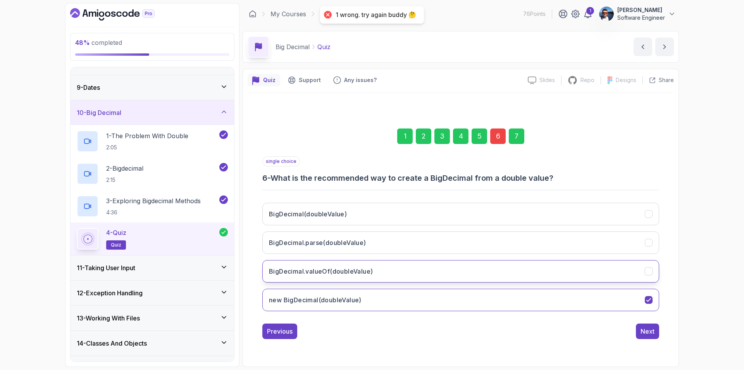
click at [374, 270] on button "BigDecimal.valueOf(doubleValue)" at bounding box center [460, 271] width 397 height 22
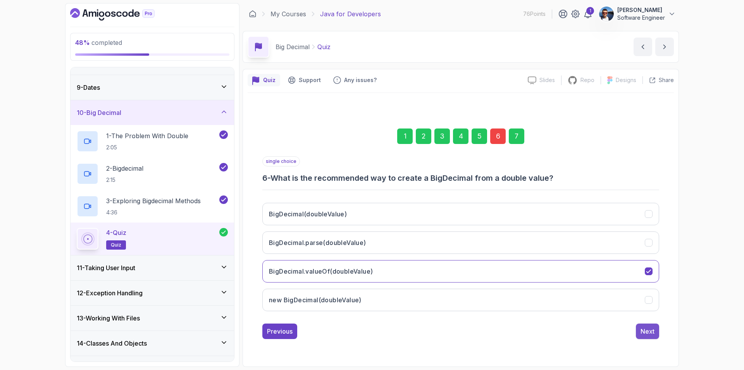
click at [648, 334] on div "Next" at bounding box center [648, 331] width 14 height 9
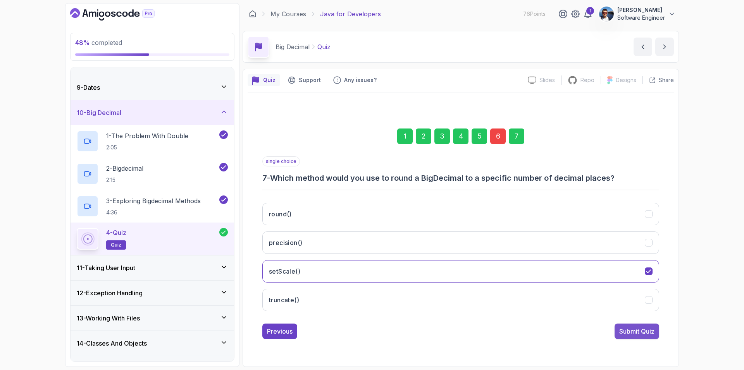
click at [625, 331] on div "Submit Quiz" at bounding box center [636, 331] width 35 height 9
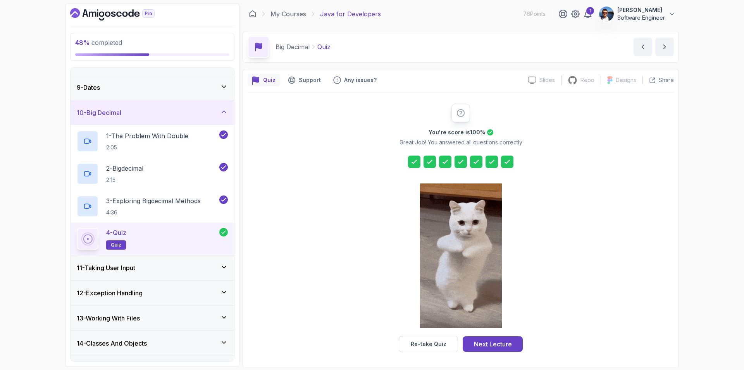
click at [135, 266] on h3 "11 - Taking User Input" at bounding box center [106, 268] width 59 height 9
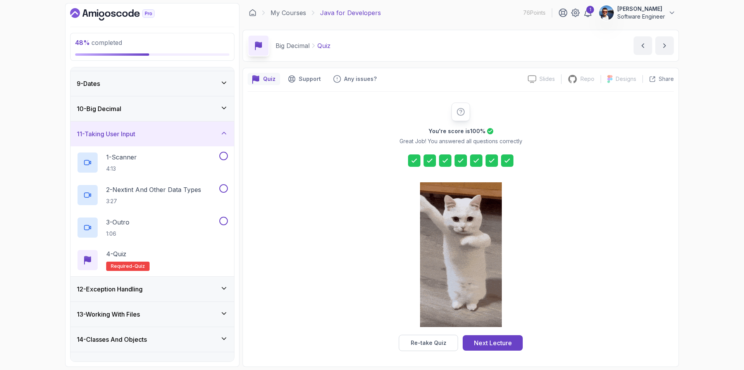
scroll to position [185, 0]
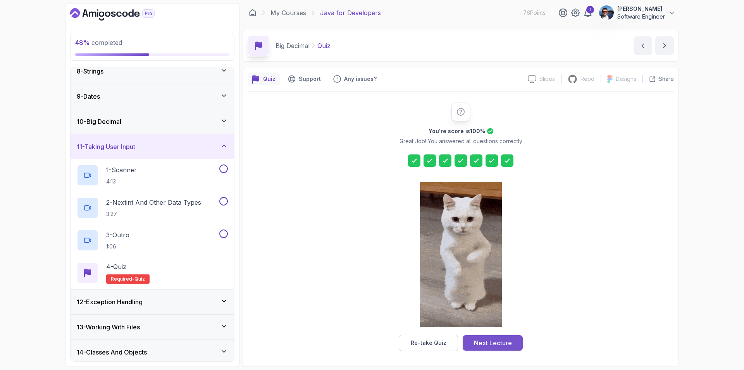
click at [508, 344] on div "Next Lecture" at bounding box center [493, 343] width 38 height 9
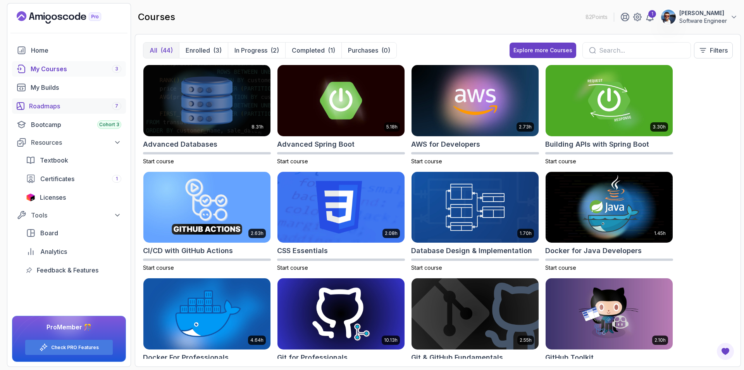
click at [51, 103] on div "Roadmaps 7" at bounding box center [75, 106] width 92 height 9
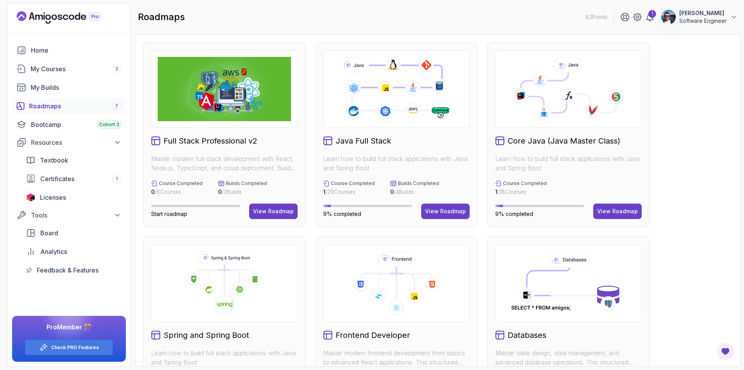
click at [560, 122] on div at bounding box center [568, 89] width 146 height 78
click at [617, 207] on button "View Roadmap" at bounding box center [617, 212] width 48 height 16
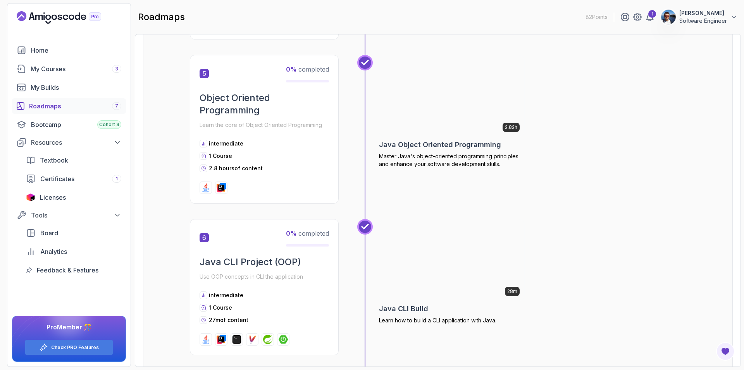
scroll to position [775, 0]
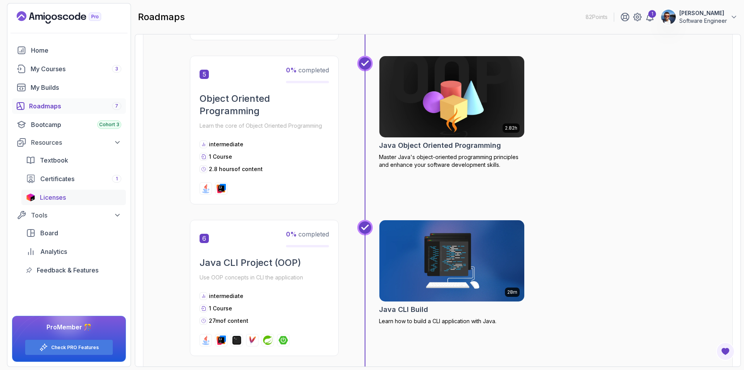
click at [53, 198] on span "Licenses" at bounding box center [53, 197] width 26 height 9
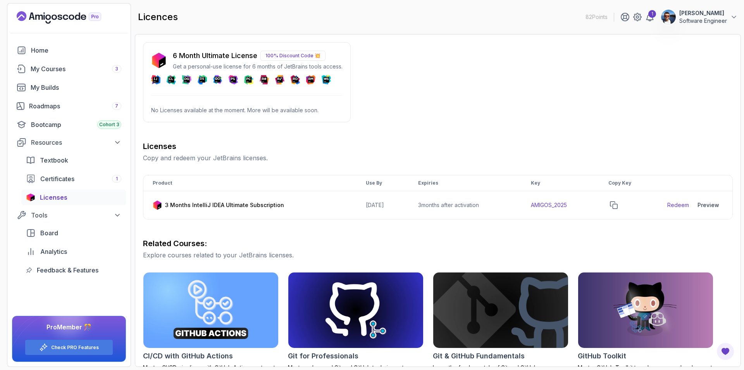
click at [295, 55] on p "100% Discount Code 💥" at bounding box center [292, 56] width 65 height 10
click at [313, 55] on p "100% Discount Code 💥" at bounding box center [292, 56] width 65 height 10
click at [275, 55] on p "100% Discount Code 💥" at bounding box center [292, 56] width 65 height 10
click at [244, 104] on div "6 Month Ultimate License 100% Discount Code 💥 Get a personal-use license for 6 …" at bounding box center [247, 82] width 208 height 80
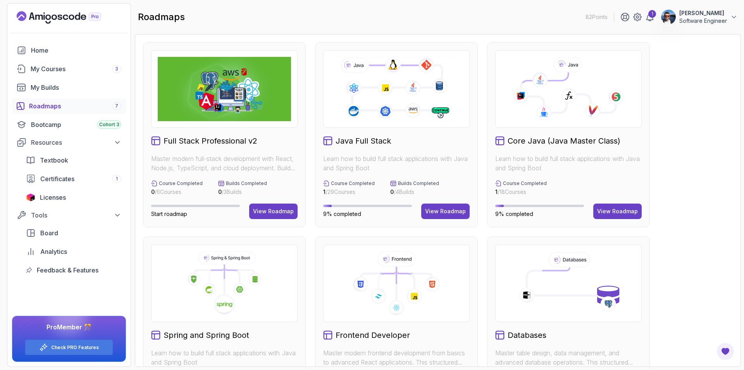
click at [554, 107] on icon at bounding box center [568, 92] width 95 height 40
click at [613, 214] on div "View Roadmap" at bounding box center [617, 212] width 41 height 8
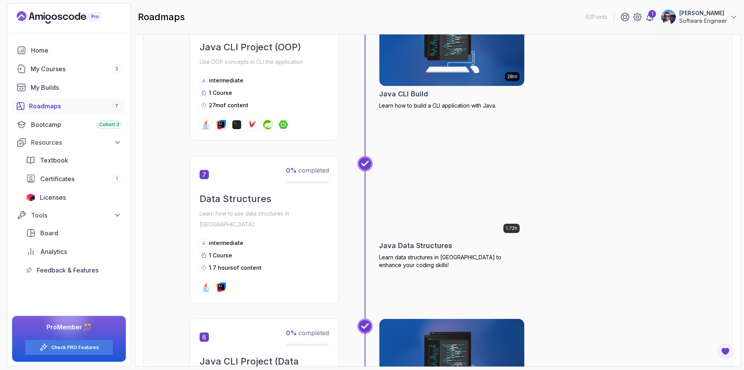
scroll to position [960, 0]
